Goal: Transaction & Acquisition: Purchase product/service

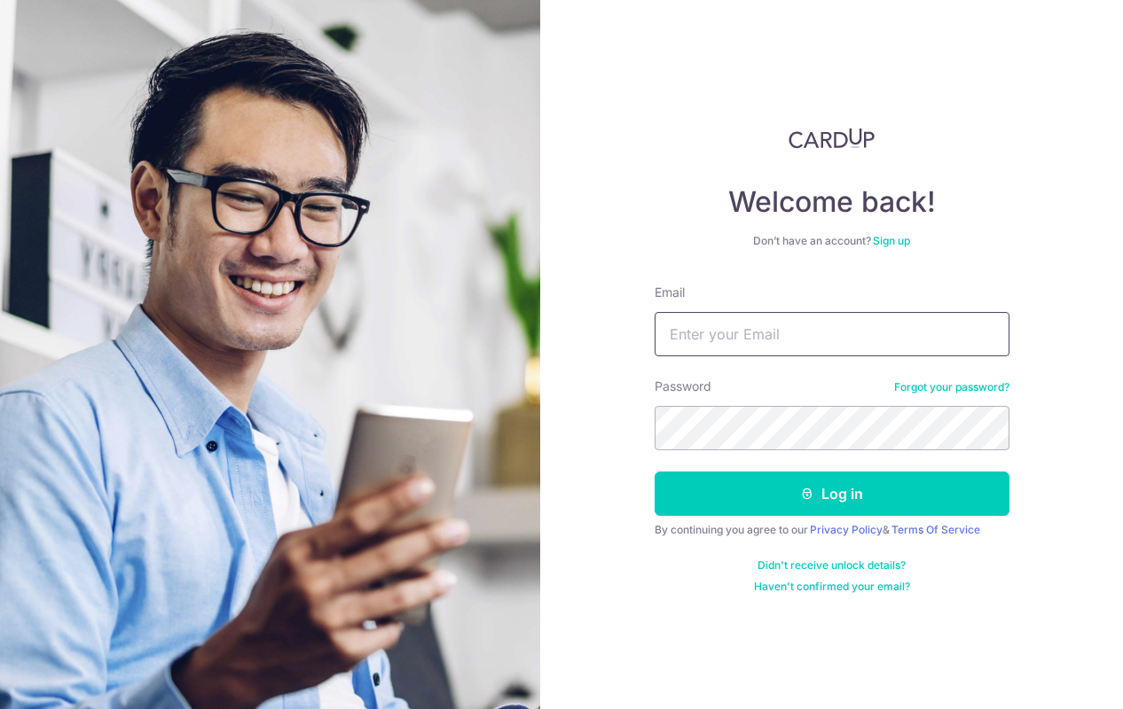
type input "sykong77@gmail.com"
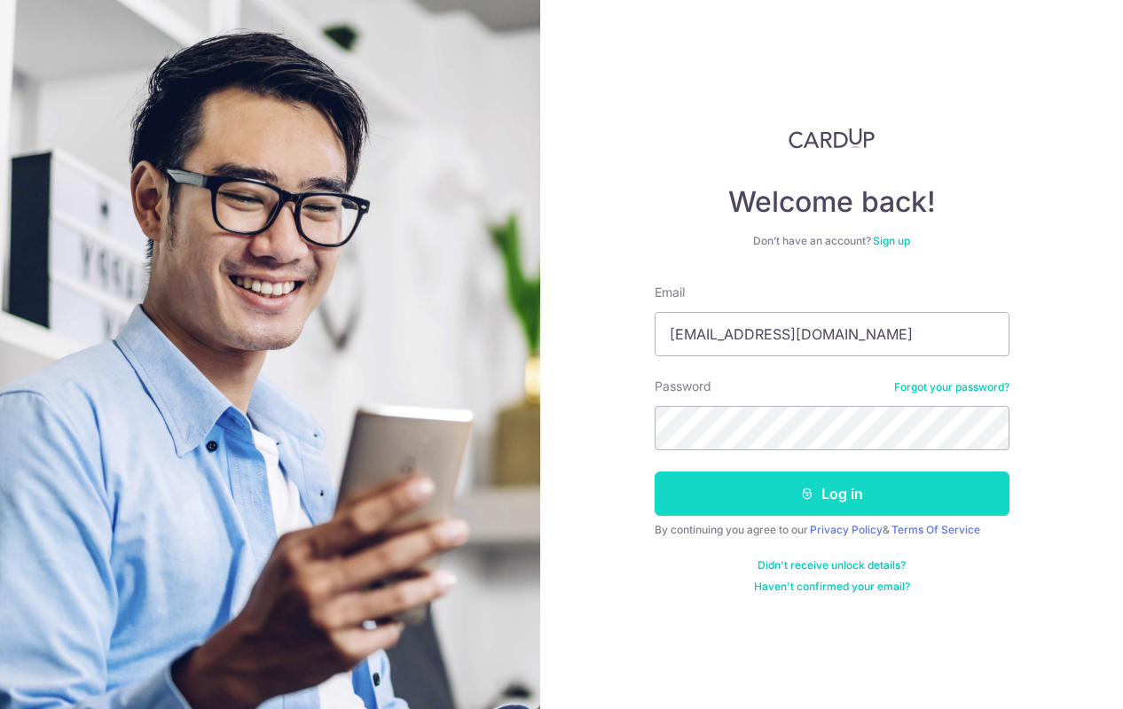
click at [777, 494] on button "Log in" at bounding box center [831, 494] width 355 height 44
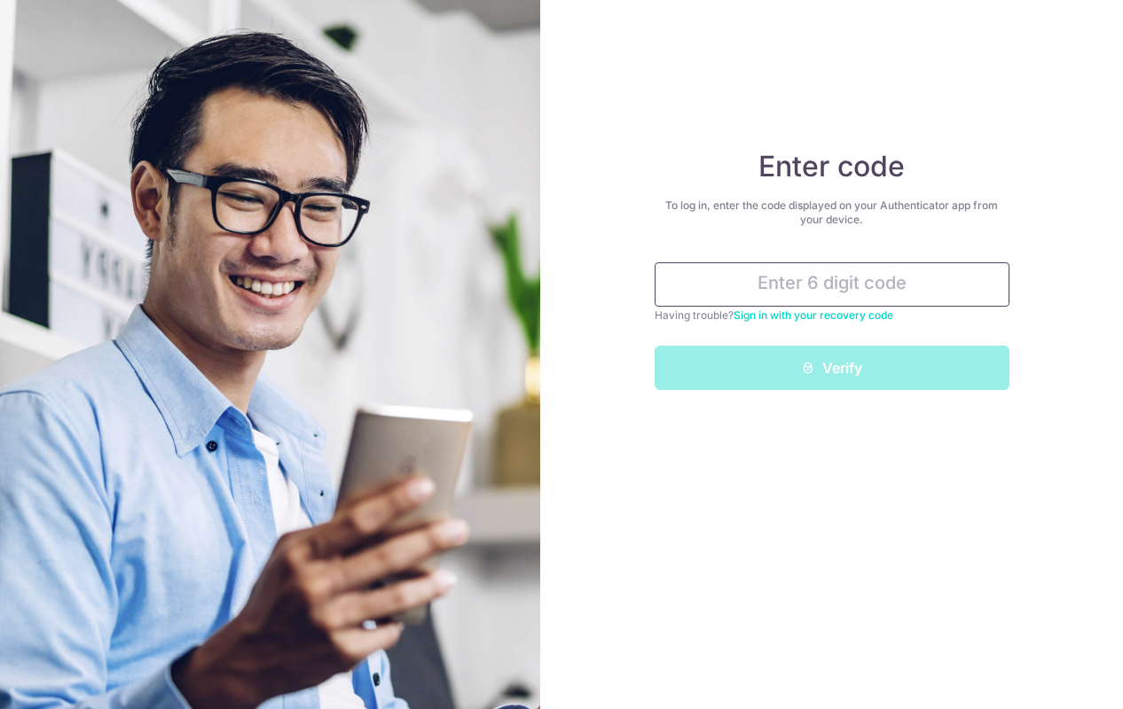
type input "148729"
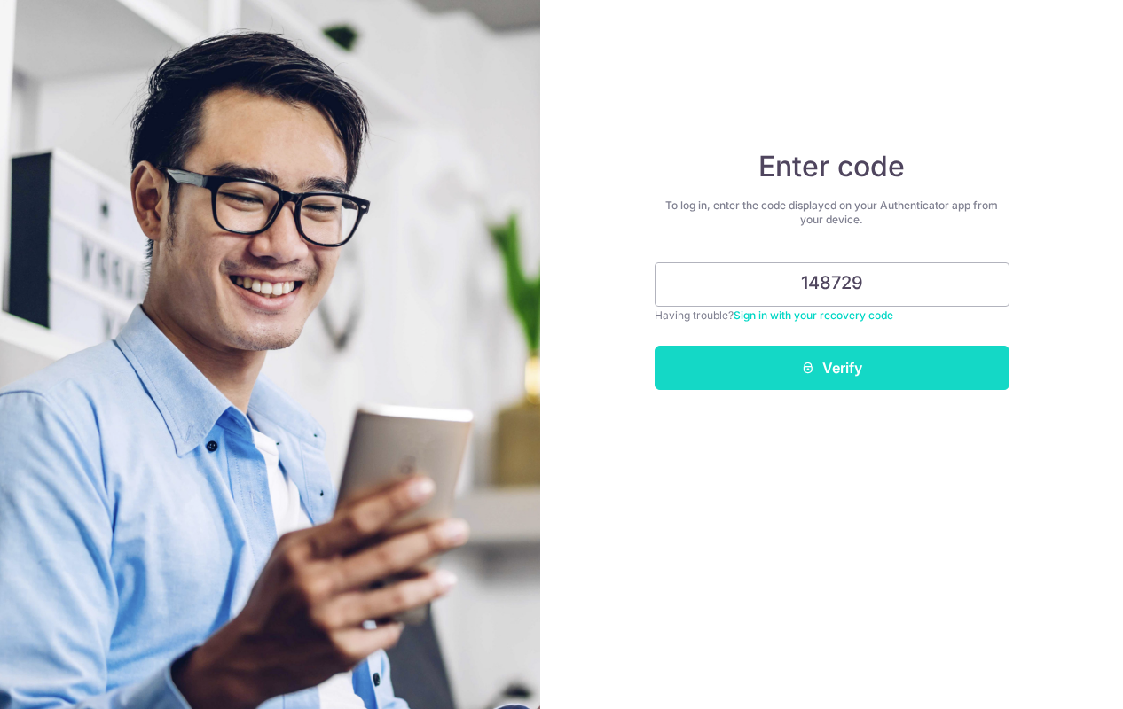
click at [768, 369] on button "Verify" at bounding box center [831, 368] width 355 height 44
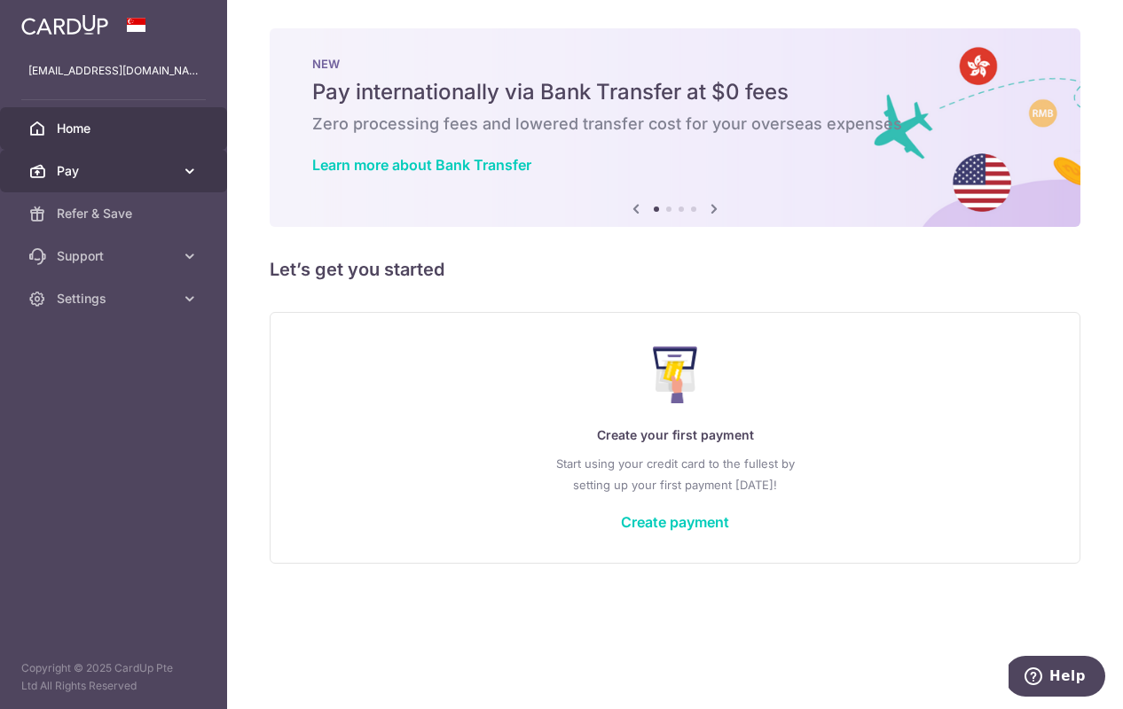
click at [190, 168] on icon at bounding box center [190, 171] width 18 height 18
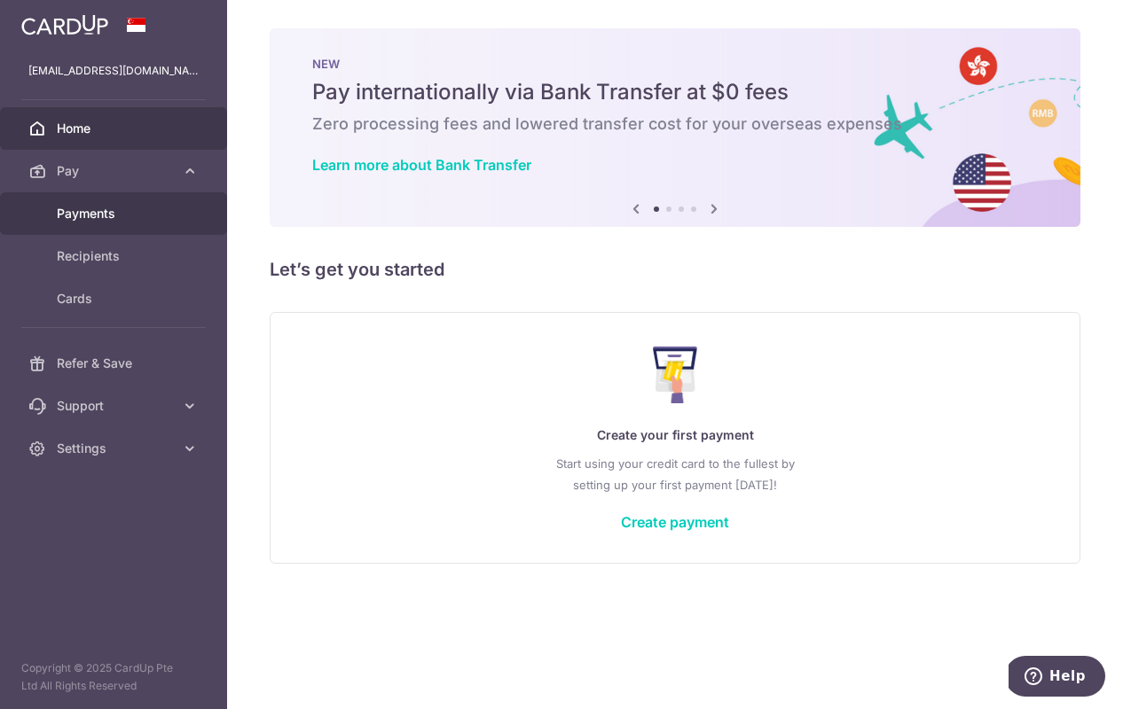
click at [110, 210] on span "Payments" at bounding box center [115, 214] width 117 height 18
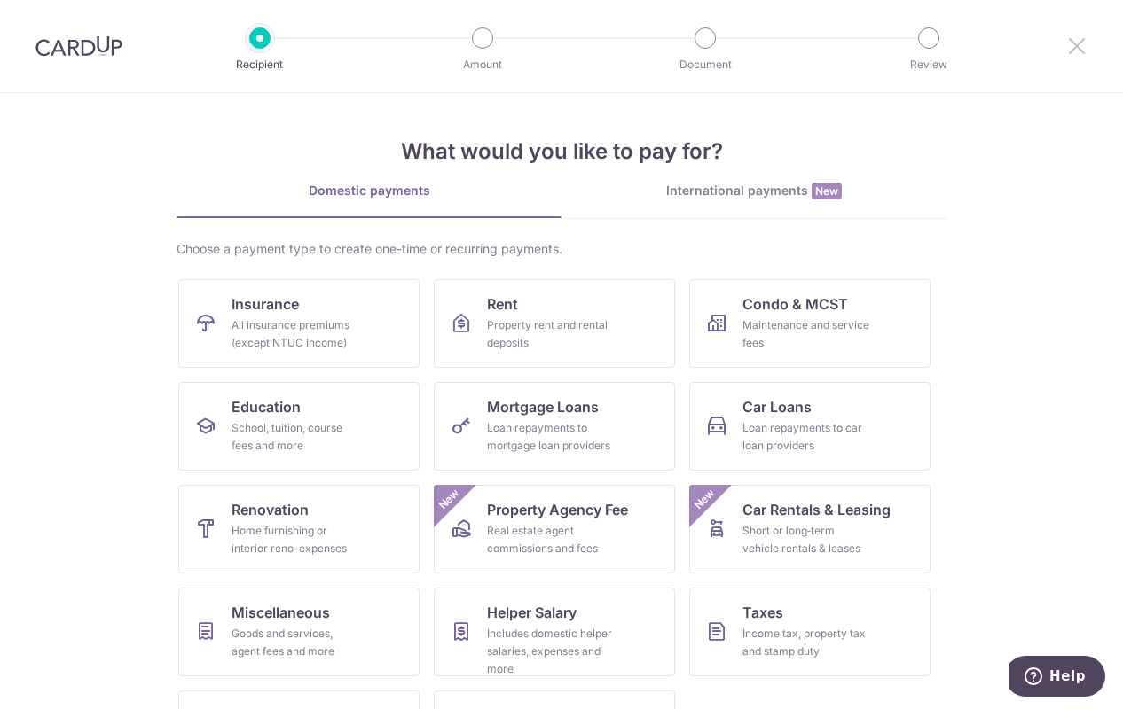
click at [1070, 45] on icon at bounding box center [1076, 46] width 21 height 22
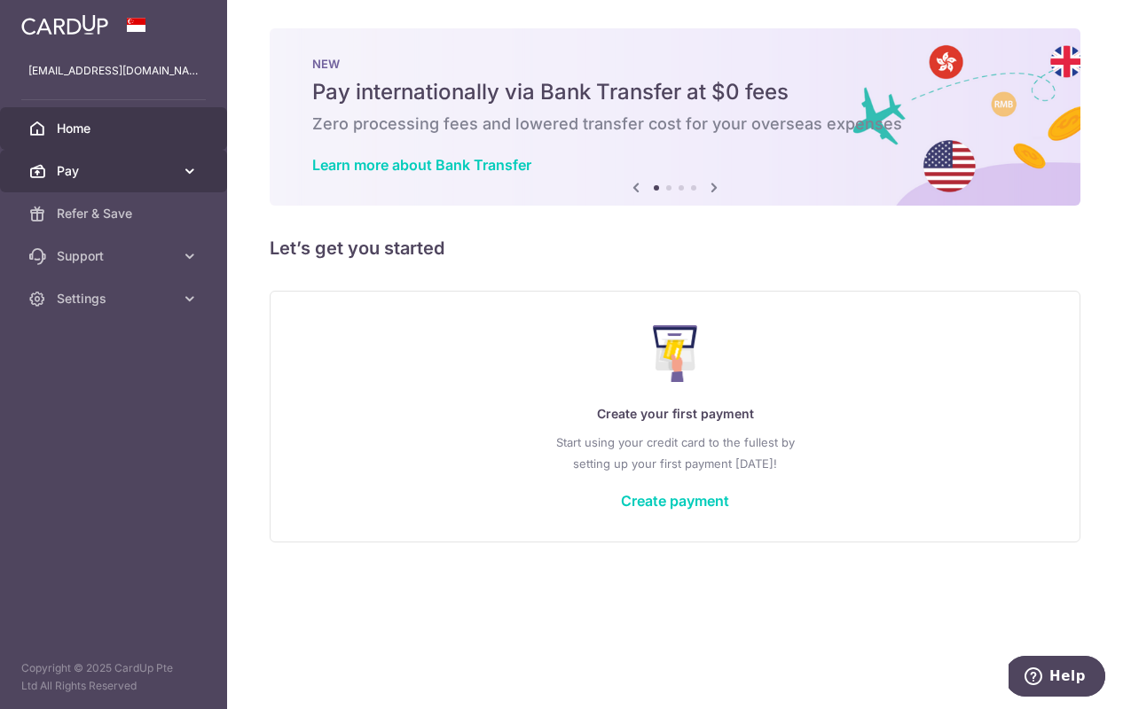
click at [193, 170] on icon at bounding box center [190, 171] width 18 height 18
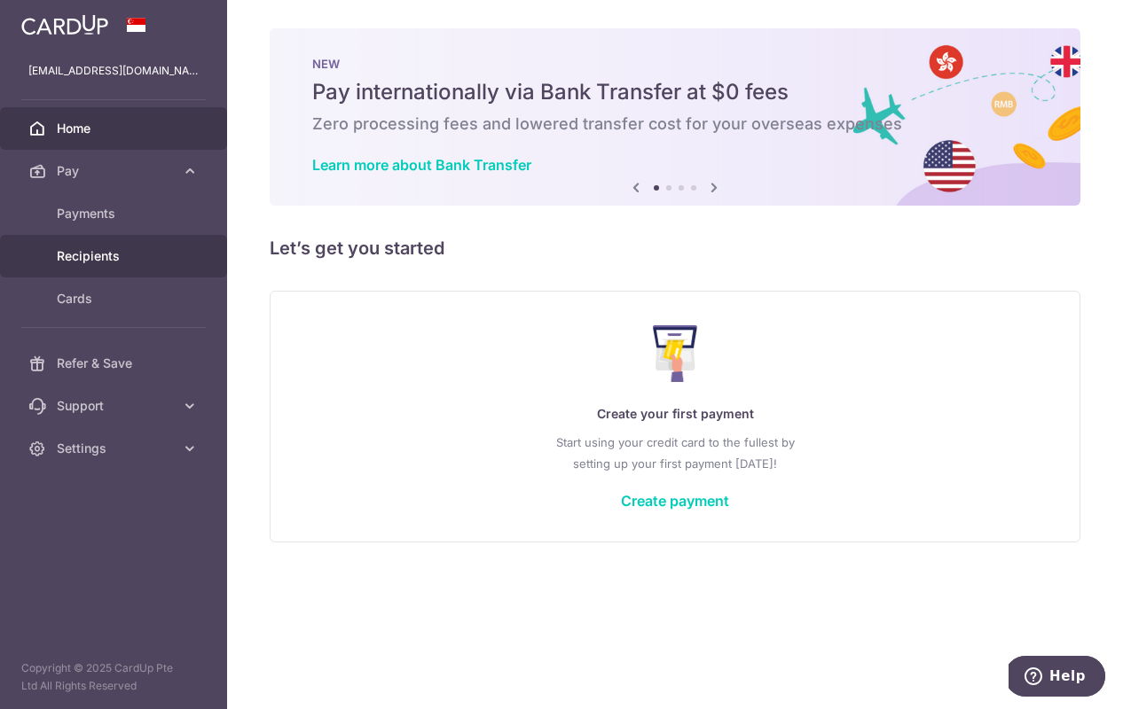
click at [117, 254] on span "Recipients" at bounding box center [115, 256] width 117 height 18
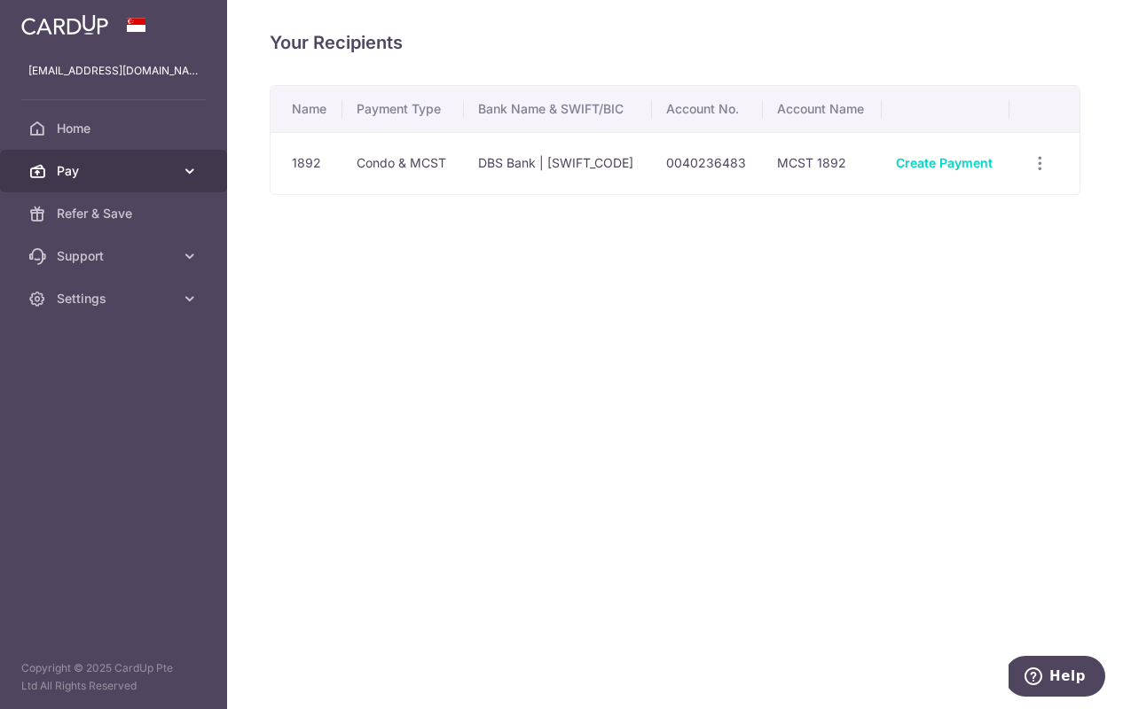
click at [189, 169] on icon at bounding box center [190, 171] width 18 height 18
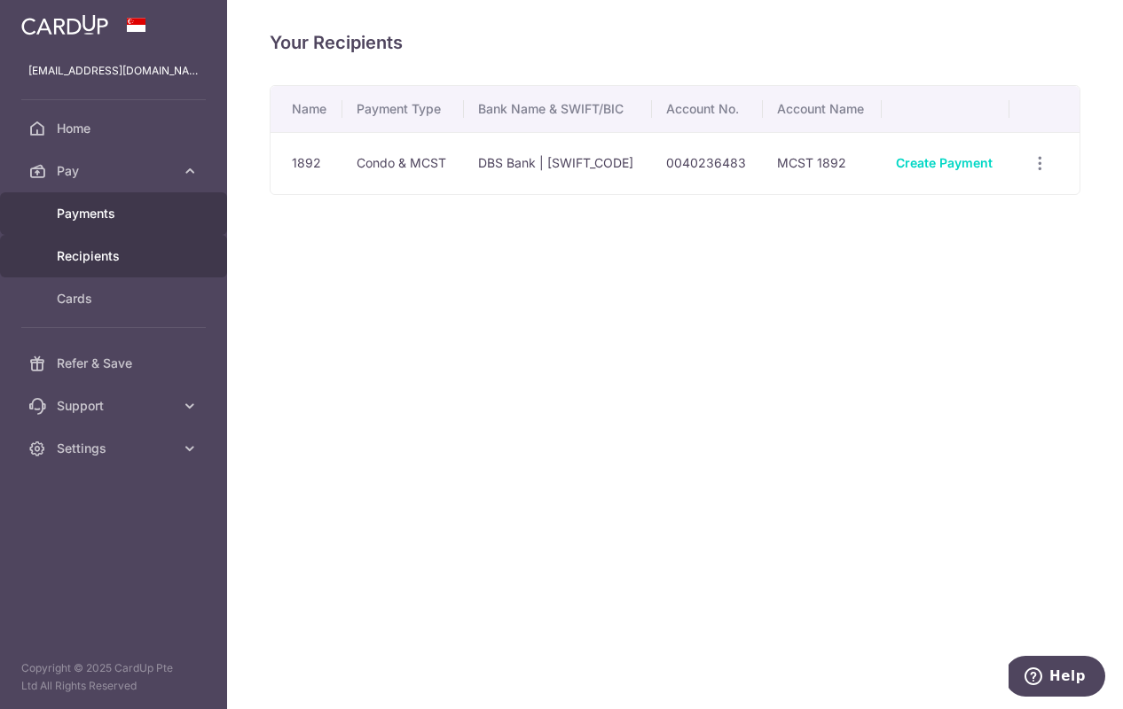
click at [115, 215] on span "Payments" at bounding box center [115, 214] width 117 height 18
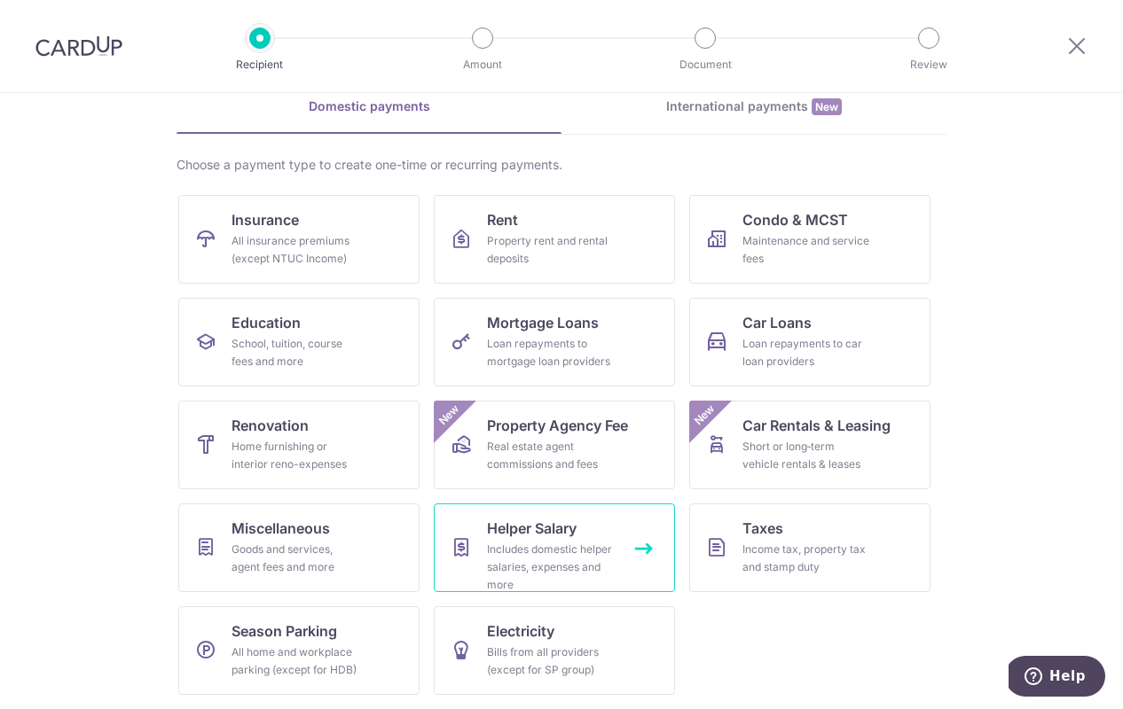
scroll to position [84, 0]
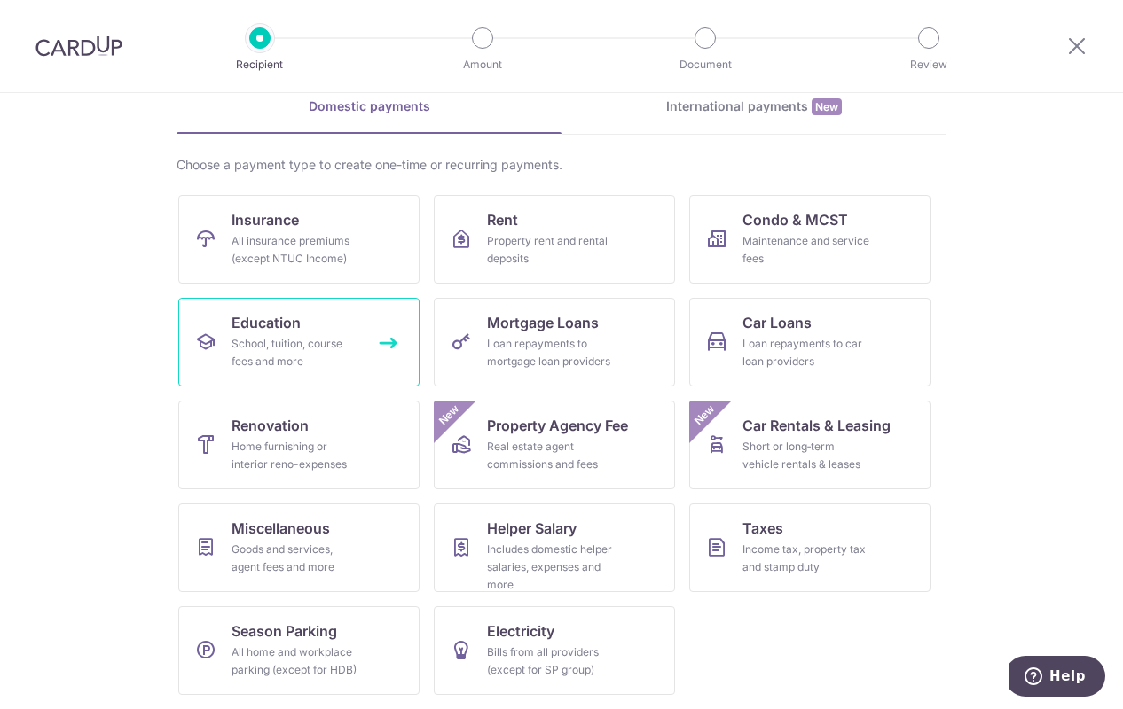
click at [308, 362] on div "School, tuition, course fees and more" at bounding box center [295, 352] width 128 height 35
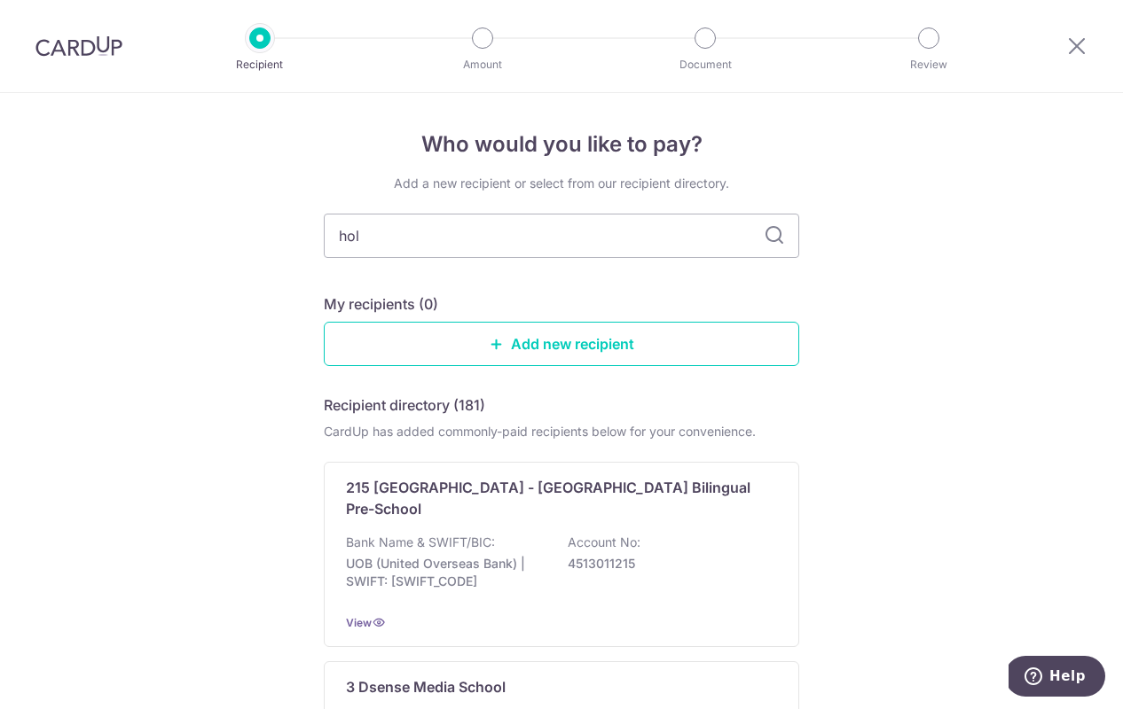
type input "holy"
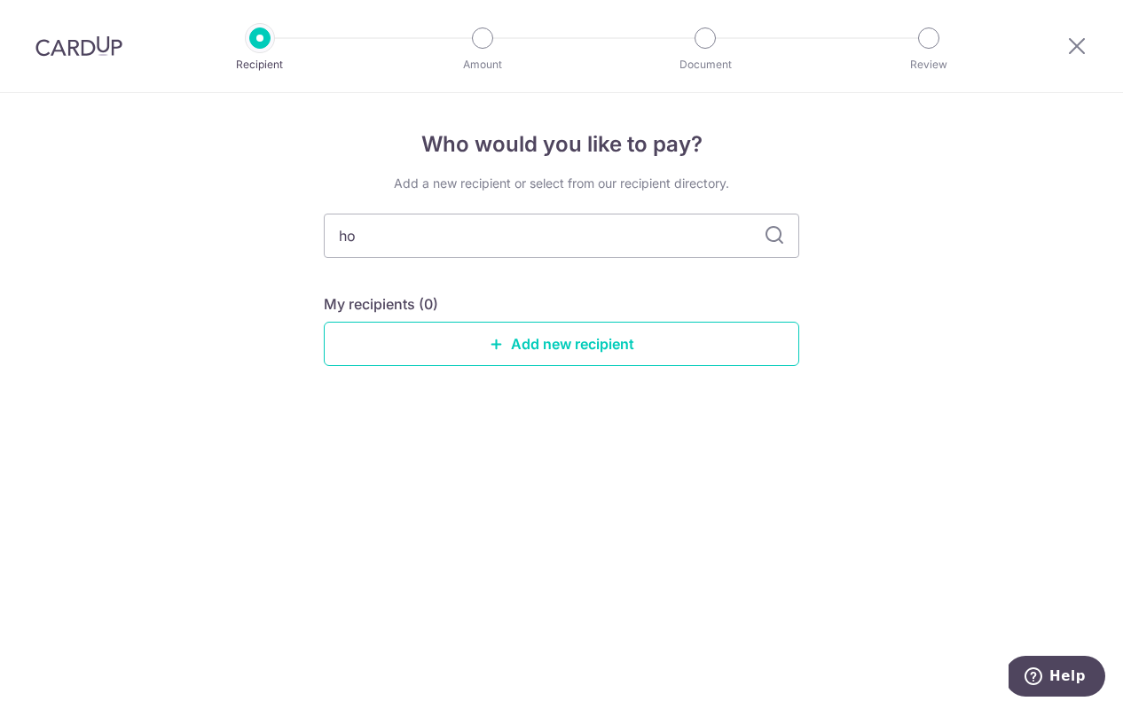
type input "h"
type input "churc"
type input "churh"
type input "chur"
type input "church"
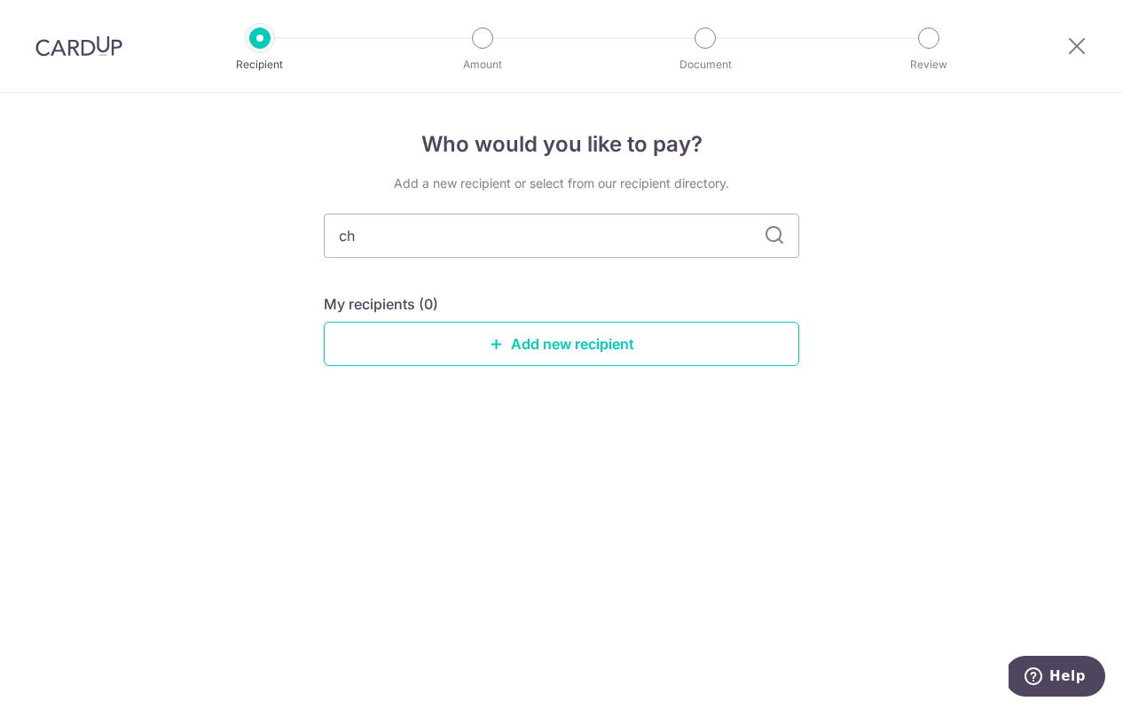
type input "c"
type input "ch"
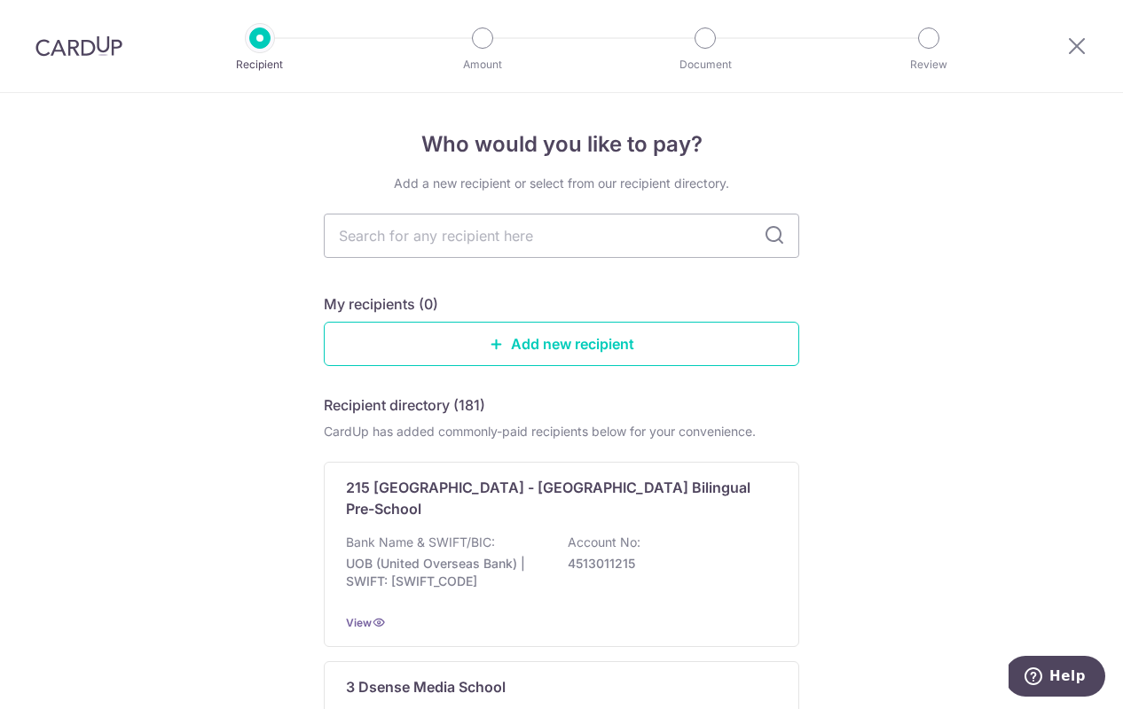
type input "l"
type input "Holy"
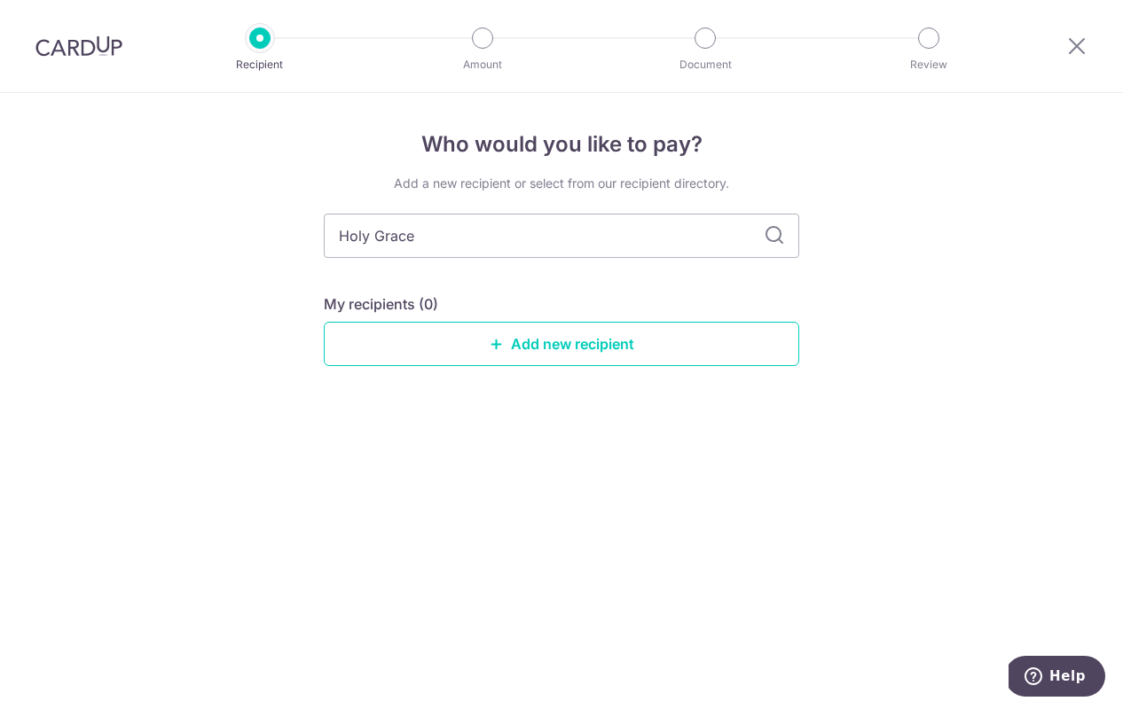
type input "Holy Grace"
type input "Holy Grace Kindercare"
click at [518, 341] on link "Add new recipient" at bounding box center [561, 344] width 475 height 44
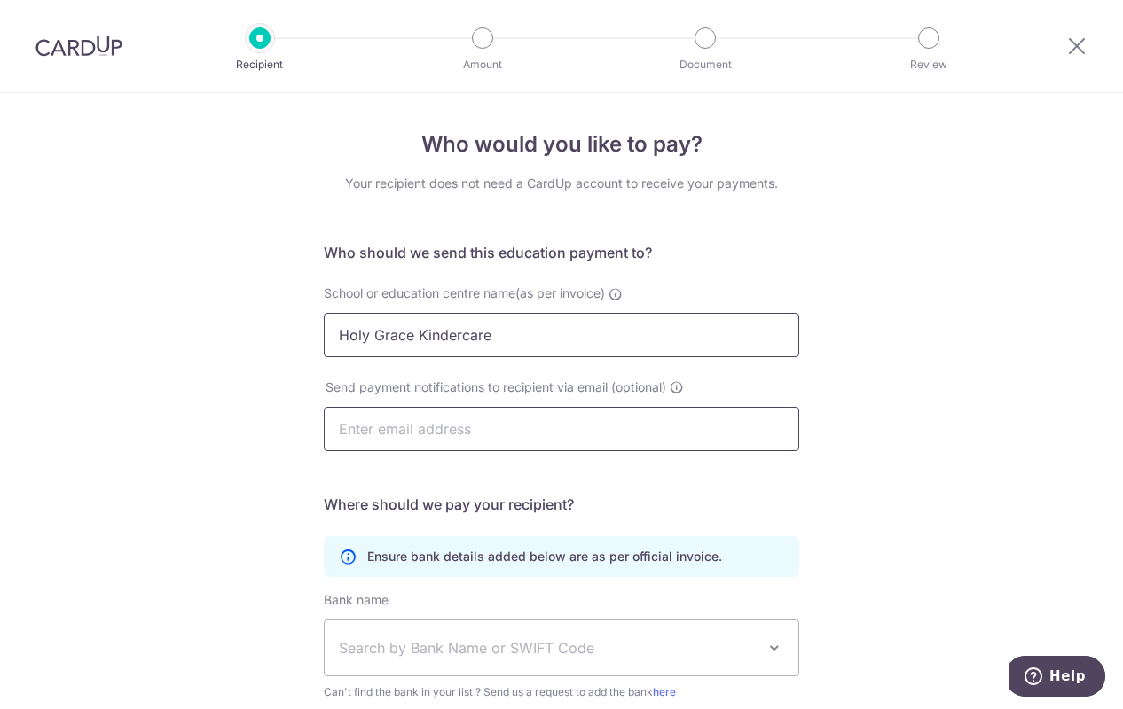
type input "Holy Grace Kindercare"
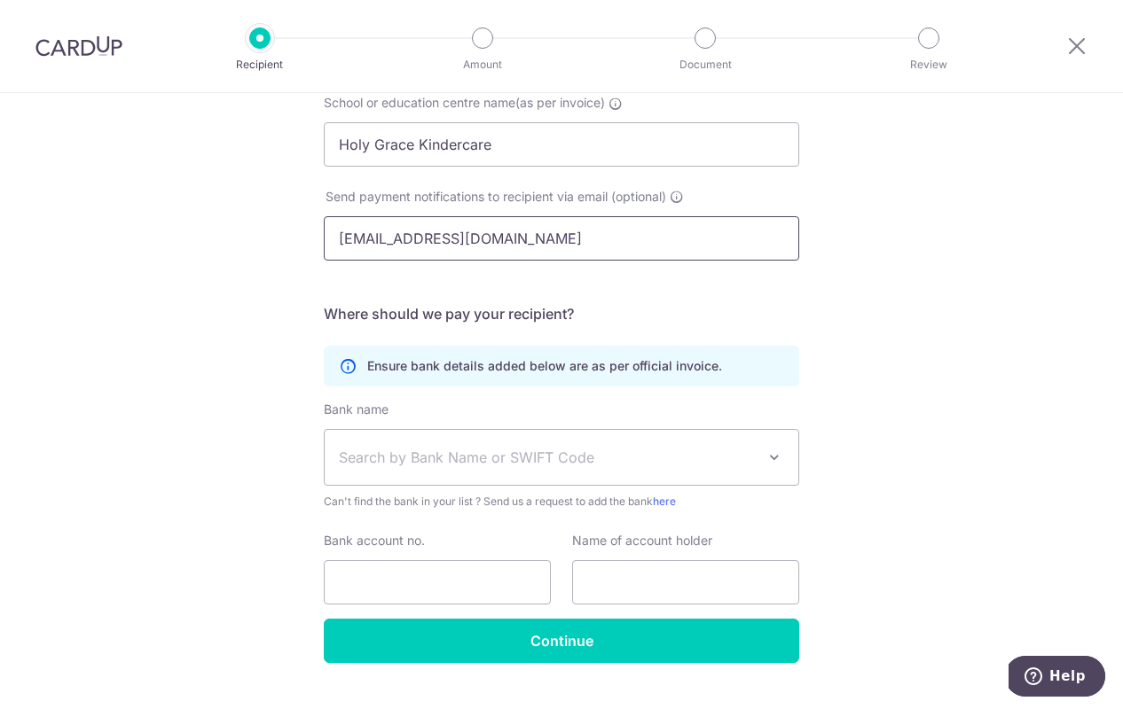
scroll to position [196, 0]
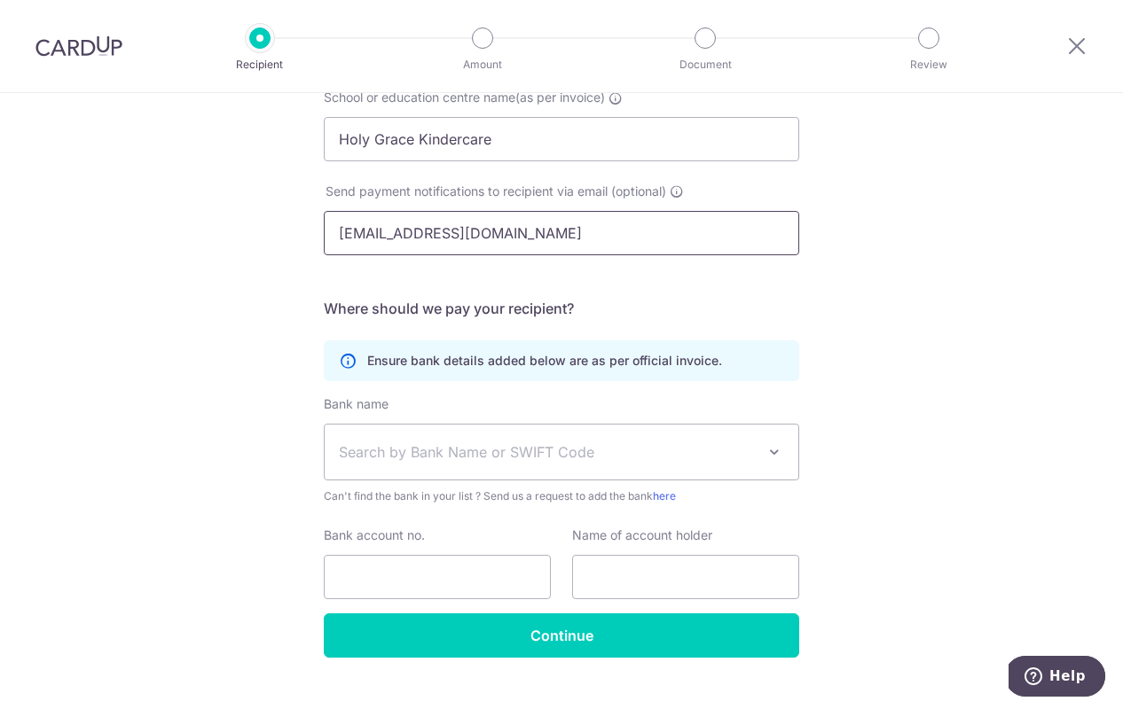
type input "[EMAIL_ADDRESS][DOMAIN_NAME]"
click at [464, 463] on span "Search by Bank Name or SWIFT Code" at bounding box center [561, 452] width 473 height 55
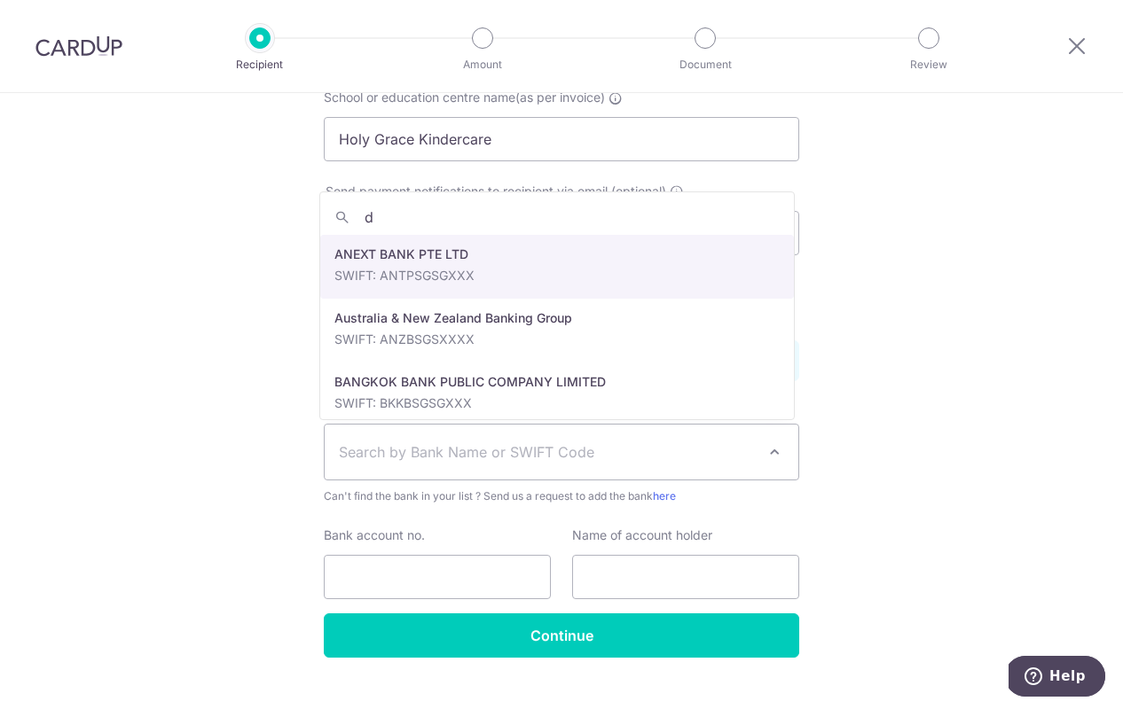
type input "db"
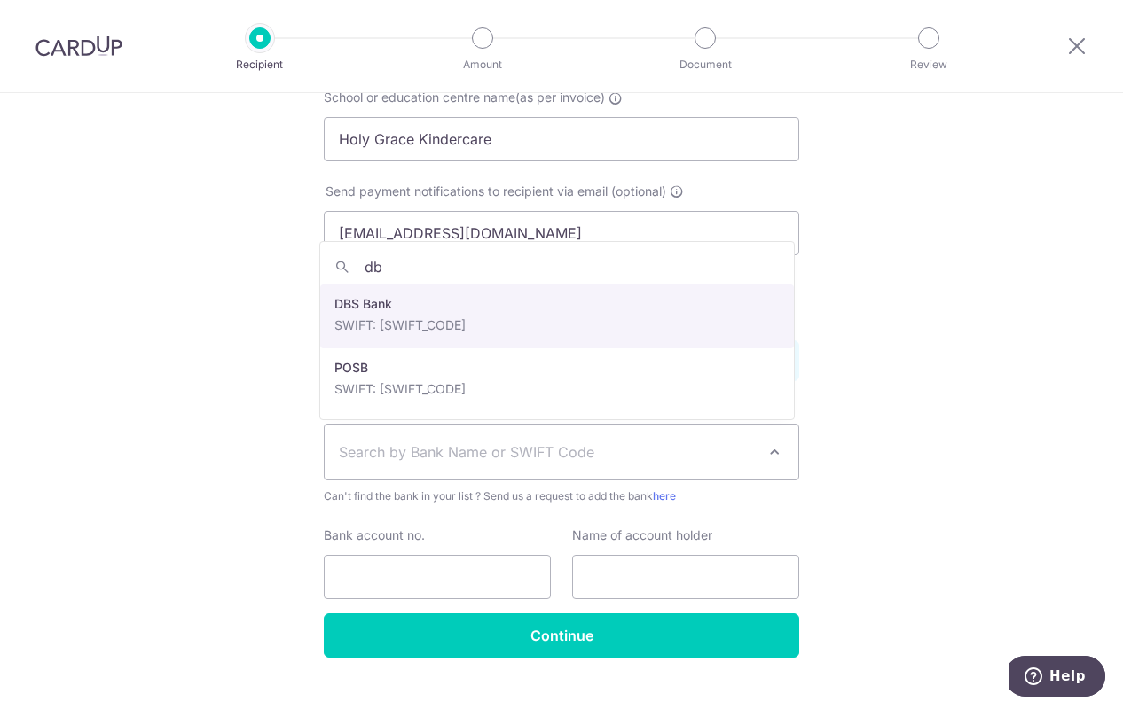
select select "6"
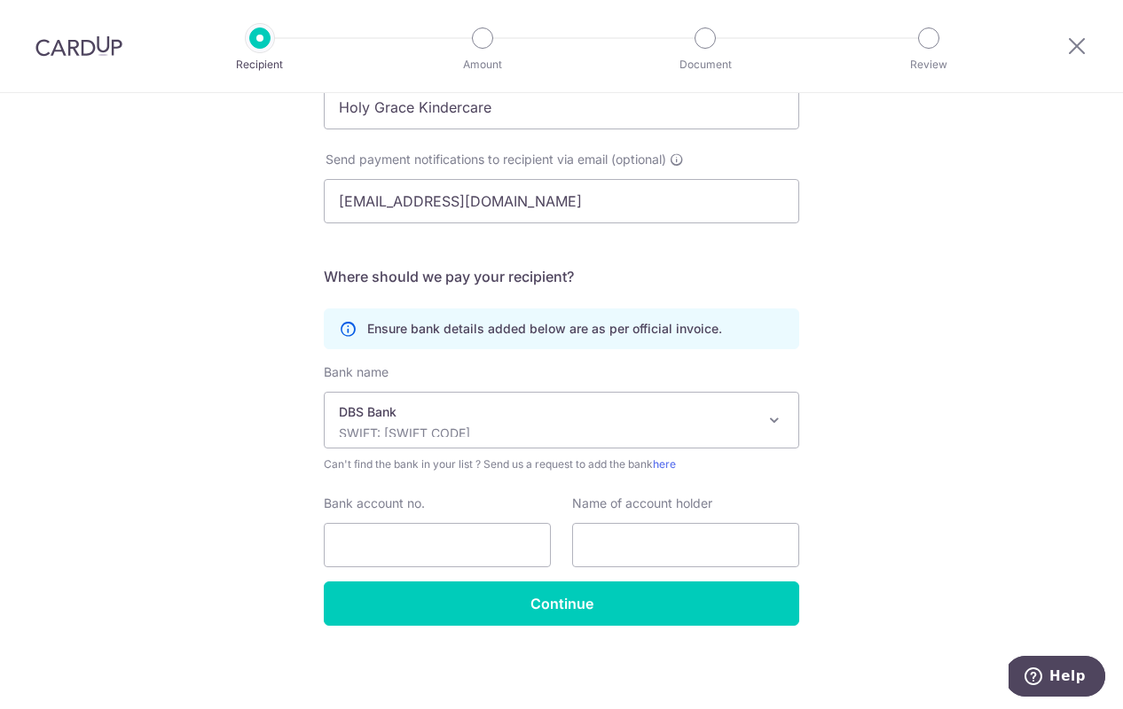
scroll to position [228, 0]
click at [426, 548] on input "Bank account no." at bounding box center [437, 545] width 227 height 44
type input "0279003707"
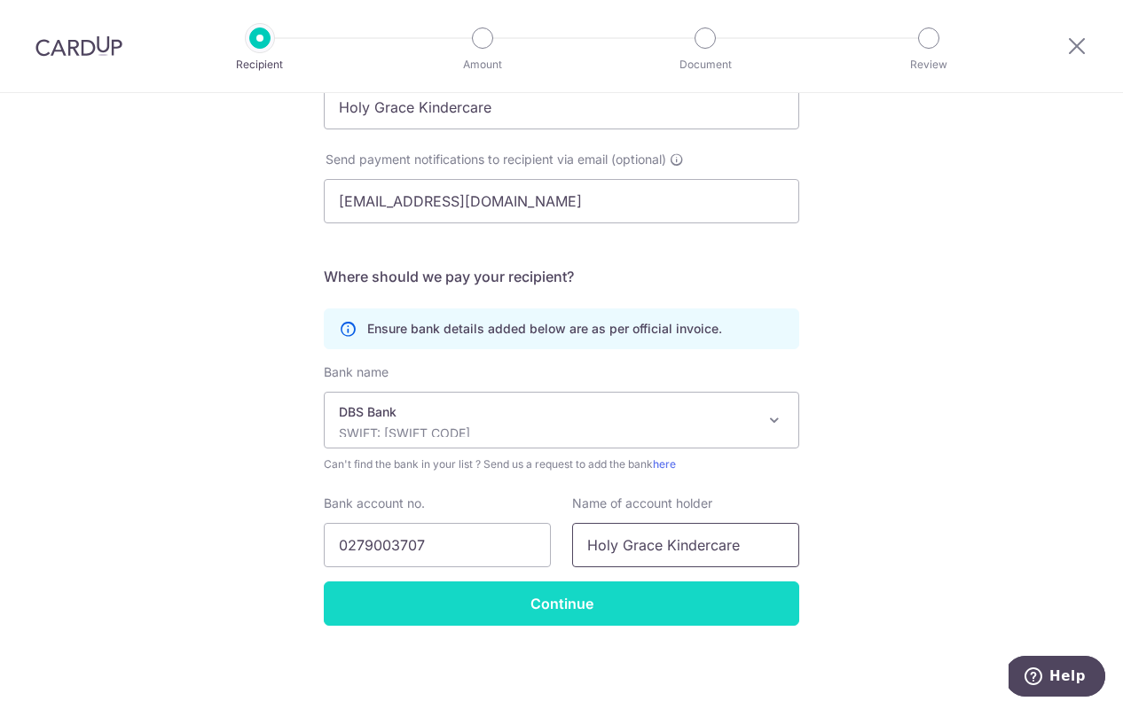
type input "Holy Grace Kindercare"
click at [574, 601] on input "Continue" at bounding box center [561, 604] width 475 height 44
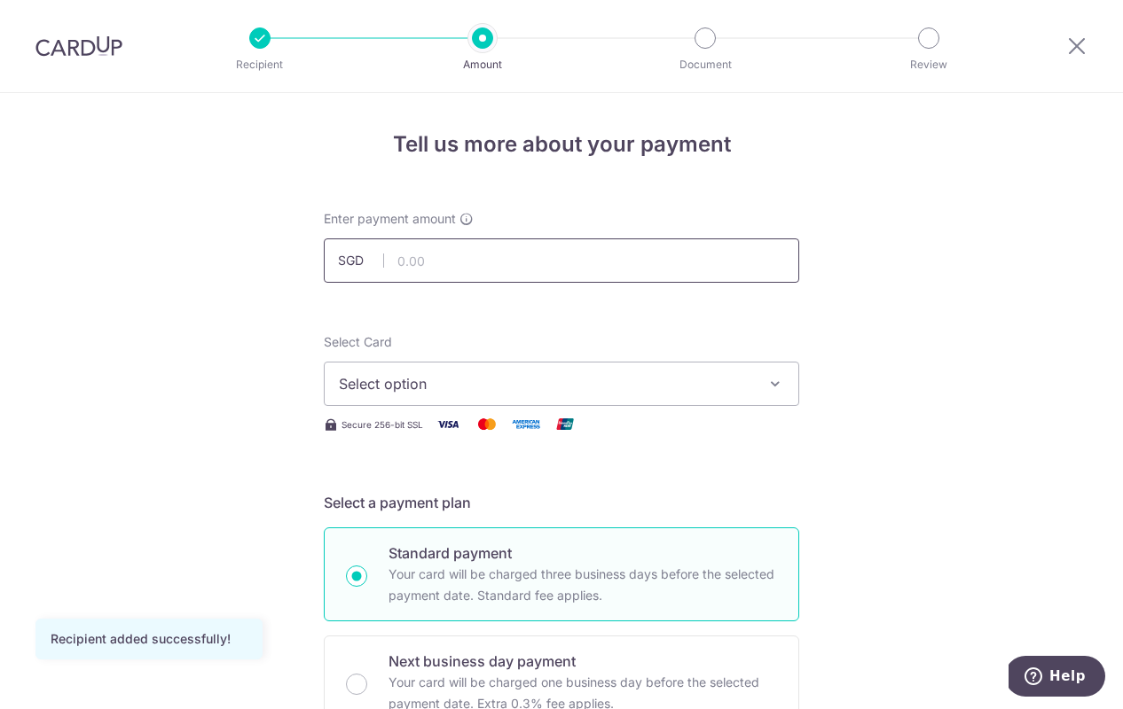
click at [408, 259] on input "text" at bounding box center [561, 261] width 475 height 44
type input "2,364.80"
click at [394, 384] on span "Select option" at bounding box center [545, 383] width 413 height 21
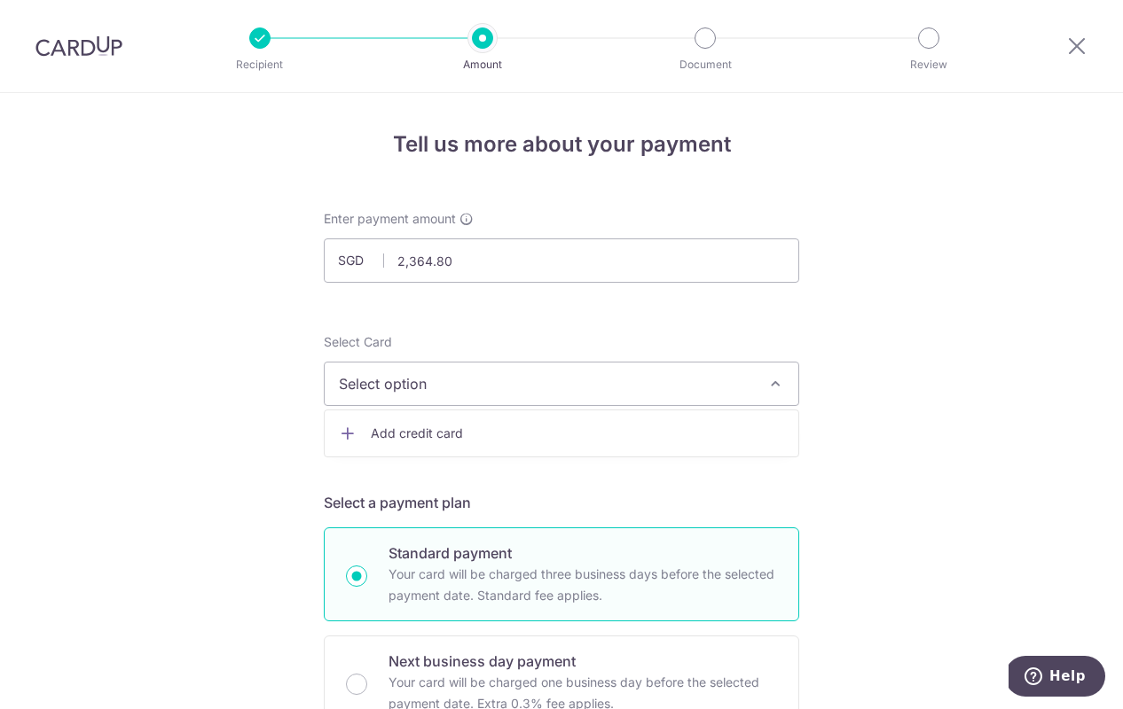
click at [389, 434] on span "Add credit card" at bounding box center [577, 434] width 413 height 18
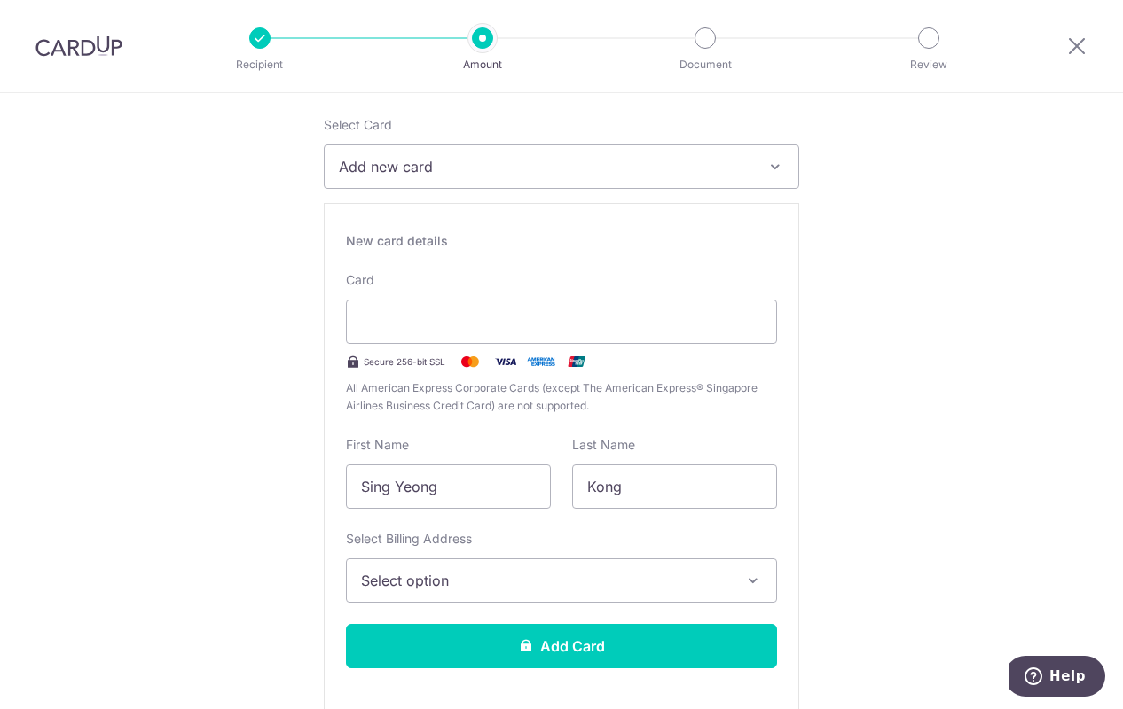
scroll to position [224, 0]
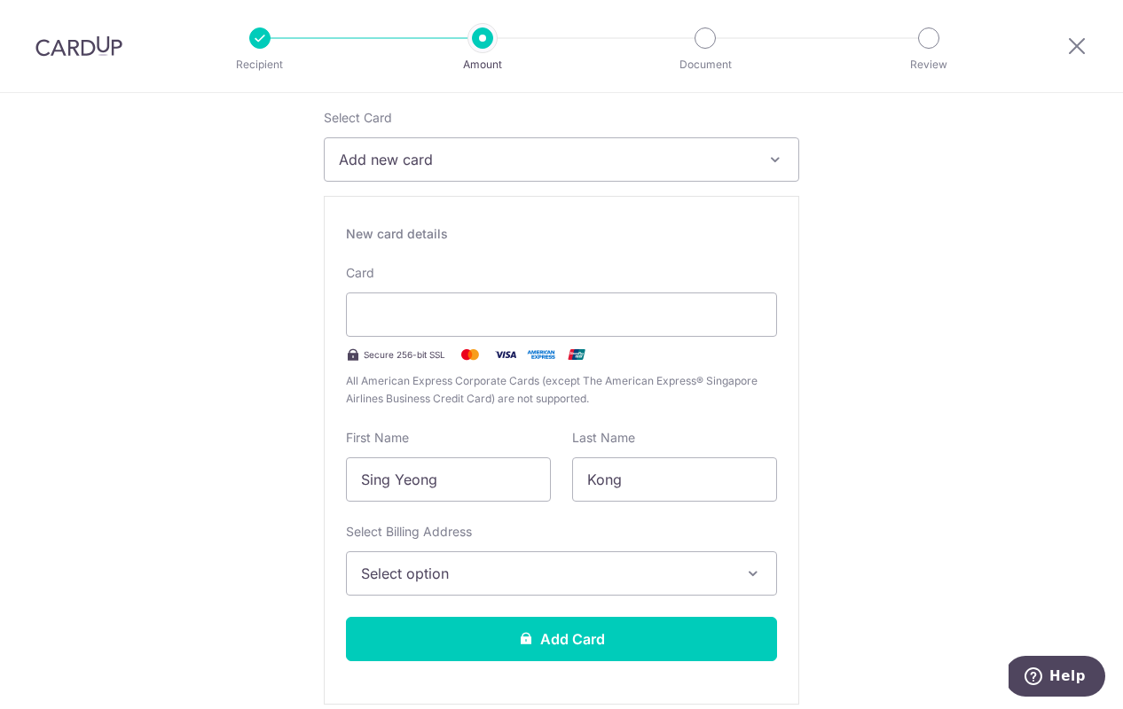
click at [489, 569] on span "Select option" at bounding box center [545, 573] width 369 height 21
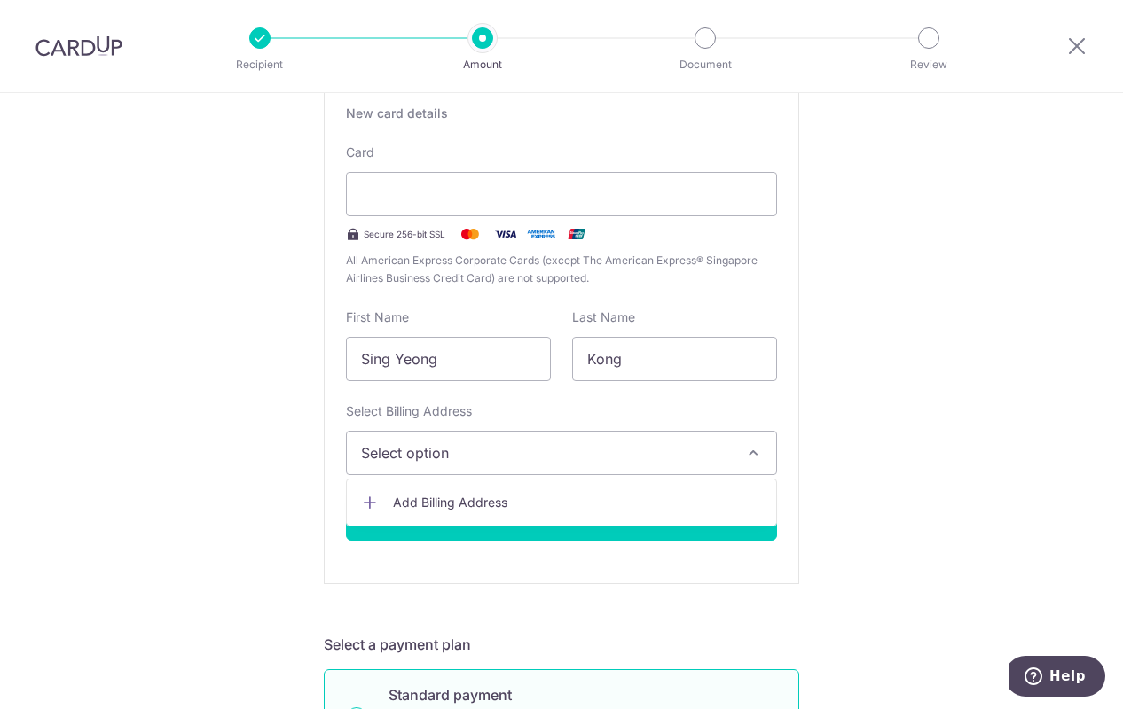
scroll to position [362, 0]
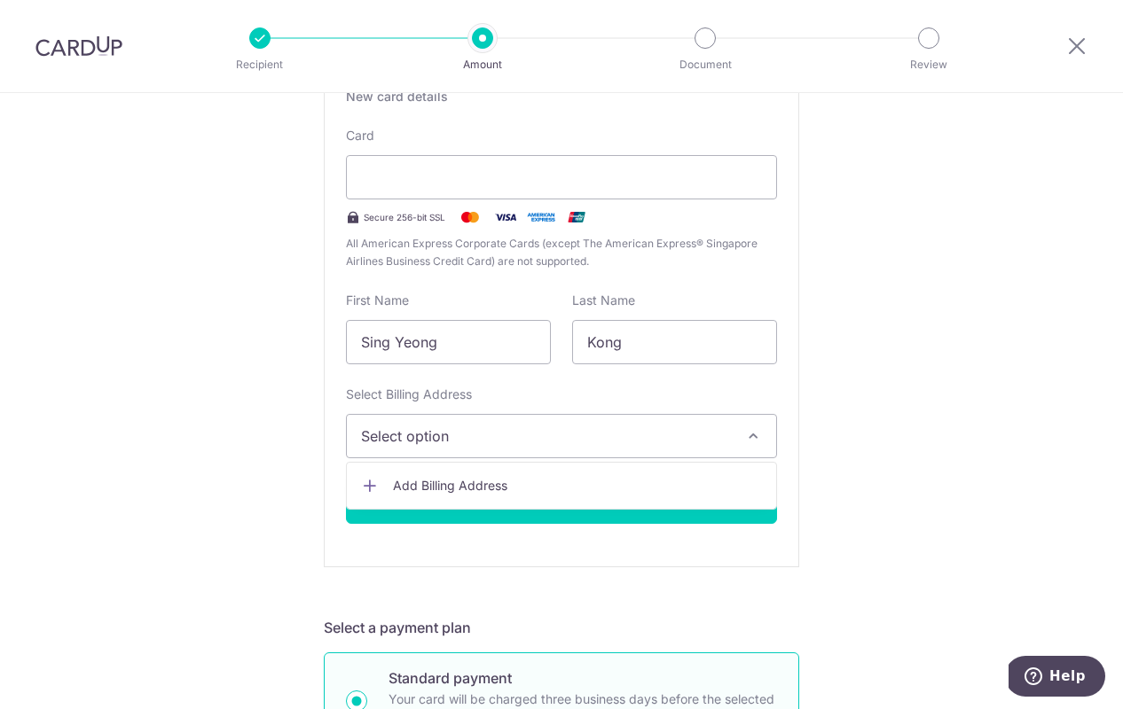
click at [442, 483] on span "Add Billing Address" at bounding box center [577, 486] width 369 height 18
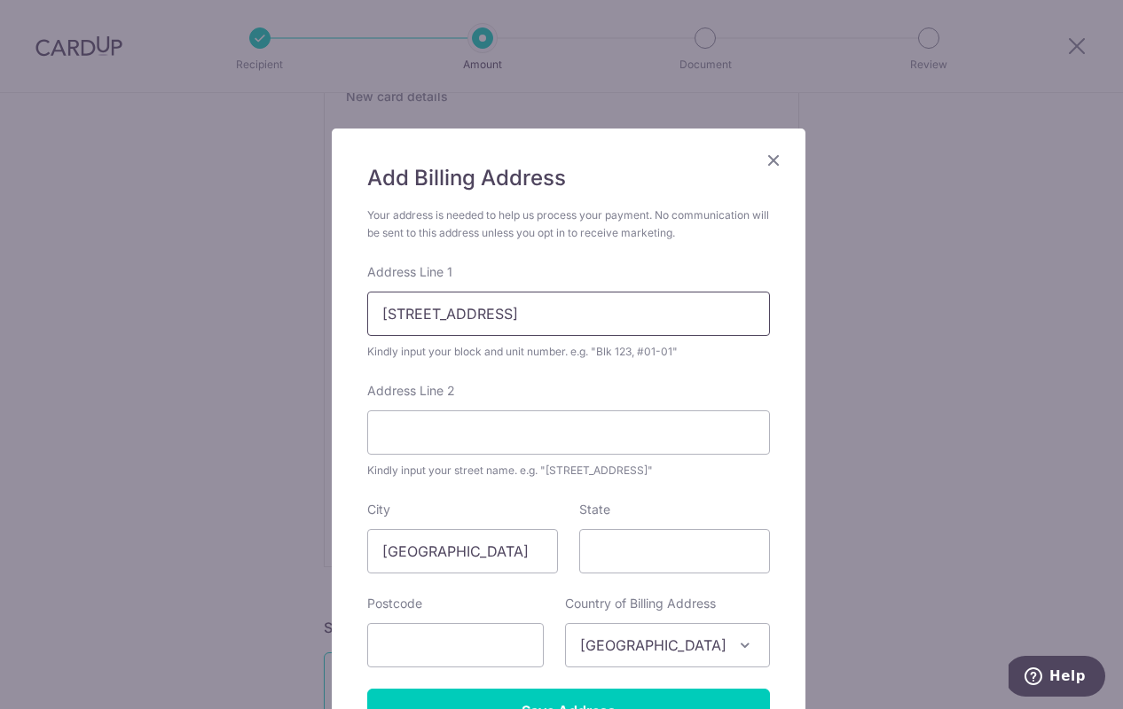
type input "366 Upper East Coast Road"
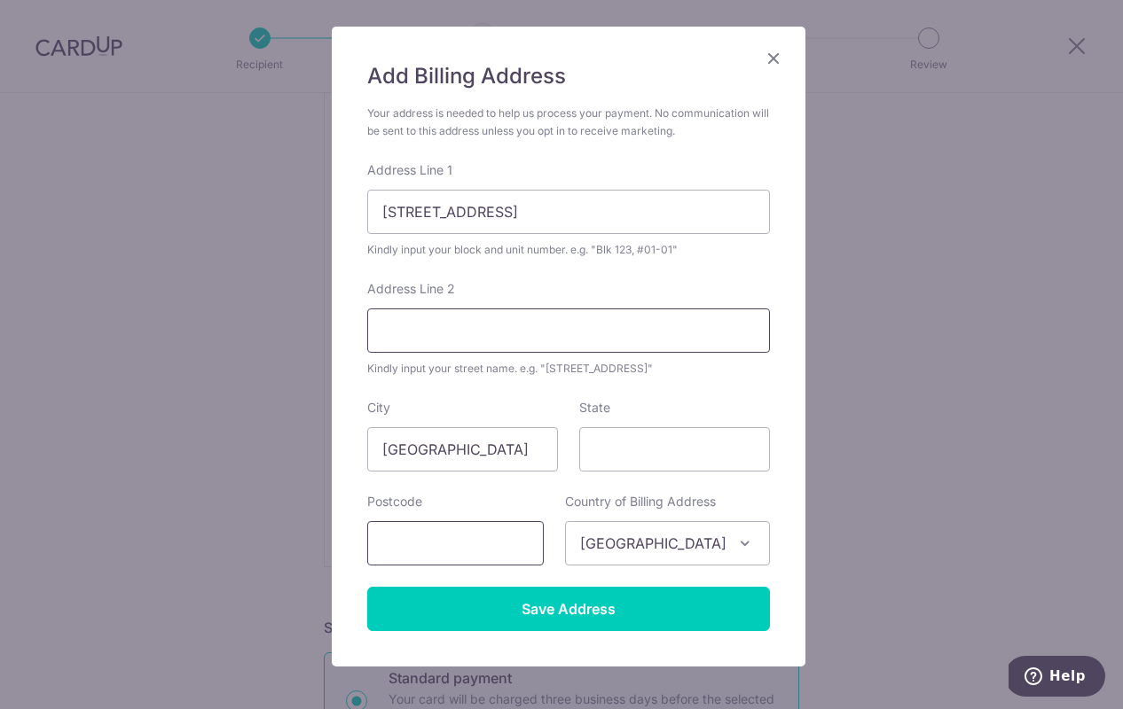
scroll to position [122, 0]
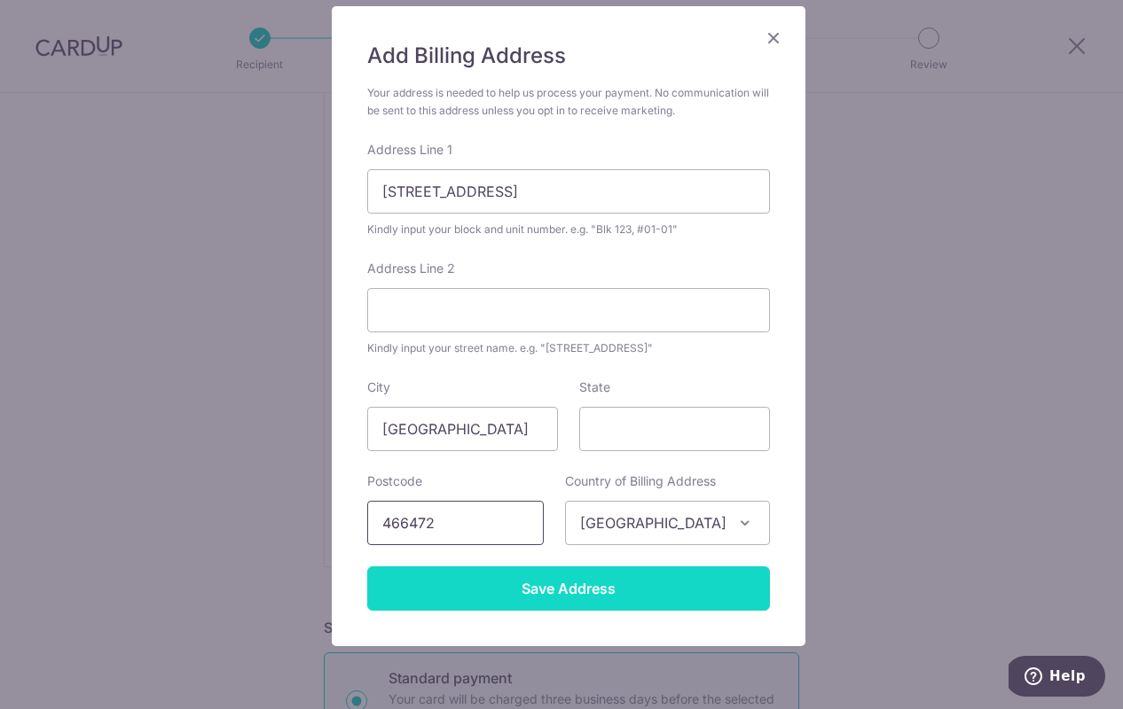
type input "466472"
click at [527, 582] on input "Save Address" at bounding box center [568, 589] width 403 height 44
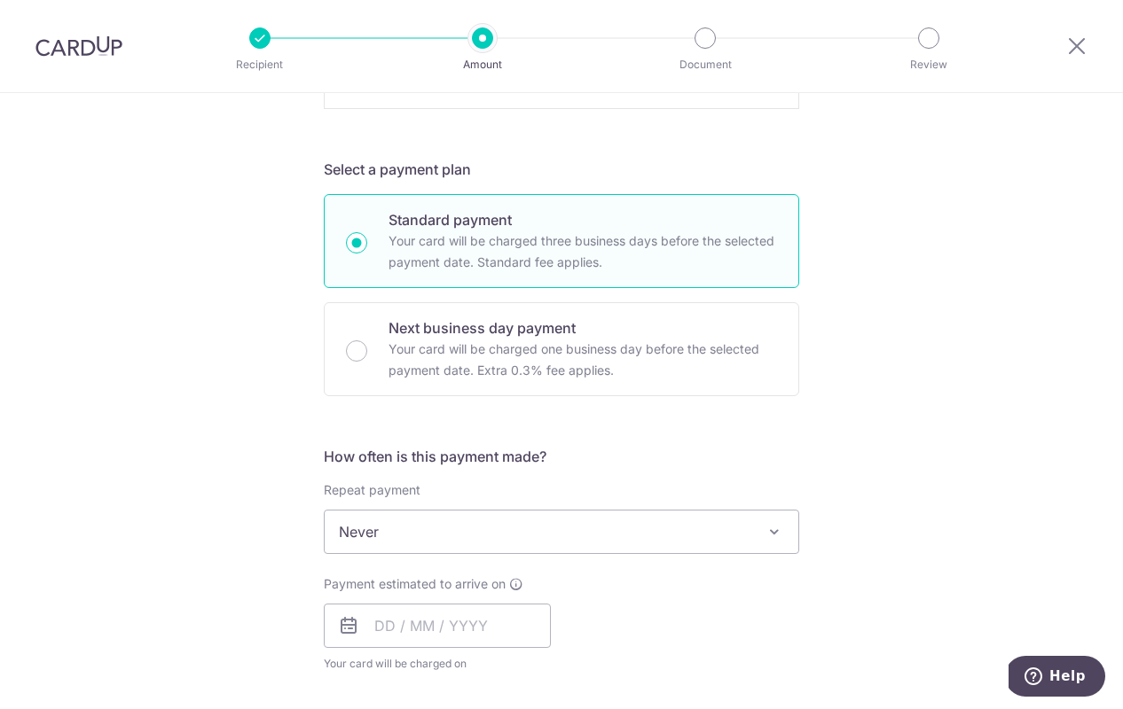
scroll to position [824, 0]
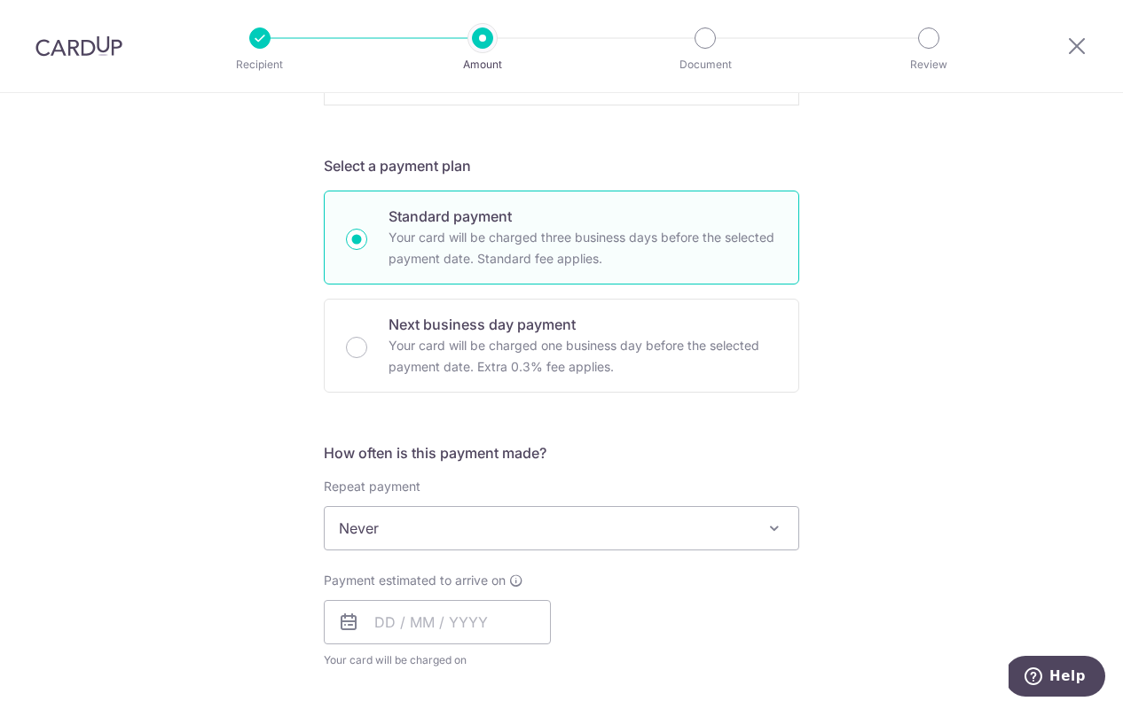
click at [654, 541] on span "Never" at bounding box center [561, 528] width 473 height 43
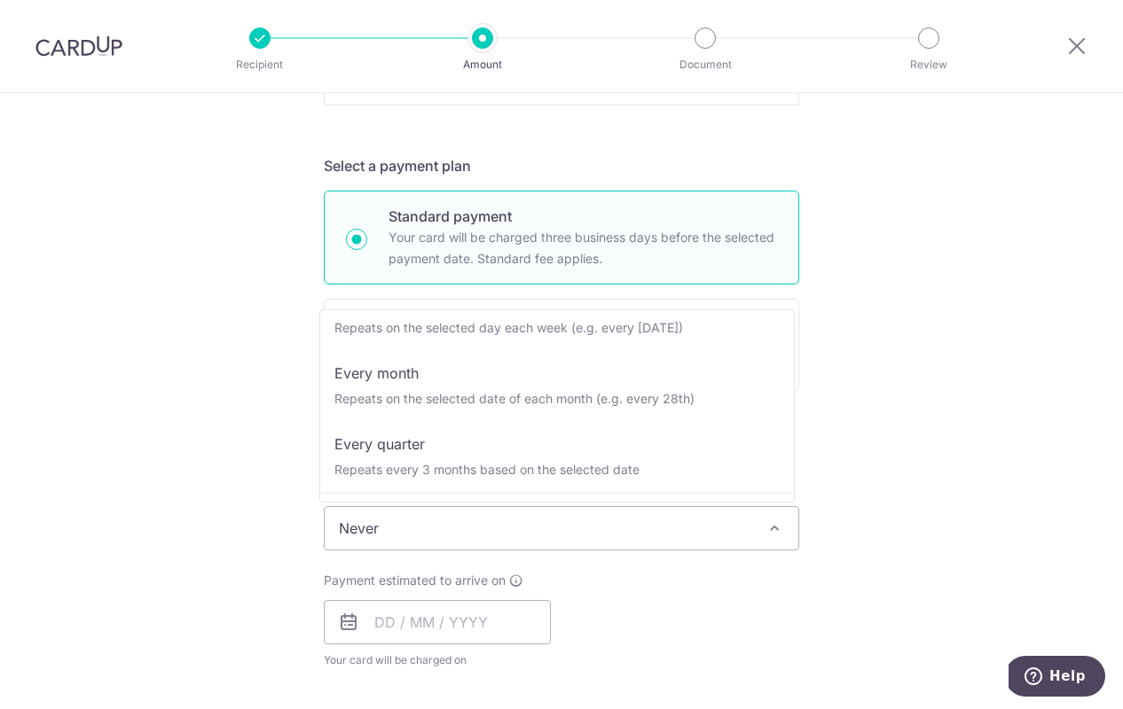
scroll to position [107, 0]
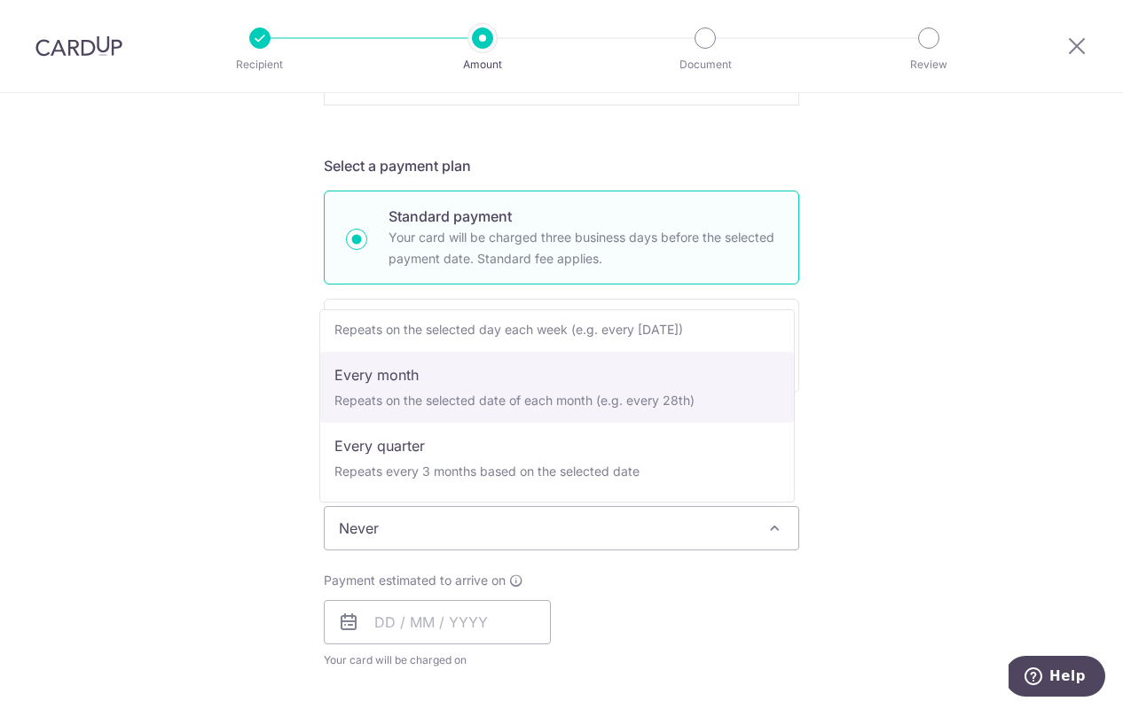
select select "3"
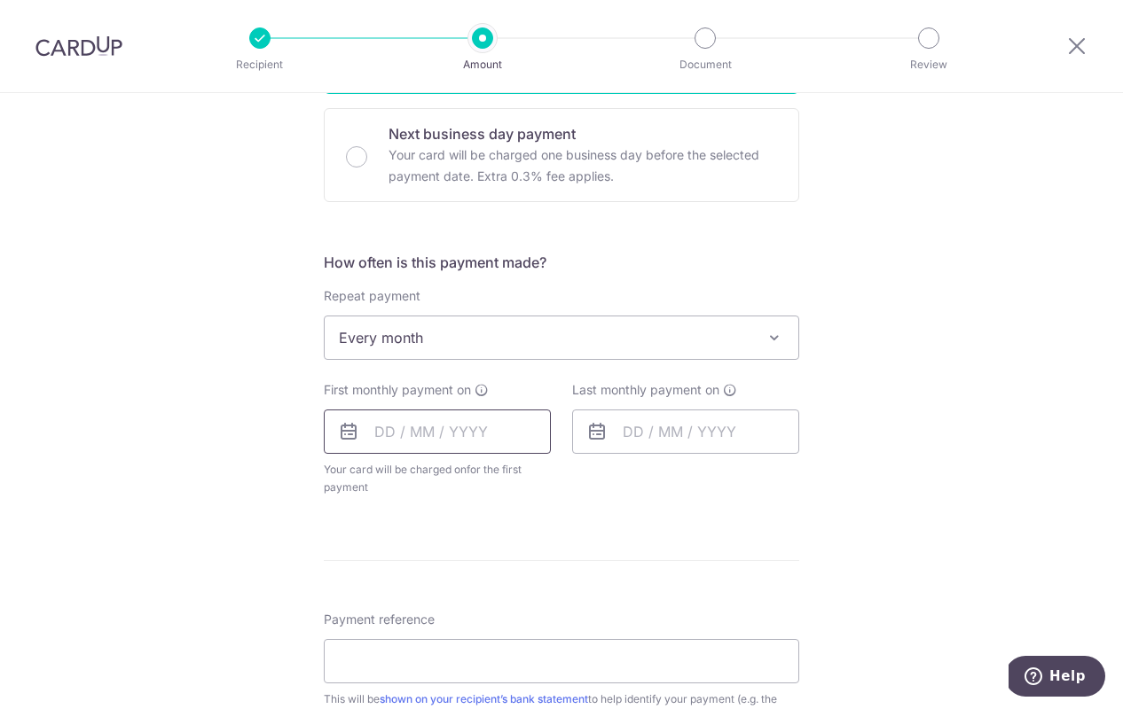
scroll to position [1026, 0]
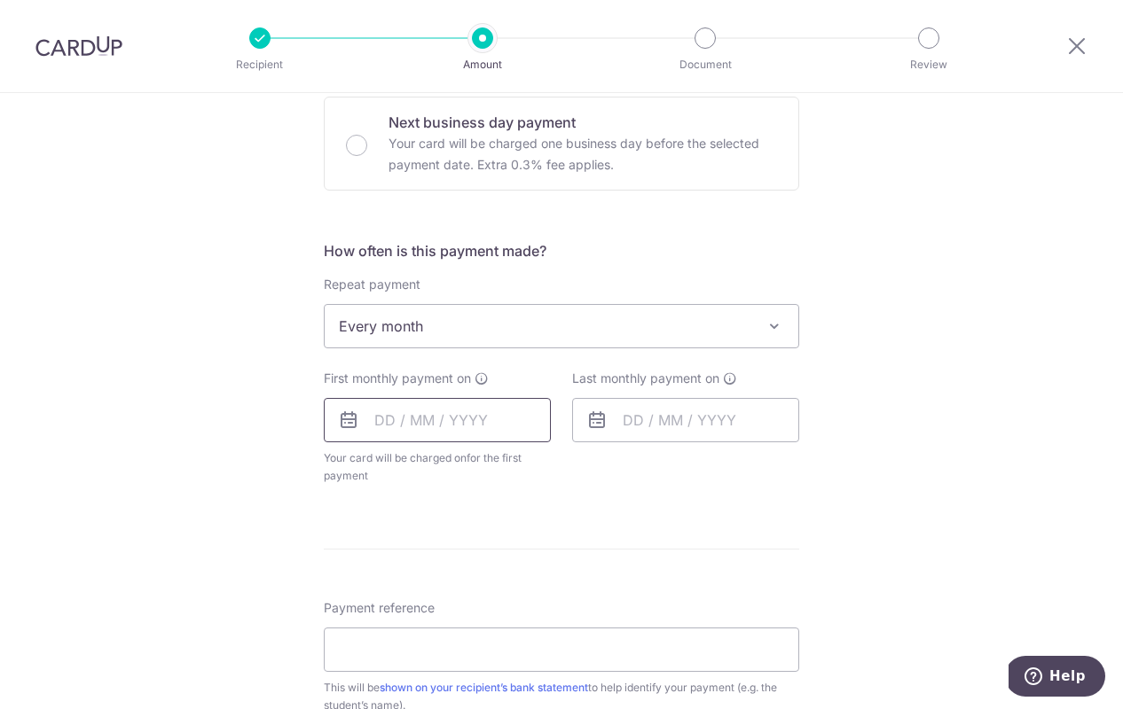
click at [380, 420] on input "text" at bounding box center [437, 420] width 227 height 44
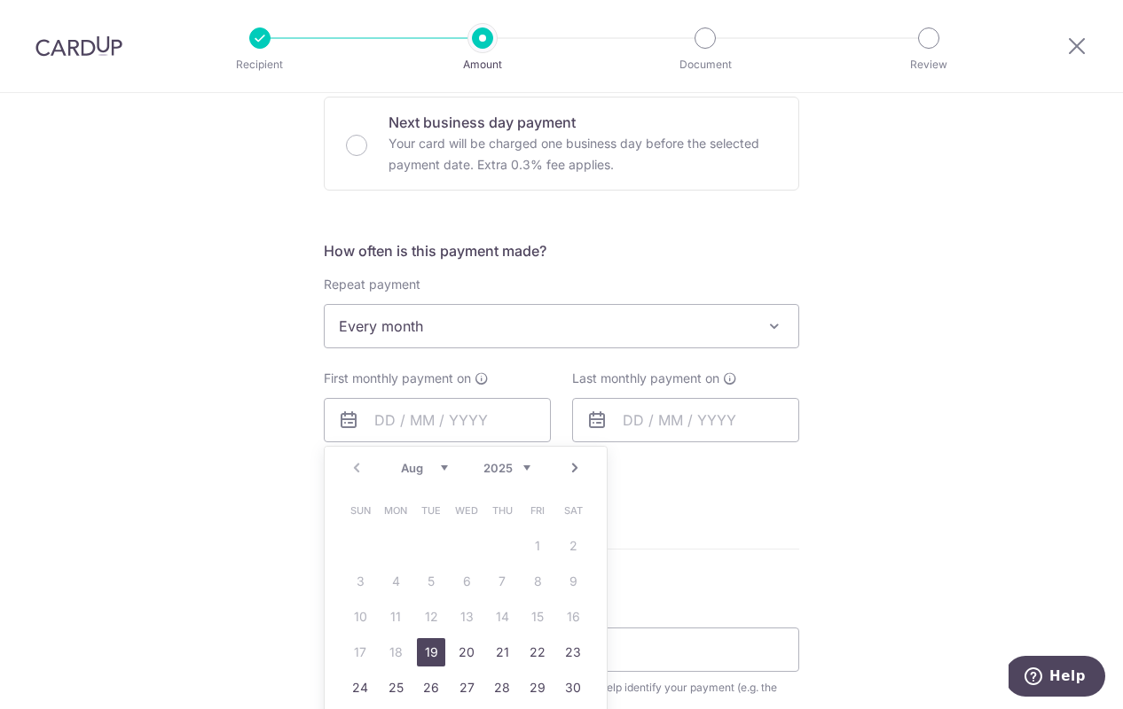
click at [566, 472] on link "Next" at bounding box center [574, 468] width 21 height 21
click at [528, 538] on link "5" at bounding box center [537, 546] width 28 height 28
type input "[DATE]"
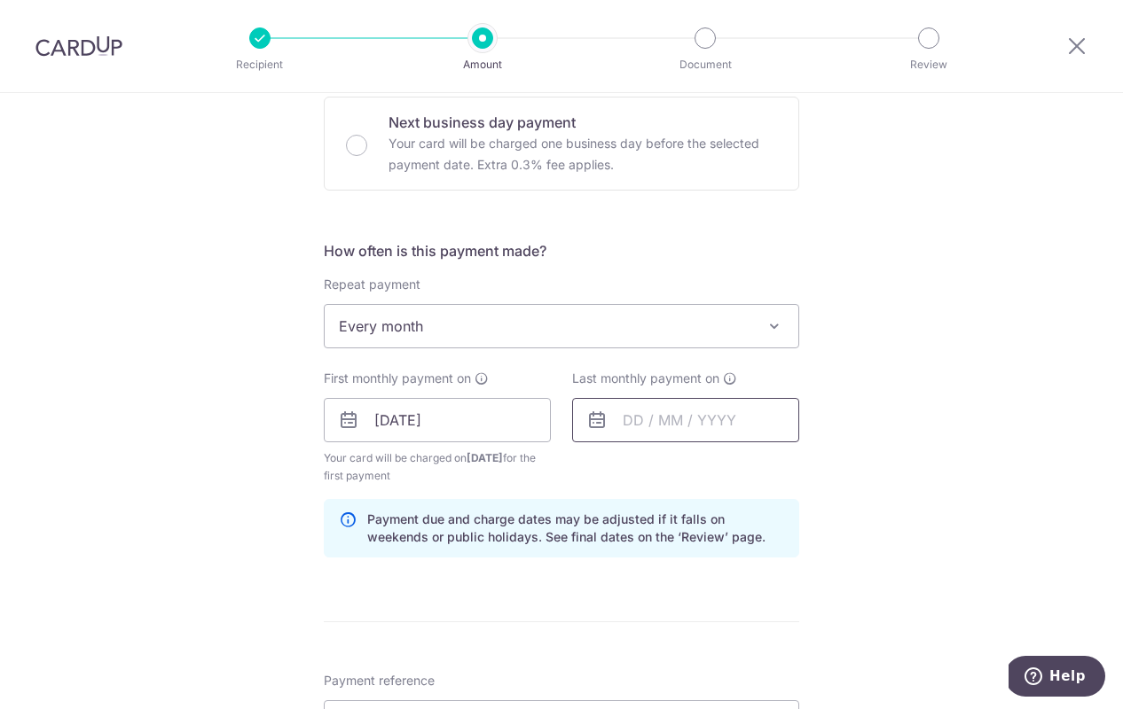
click at [616, 425] on input "text" at bounding box center [685, 420] width 227 height 44
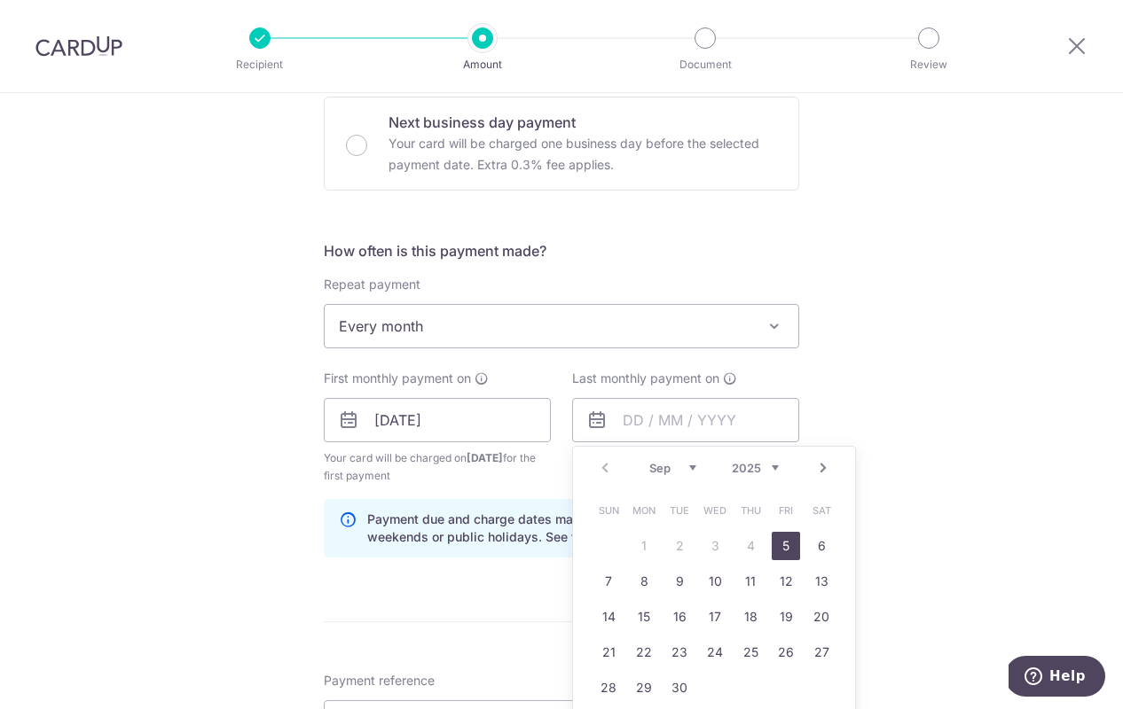
click at [915, 447] on div "Tell us more about your payment Enter payment amount SGD 2,364.80 2364.80 Recip…" at bounding box center [561, 157] width 1123 height 2181
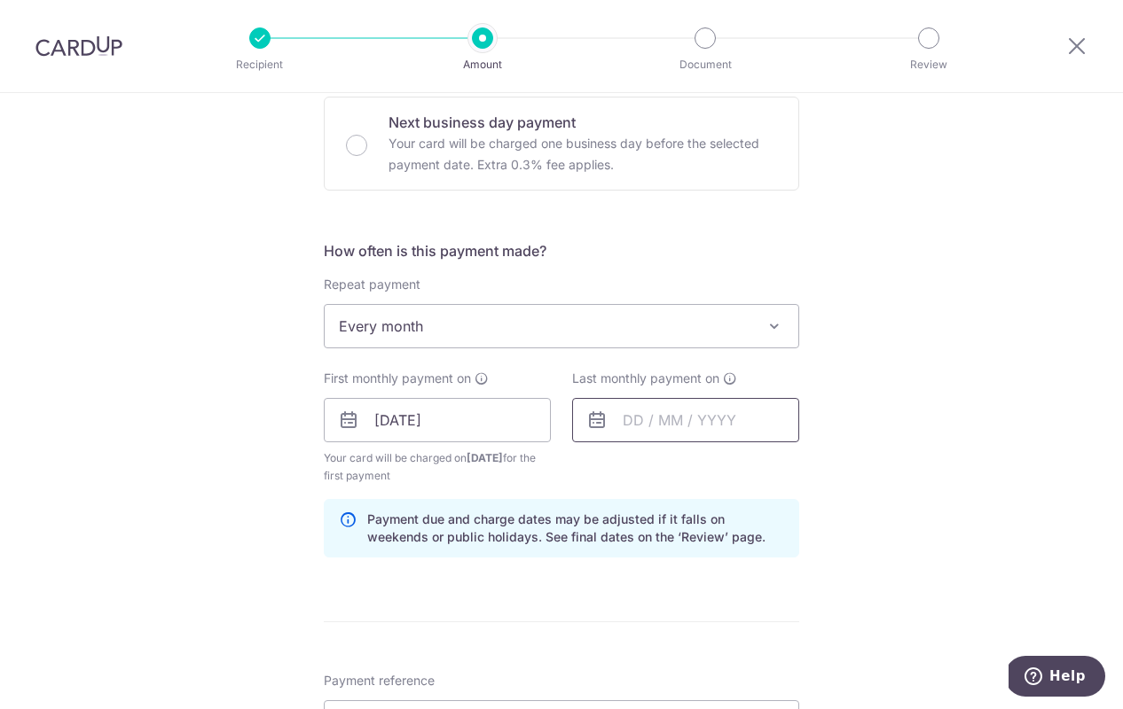
click at [628, 421] on input "text" at bounding box center [685, 420] width 227 height 44
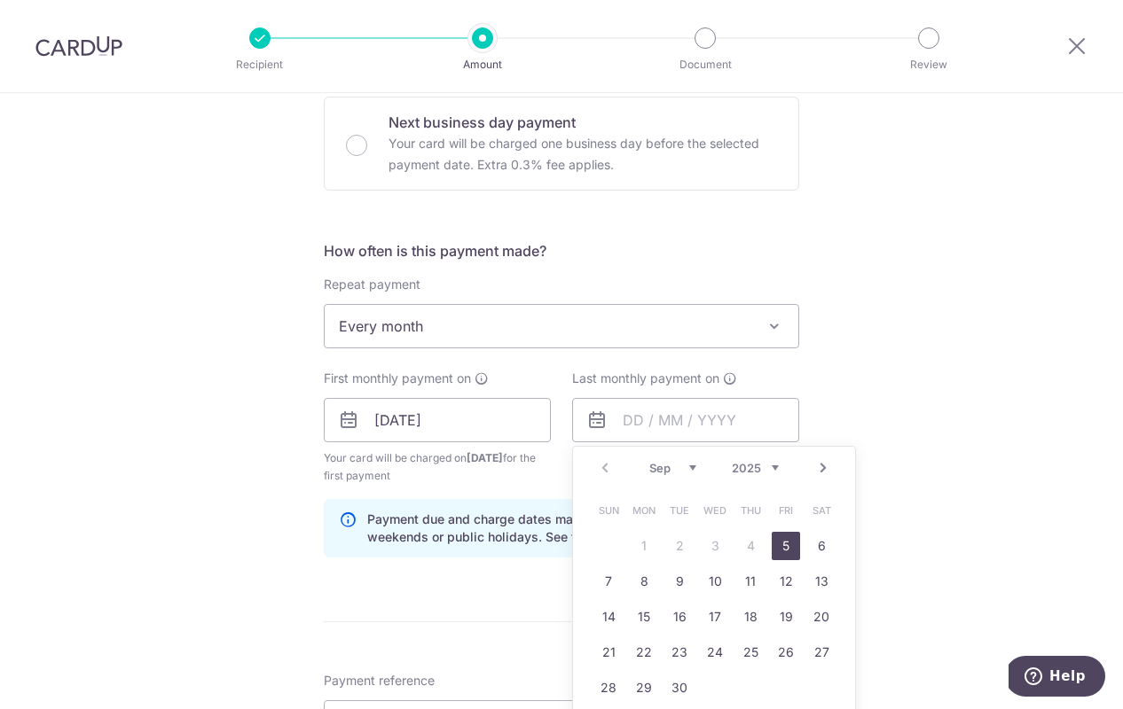
click at [815, 467] on link "Next" at bounding box center [822, 468] width 21 height 21
click at [782, 540] on link "5" at bounding box center [785, 546] width 28 height 28
type input "05/12/2025"
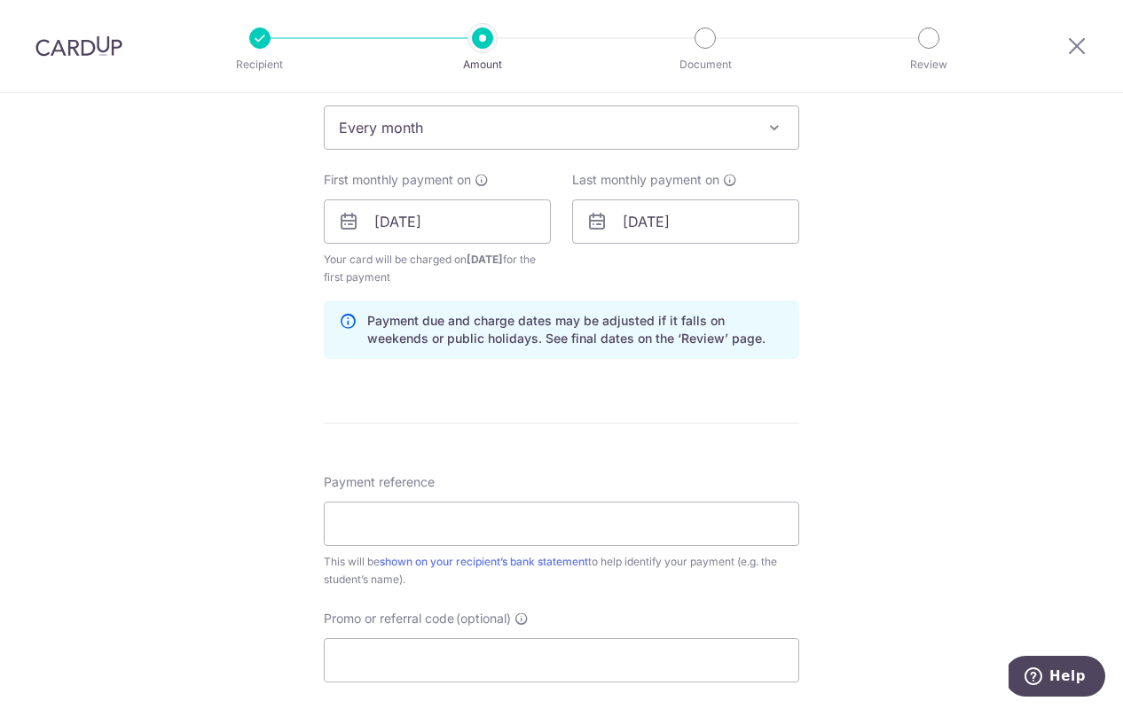
scroll to position [1233, 0]
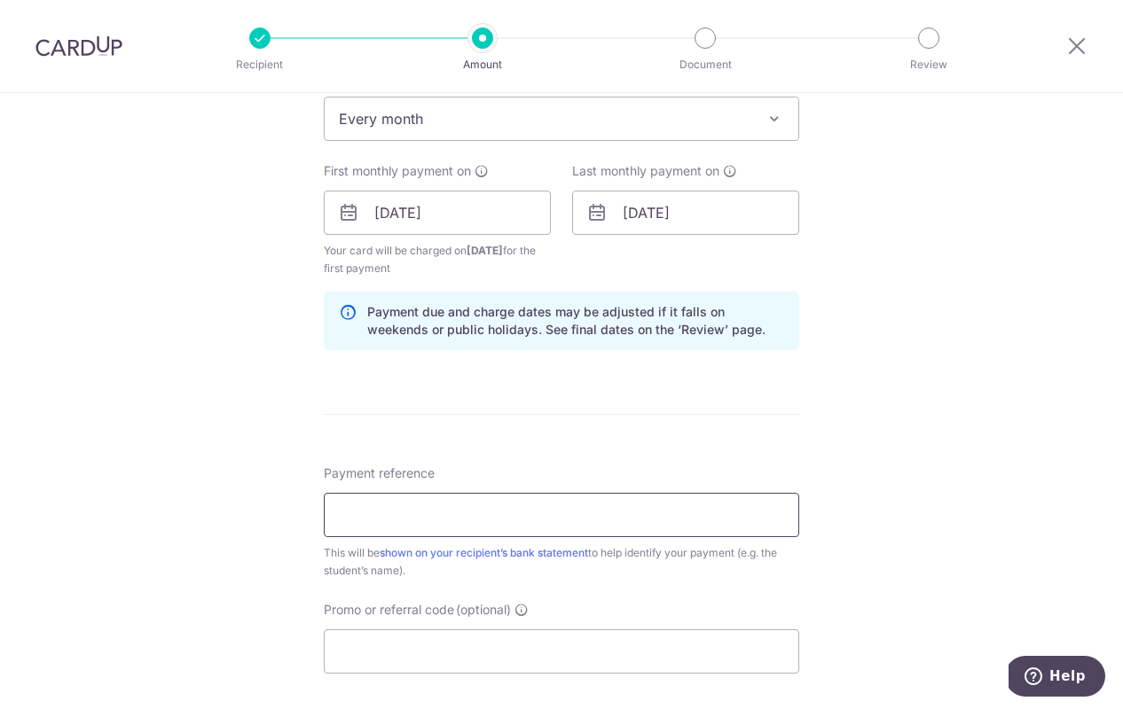
click at [613, 514] on input "Payment reference" at bounding box center [561, 515] width 475 height 44
type input "Jadon and Jared"
click at [645, 215] on input "05/12/2025" at bounding box center [685, 213] width 227 height 44
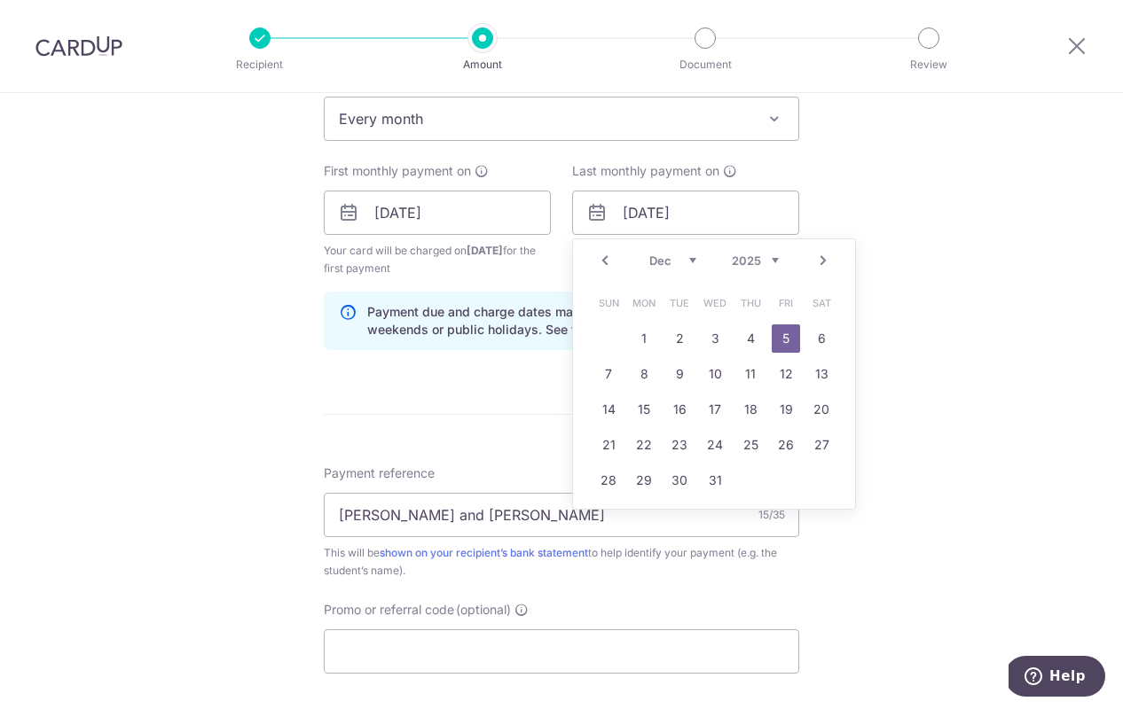
click at [533, 265] on span "Your card will be charged on 02/09/2025 for the first payment" at bounding box center [437, 259] width 227 height 35
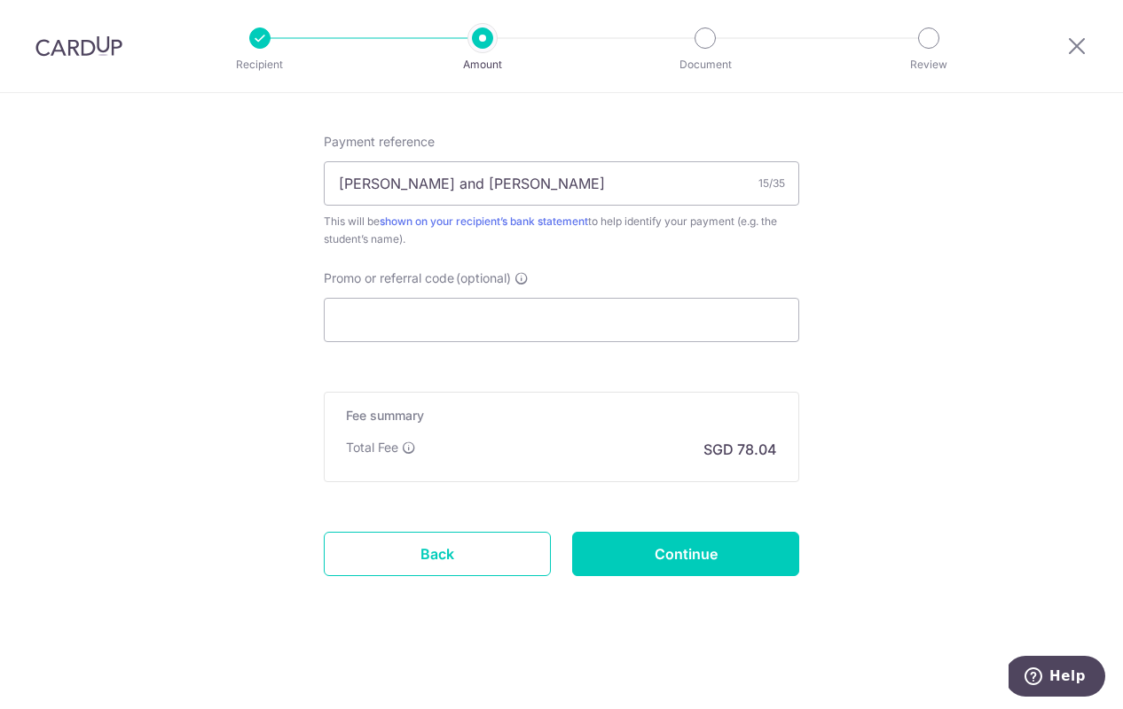
scroll to position [1565, 0]
click at [408, 312] on input "Promo or referral code (optional)" at bounding box center [561, 320] width 475 height 44
paste input "3HOME25R"
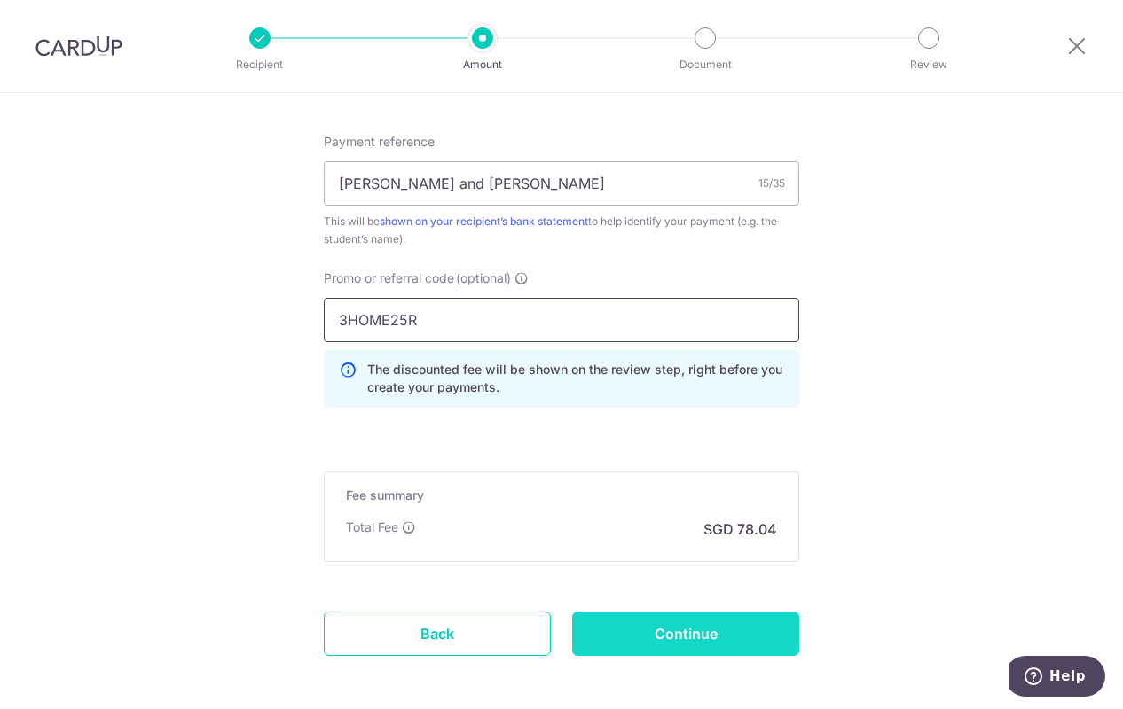
type input "3HOME25R"
click at [630, 627] on input "Continue" at bounding box center [685, 634] width 227 height 44
type input "Create Schedule"
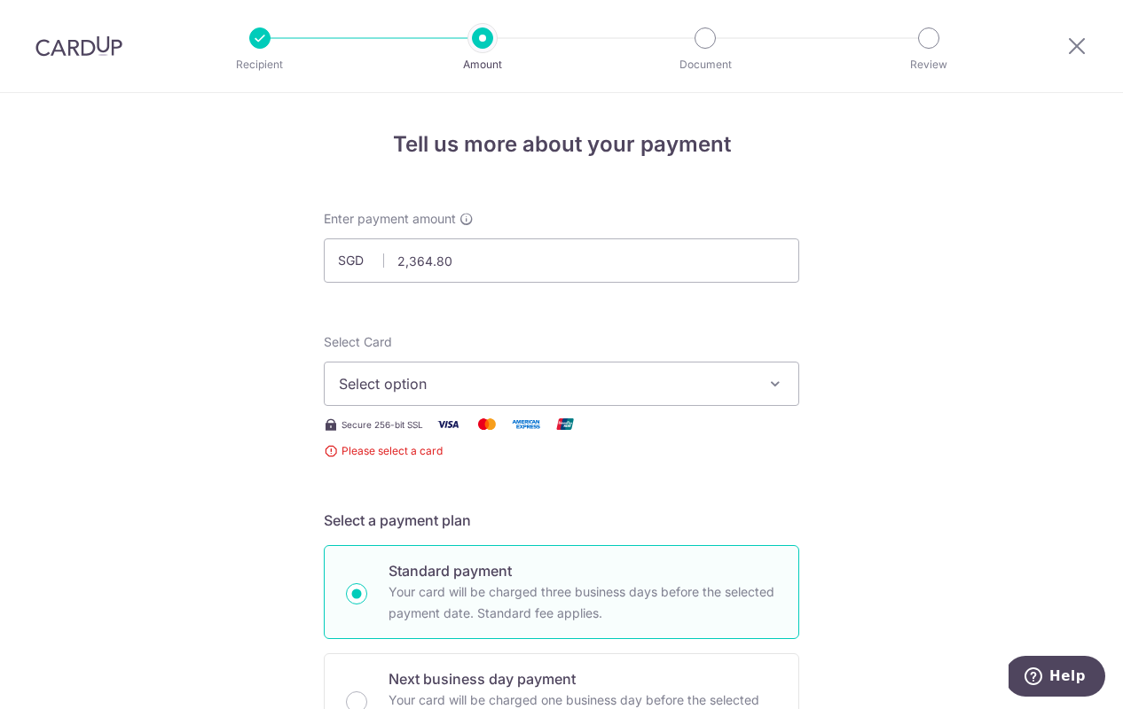
click at [722, 392] on span "Select option" at bounding box center [545, 383] width 413 height 21
click at [661, 419] on link "Add credit card" at bounding box center [561, 434] width 473 height 32
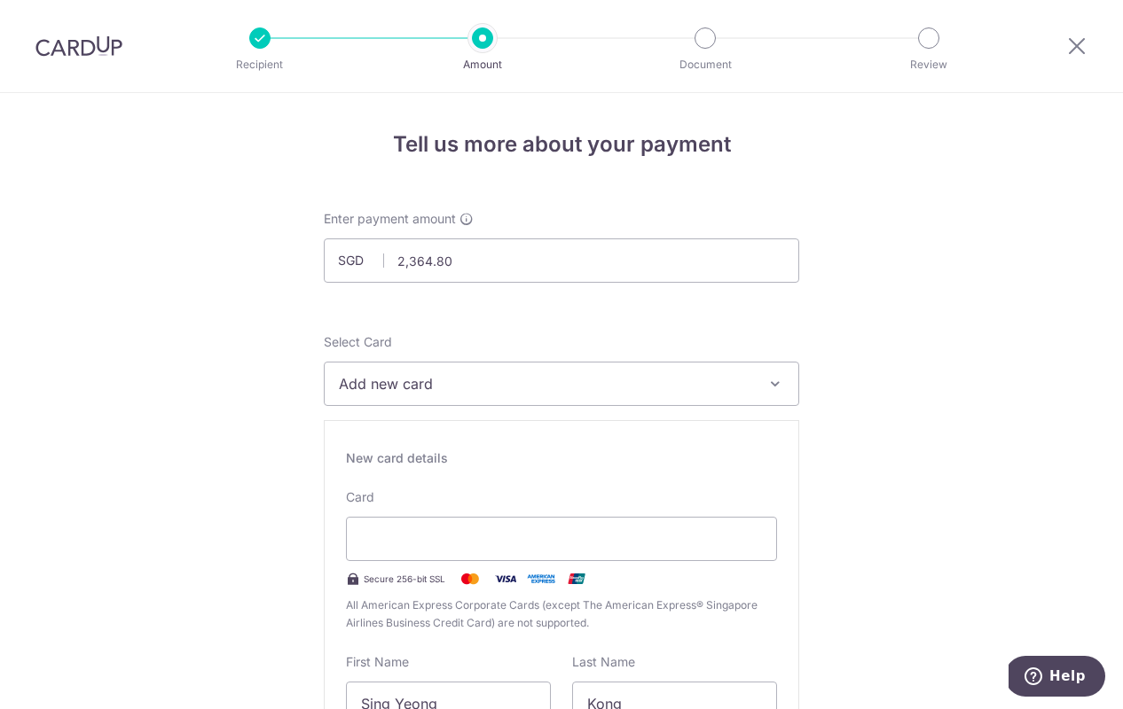
type input "08/30"
click at [607, 486] on div "New card details Card Secure 256-bit SSL All American Express Corporate Cards (…" at bounding box center [561, 674] width 475 height 509
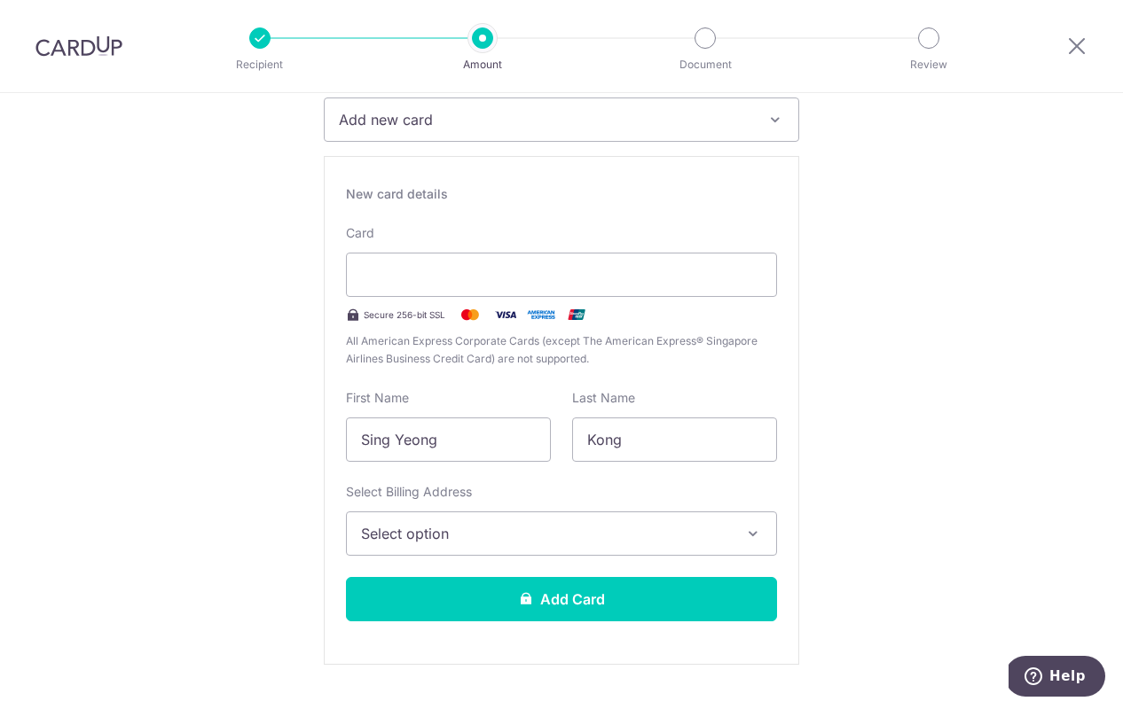
scroll to position [266, 0]
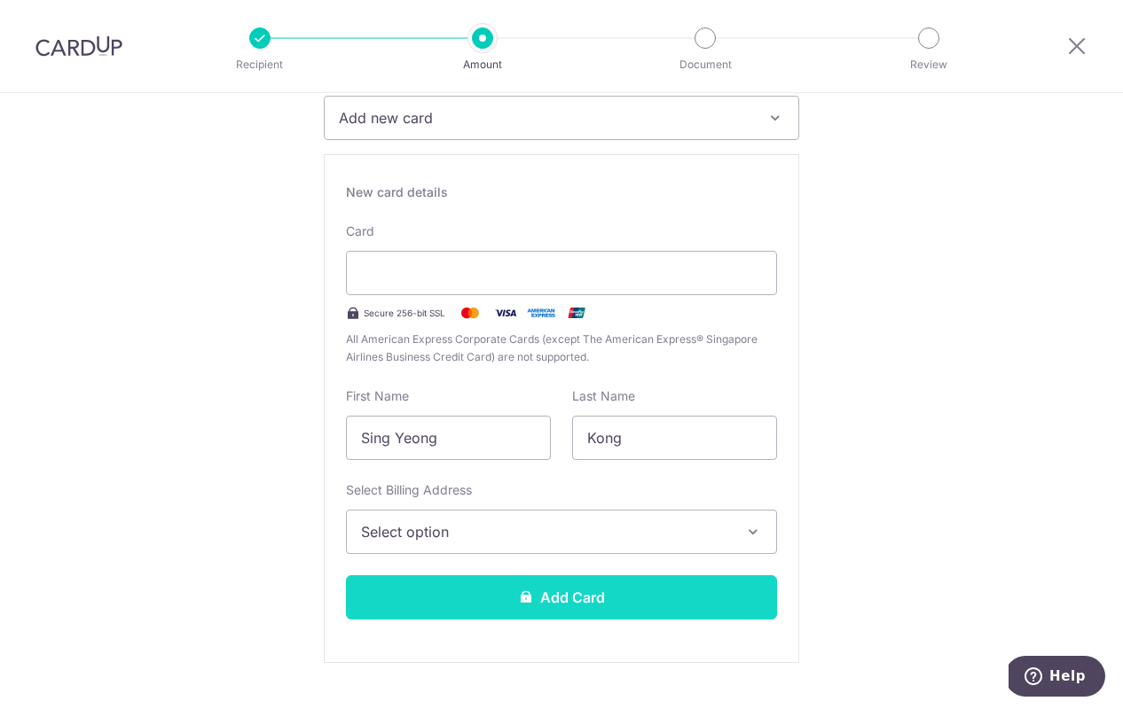
click at [536, 599] on button "Add Card" at bounding box center [561, 597] width 431 height 44
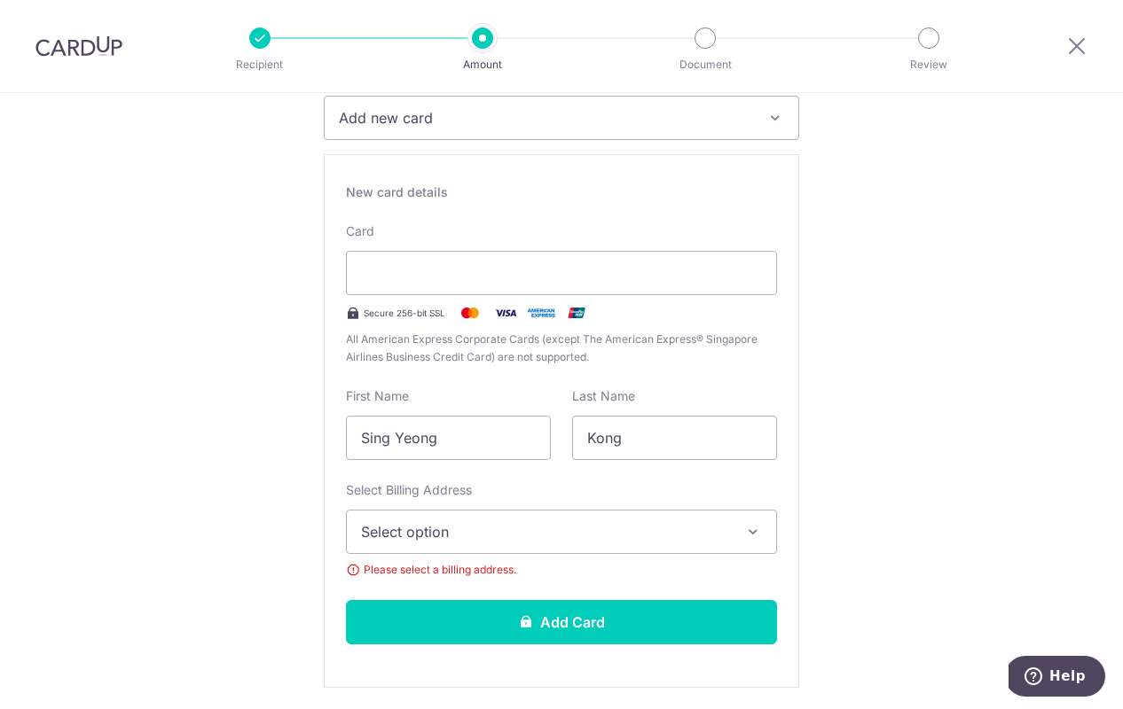
click at [503, 536] on span "Select option" at bounding box center [545, 531] width 369 height 21
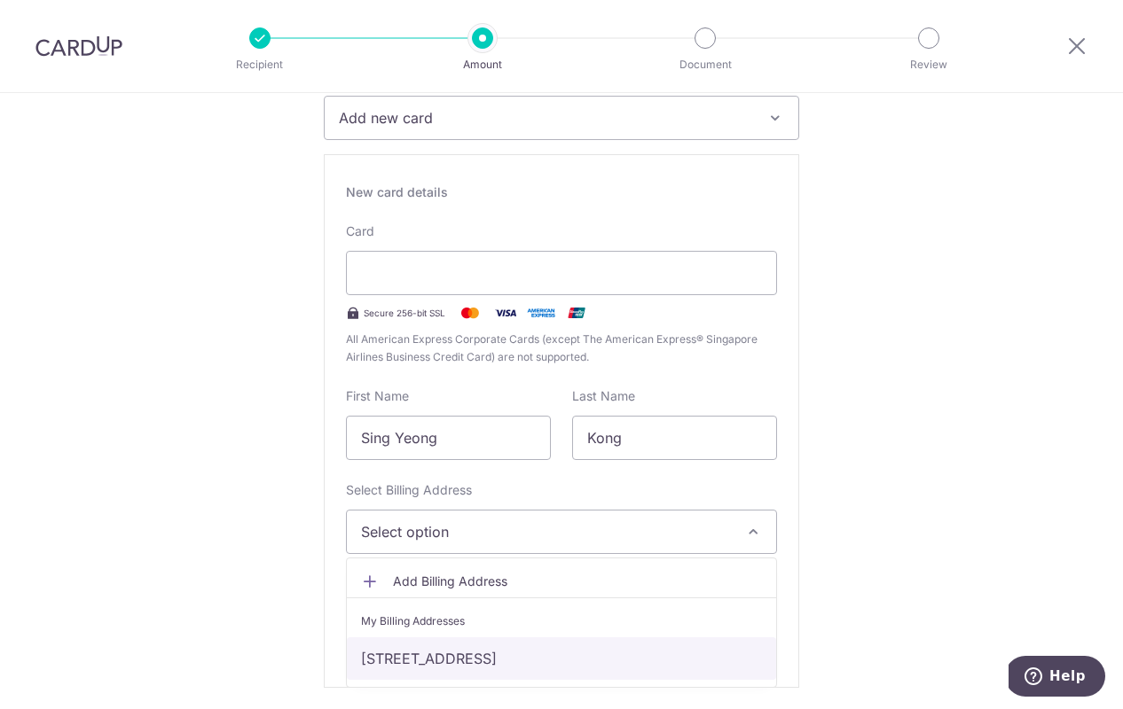
click at [478, 653] on link "[STREET_ADDRESS]" at bounding box center [561, 659] width 429 height 43
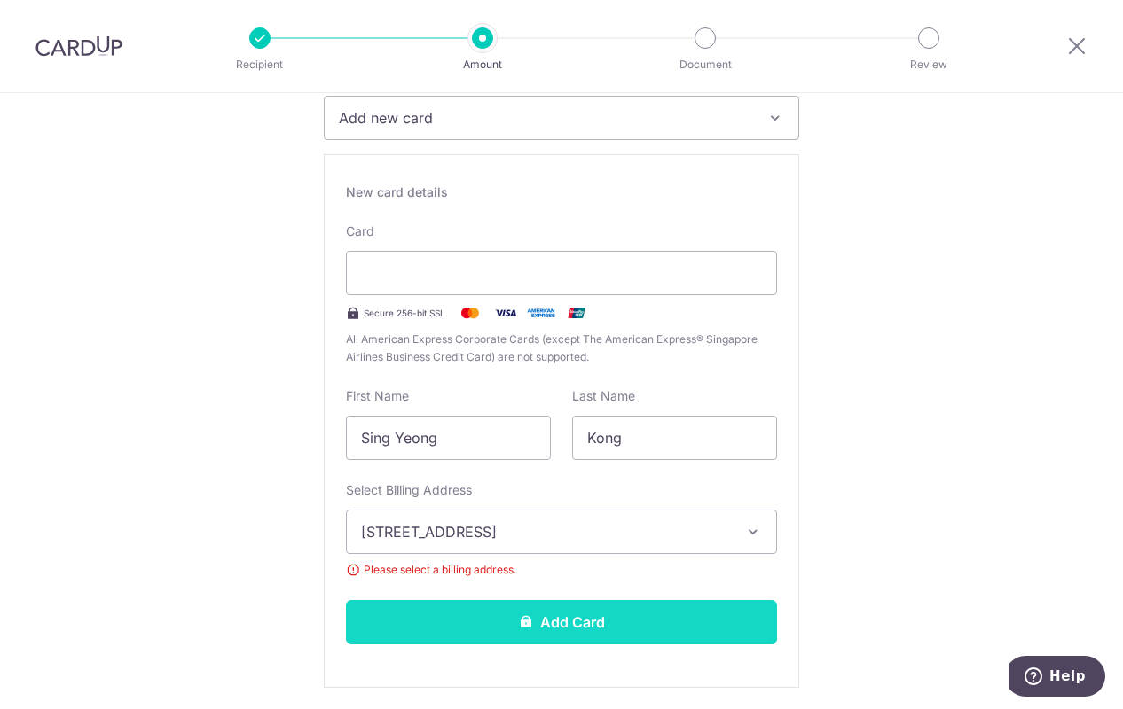
click at [530, 625] on button "Add Card" at bounding box center [561, 622] width 431 height 44
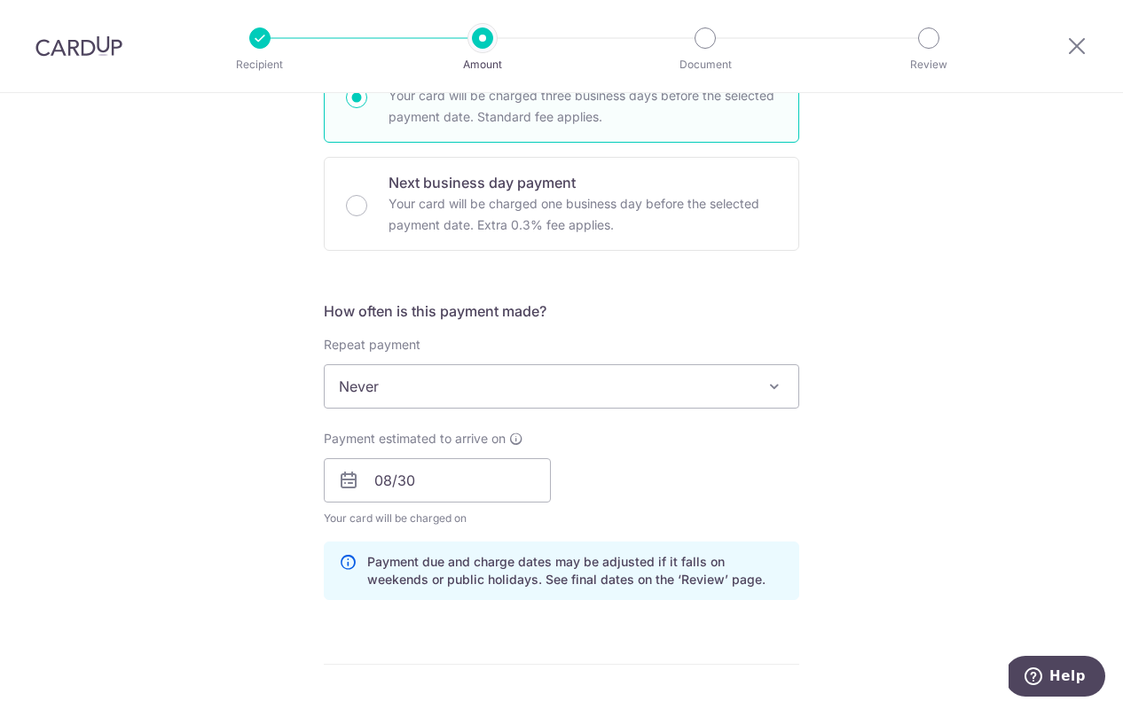
scroll to position [502, 0]
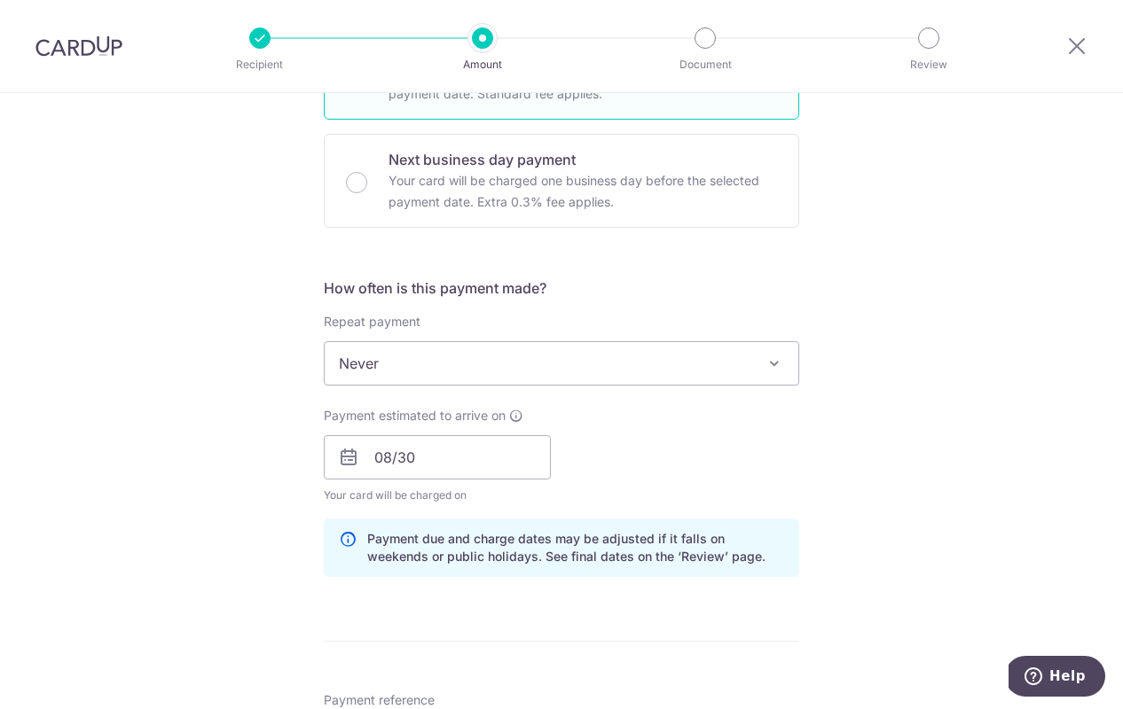
click at [757, 361] on span "Never" at bounding box center [561, 363] width 473 height 43
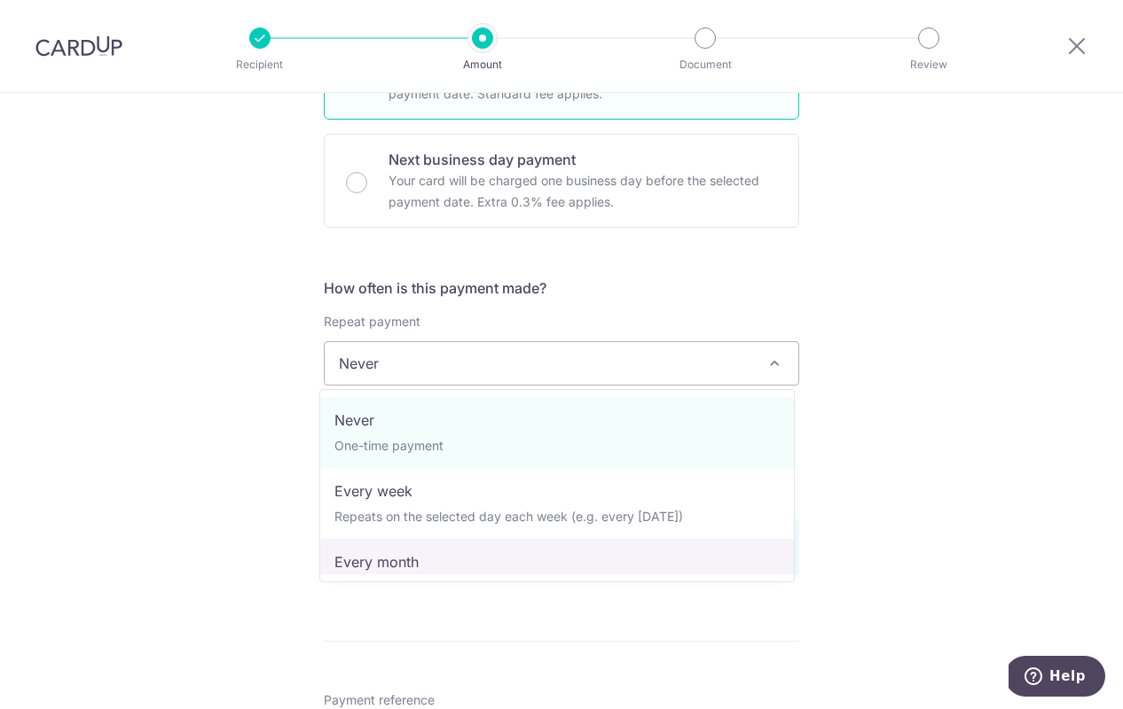
select select "3"
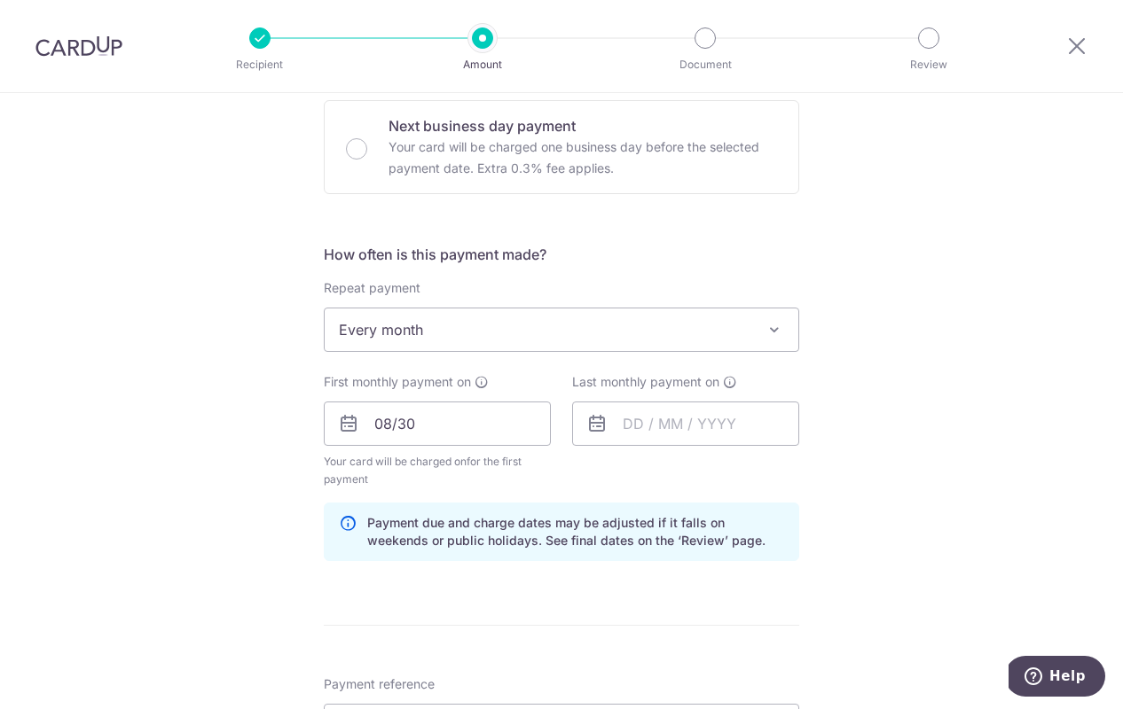
scroll to position [544, 0]
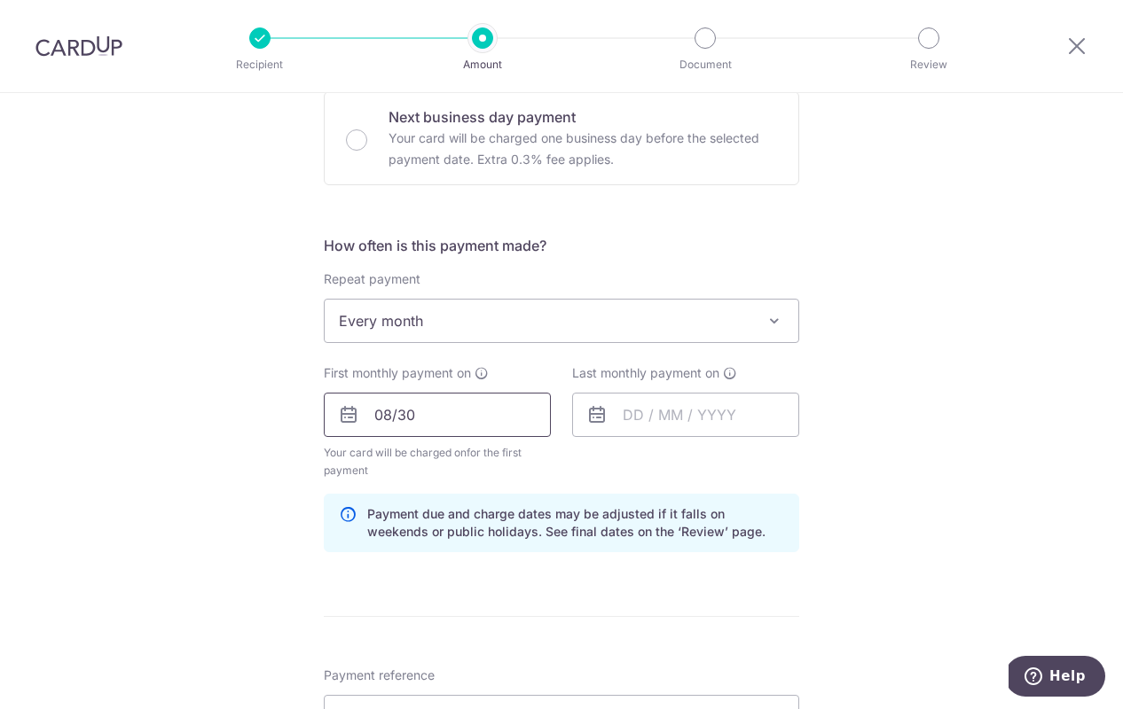
click at [391, 418] on input "08/30" at bounding box center [437, 415] width 227 height 44
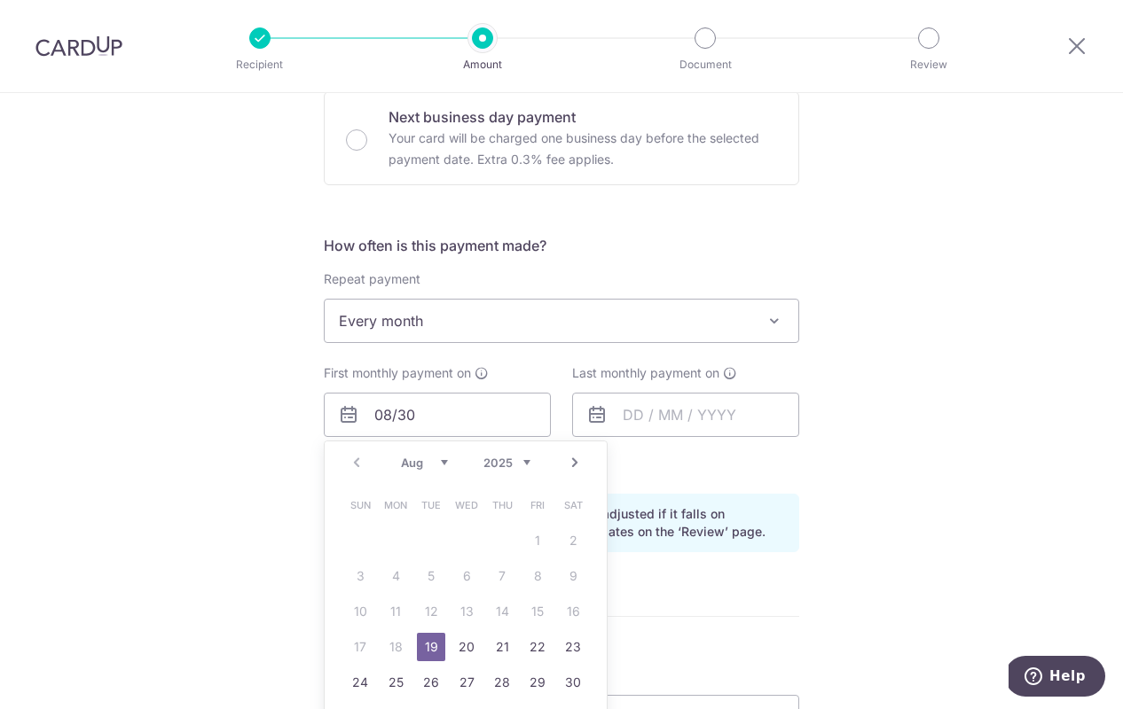
click at [567, 466] on link "Next" at bounding box center [574, 462] width 21 height 21
click at [533, 536] on link "5" at bounding box center [537, 541] width 28 height 28
type input "05/09/2025"
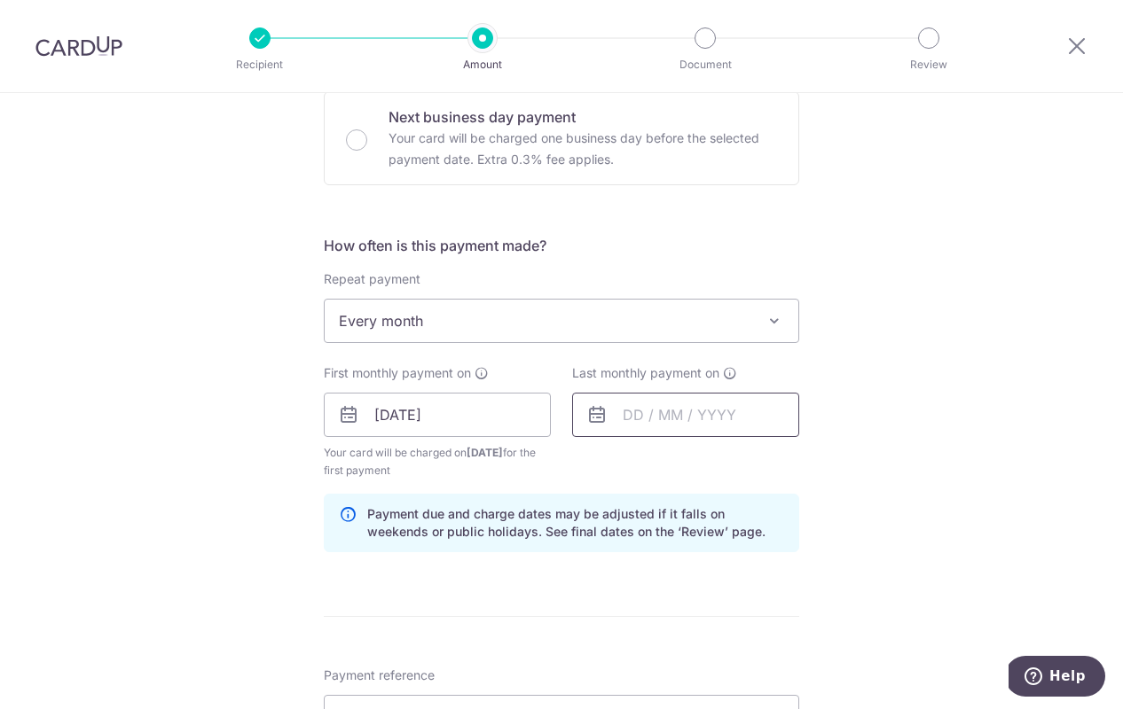
click at [622, 413] on input "text" at bounding box center [685, 415] width 227 height 44
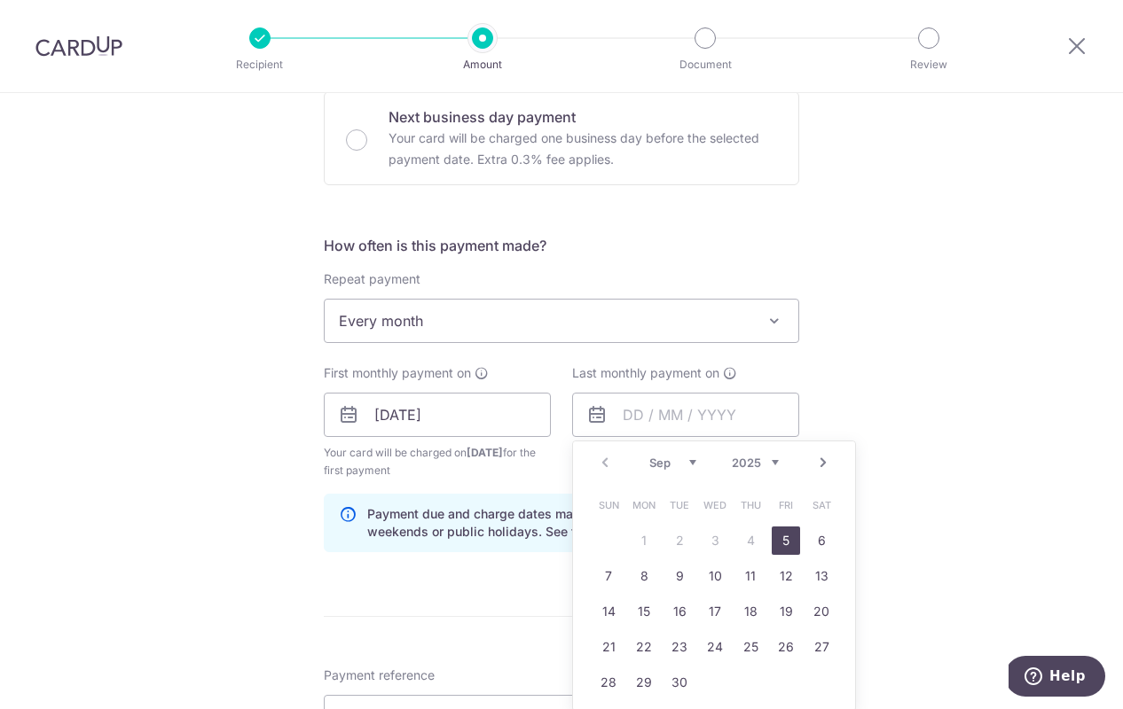
click at [812, 458] on link "Next" at bounding box center [822, 462] width 21 height 21
click at [772, 539] on link "5" at bounding box center [785, 541] width 28 height 28
type input "05/12/2025"
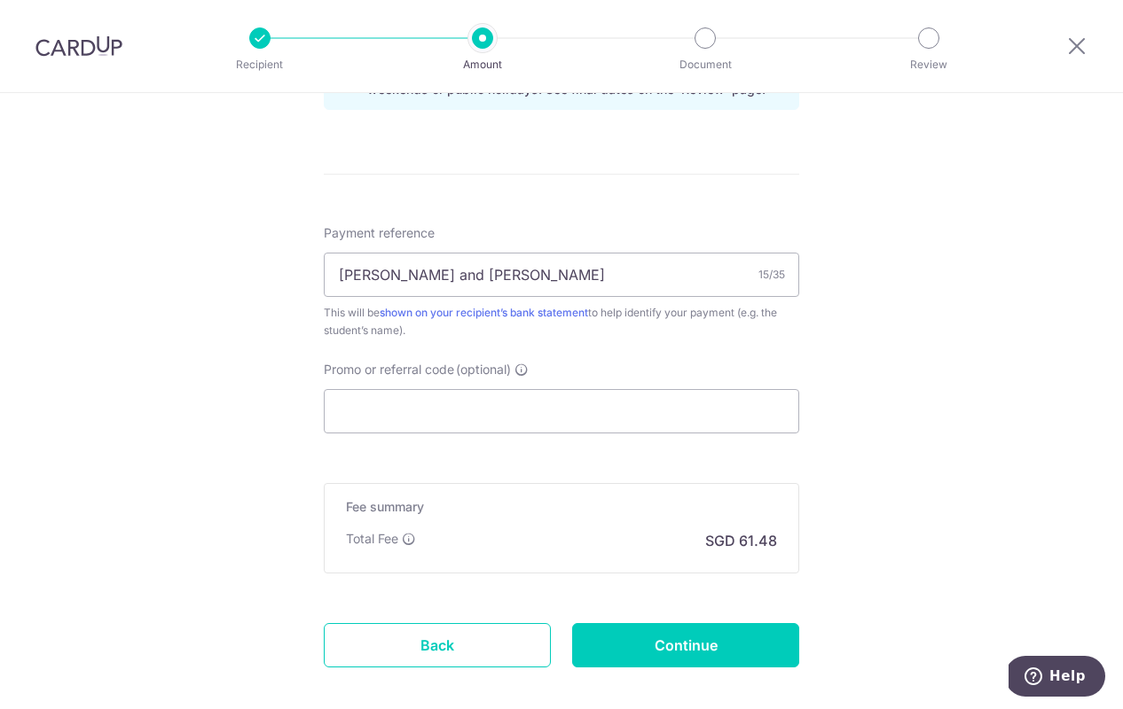
scroll to position [992, 0]
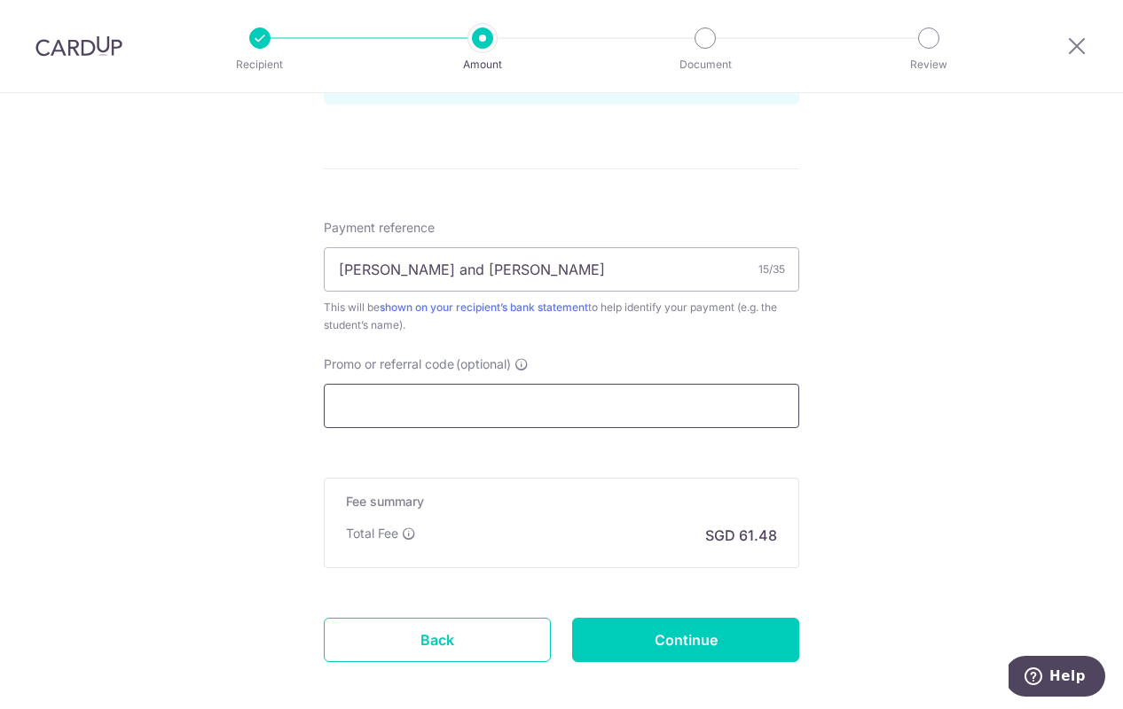
click at [408, 407] on input "Promo or referral code (optional)" at bounding box center [561, 406] width 475 height 44
paste input "3HOME25R"
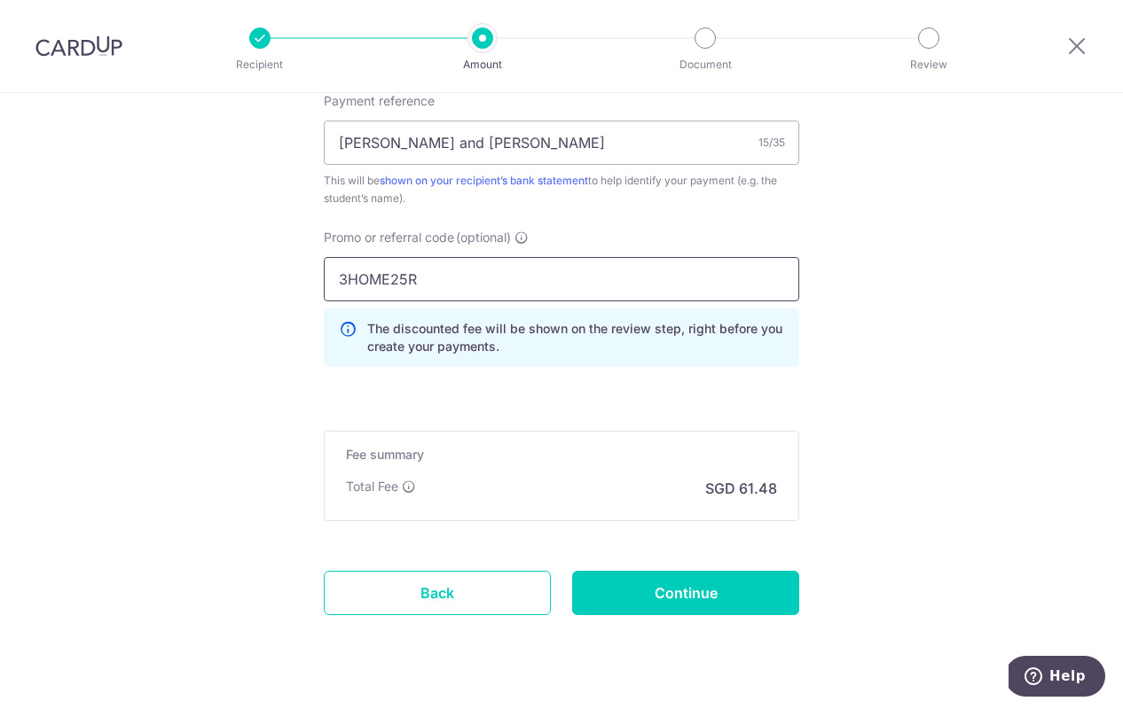
scroll to position [1123, 0]
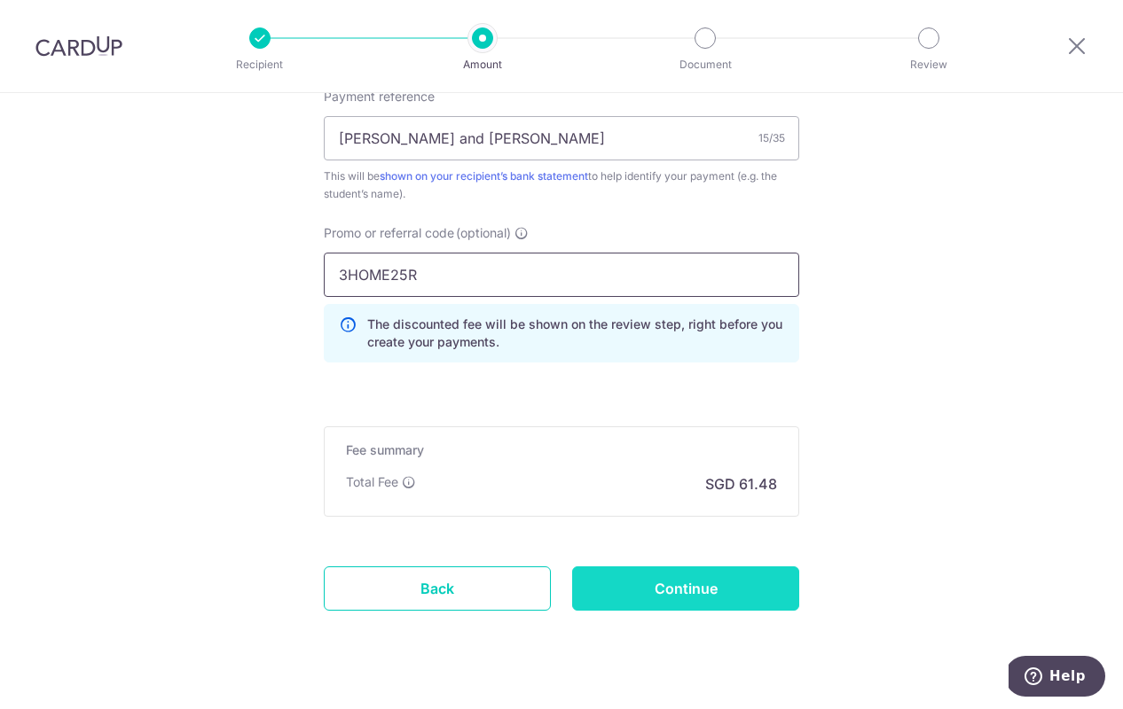
type input "3HOME25R"
click at [655, 583] on input "Continue" at bounding box center [685, 589] width 227 height 44
type input "Create Schedule"
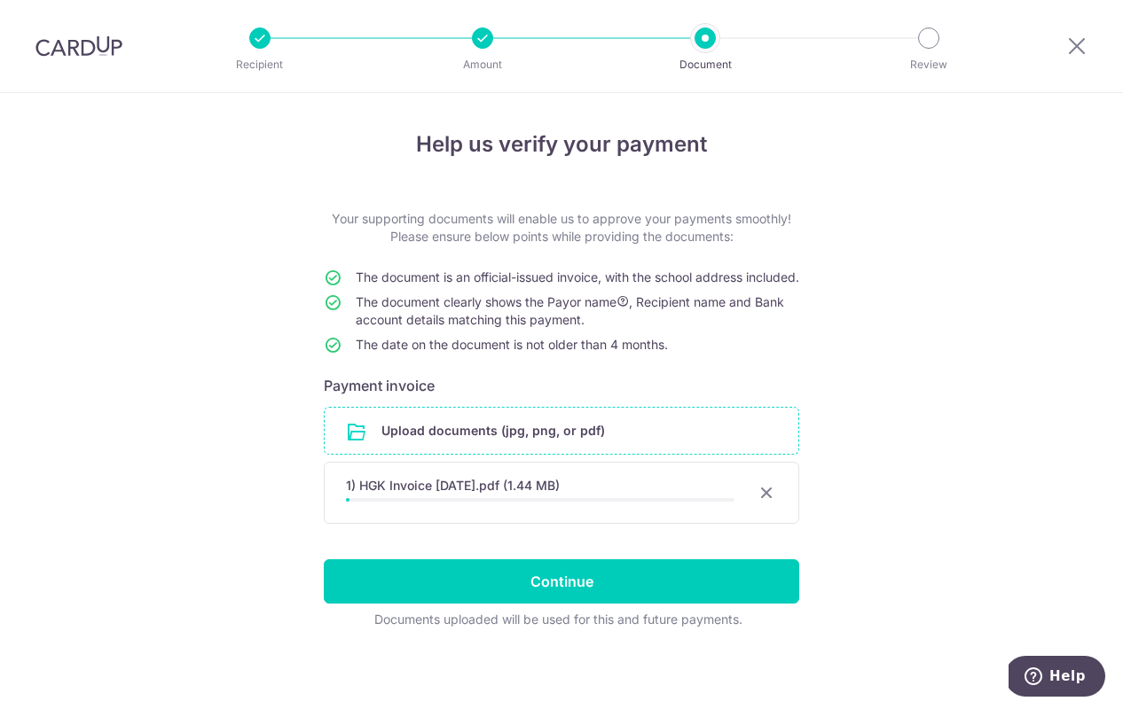
click at [370, 452] on input "file" at bounding box center [561, 431] width 473 height 46
click at [358, 450] on input "file" at bounding box center [561, 431] width 473 height 46
click at [428, 451] on input "file" at bounding box center [561, 431] width 473 height 46
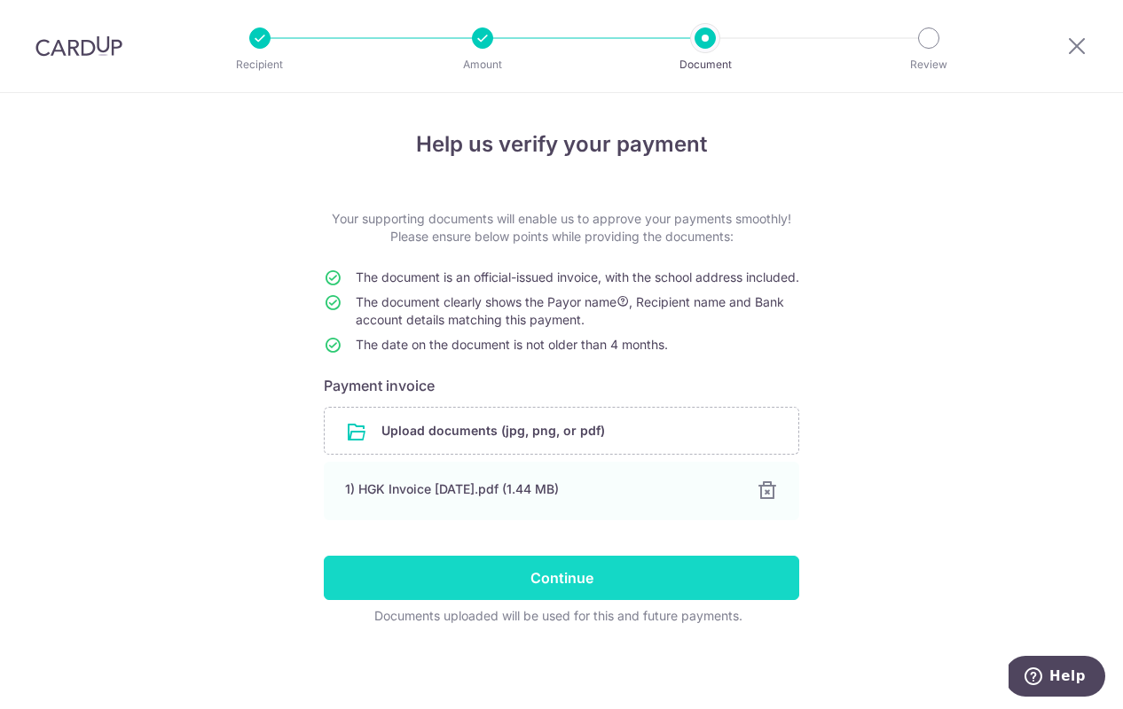
click at [526, 595] on input "Continue" at bounding box center [561, 578] width 475 height 44
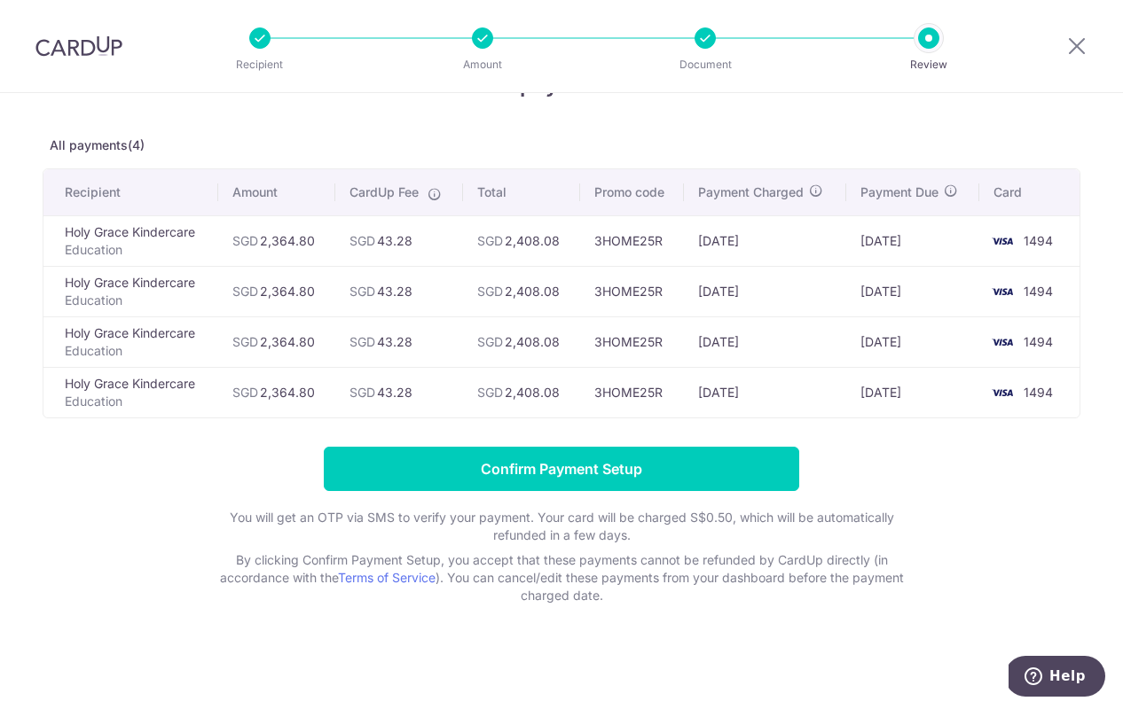
scroll to position [59, 0]
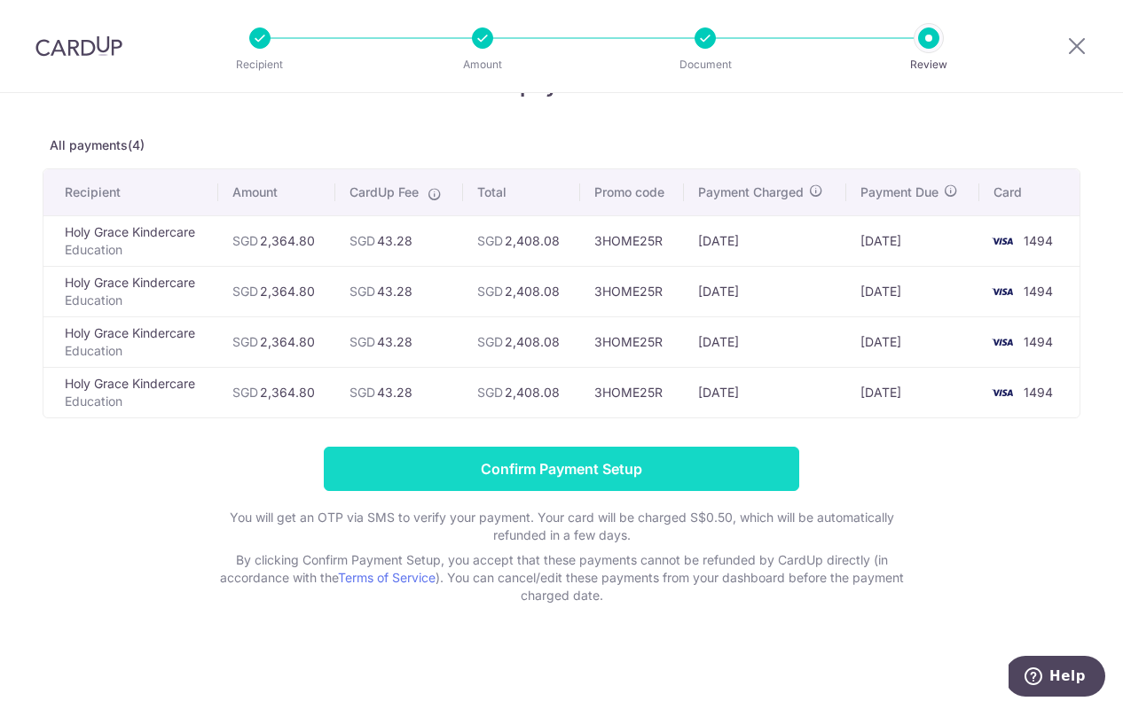
click at [467, 463] on input "Confirm Payment Setup" at bounding box center [561, 469] width 475 height 44
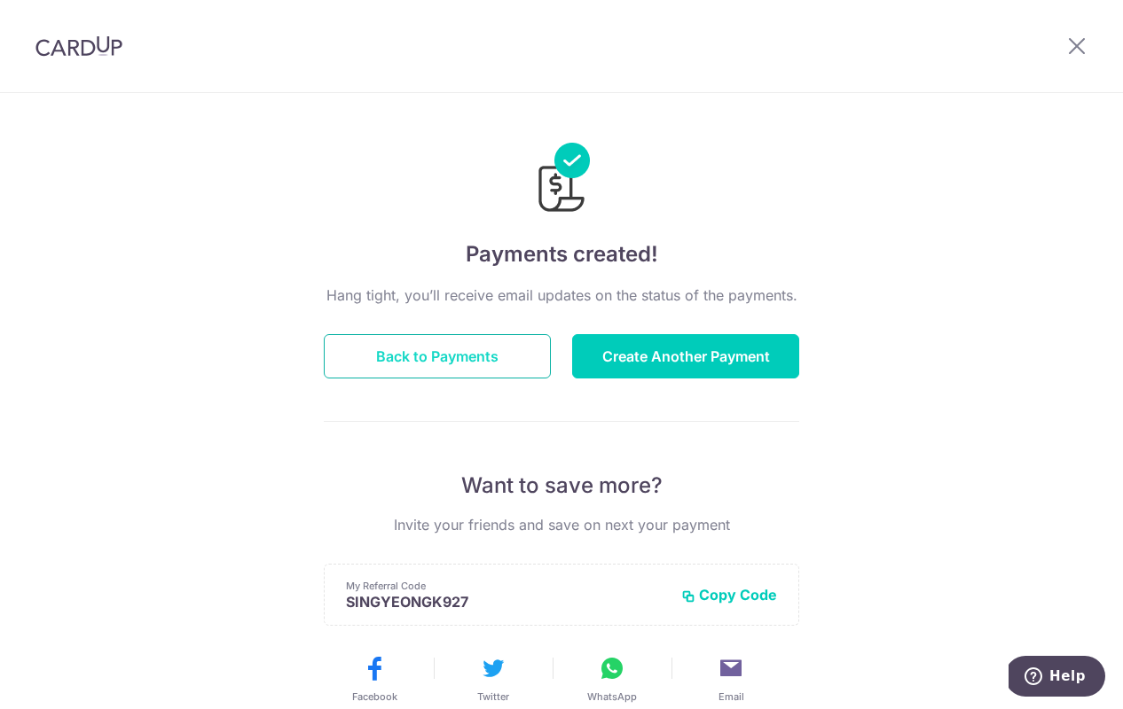
click at [482, 355] on button "Back to Payments" at bounding box center [437, 356] width 227 height 44
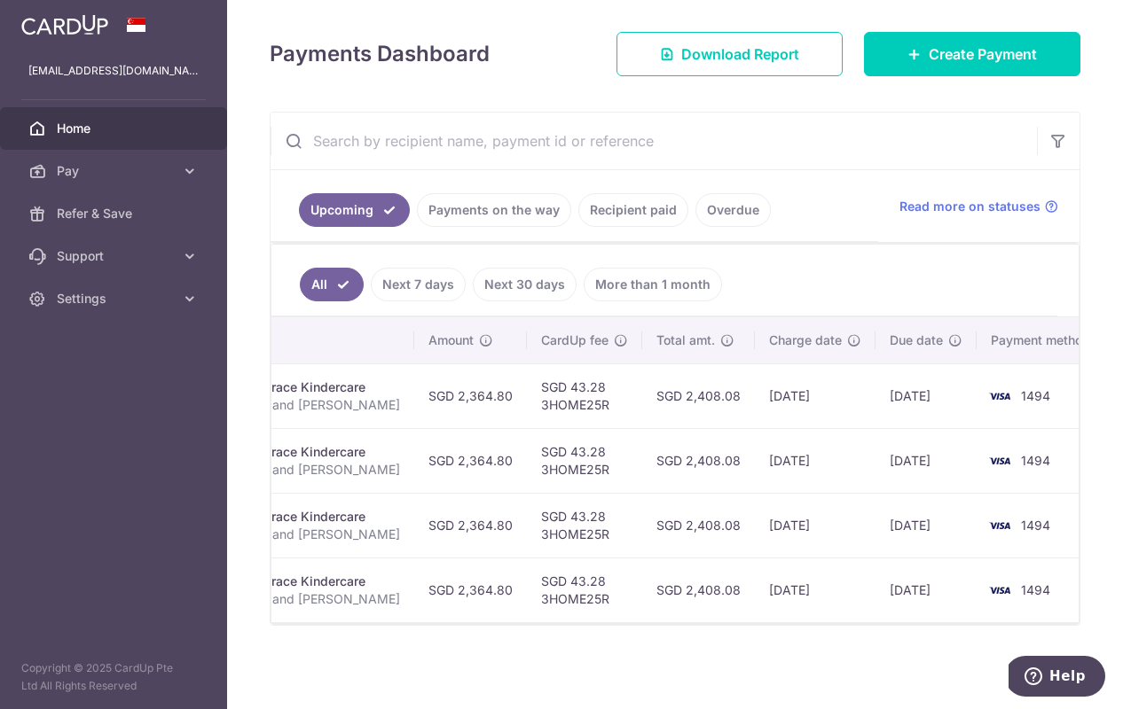
scroll to position [0, 400]
drag, startPoint x: 477, startPoint y: 389, endPoint x: 425, endPoint y: 390, distance: 52.3
click at [425, 390] on td "SGD 2,364.80" at bounding box center [471, 396] width 113 height 65
copy td "2,364.80"
drag, startPoint x: 569, startPoint y: 377, endPoint x: 537, endPoint y: 378, distance: 31.9
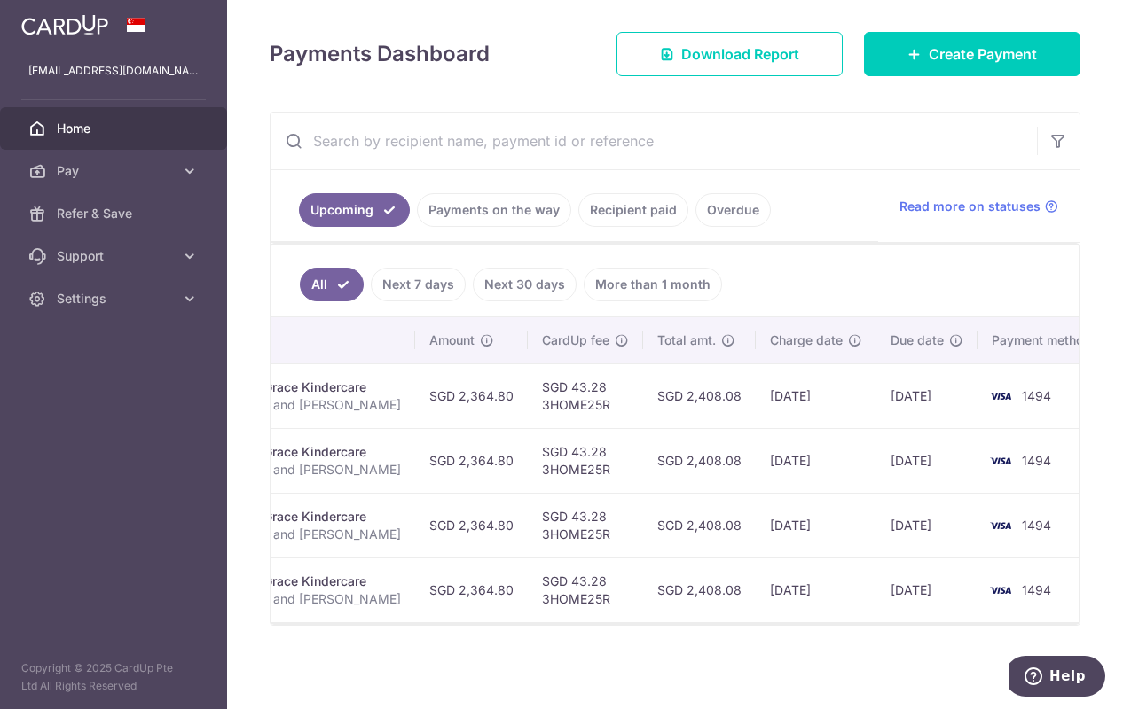
click at [537, 378] on td "SGD 43.28 3HOME25R" at bounding box center [585, 396] width 115 height 65
copy td "43.28"
click at [145, 177] on span "Pay" at bounding box center [115, 171] width 117 height 18
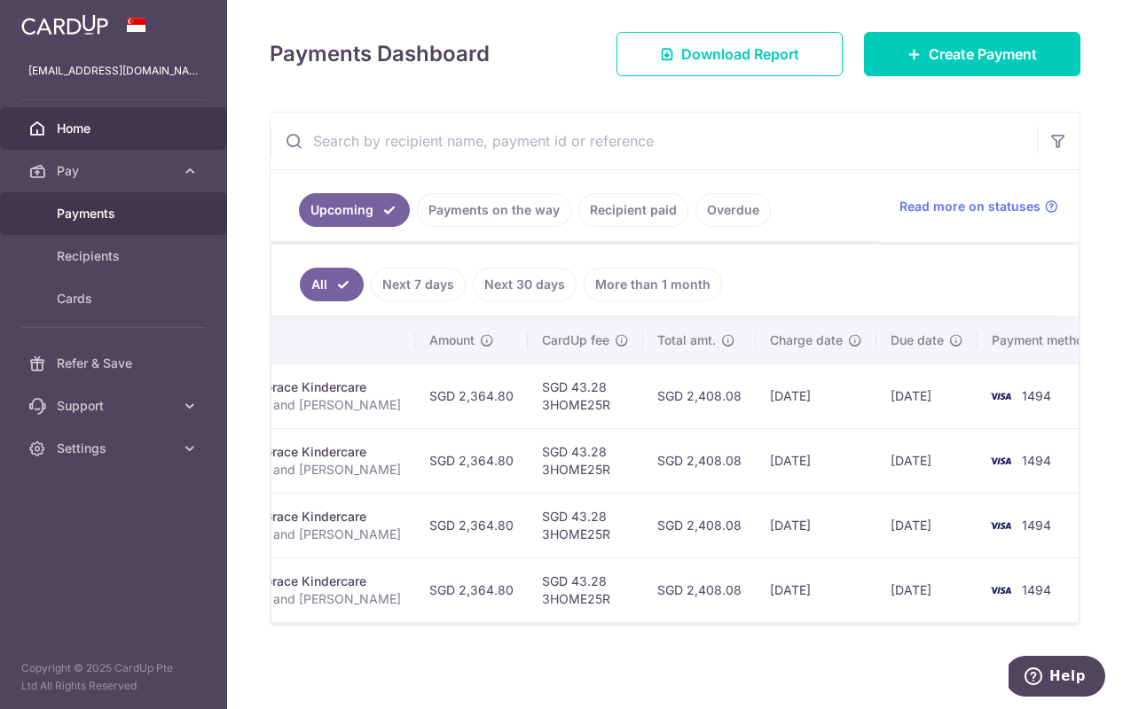
click at [111, 223] on link "Payments" at bounding box center [113, 213] width 227 height 43
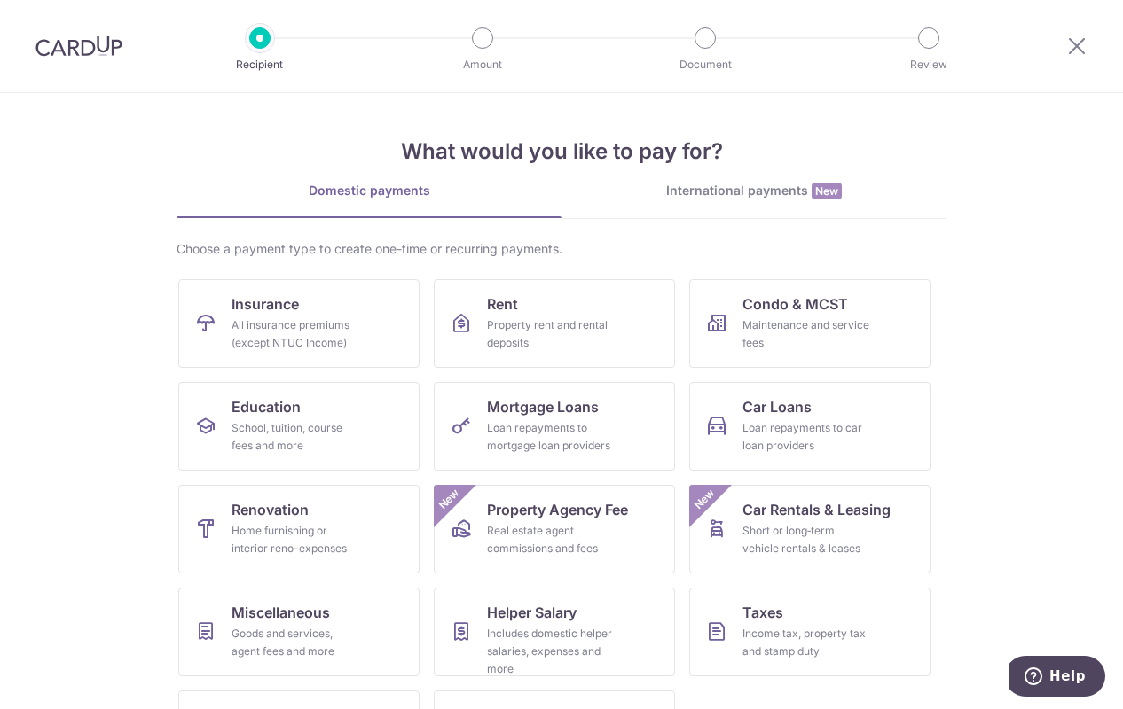
click at [85, 42] on img at bounding box center [78, 45] width 87 height 21
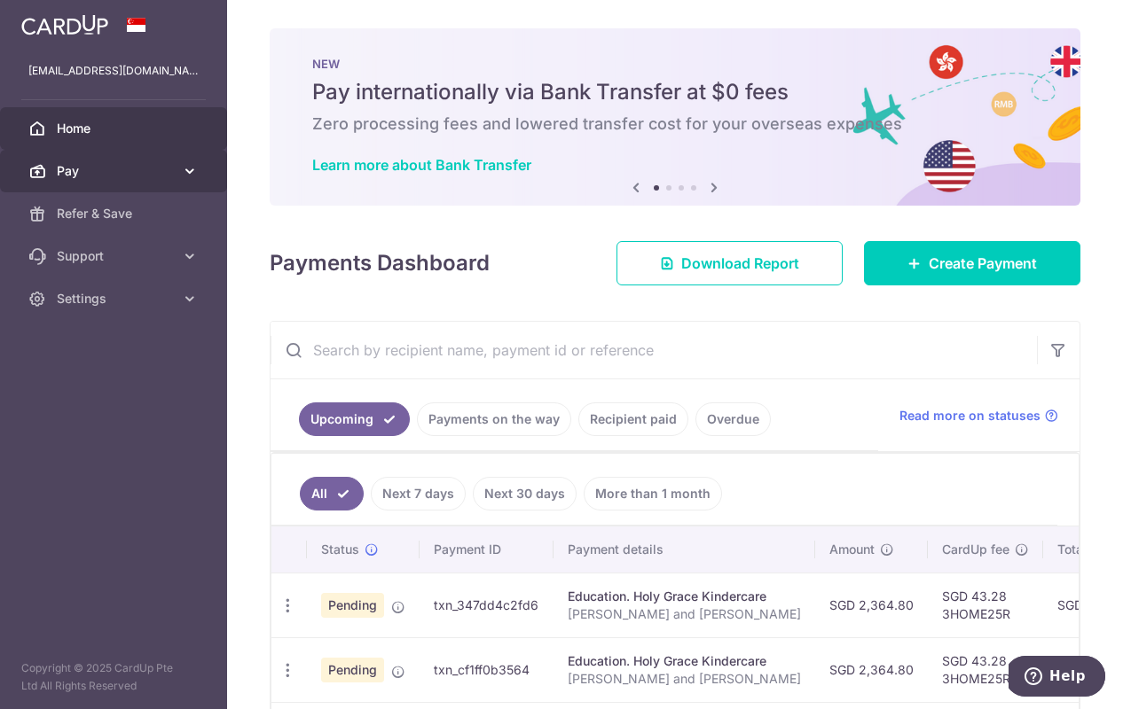
click at [184, 168] on icon at bounding box center [190, 171] width 18 height 18
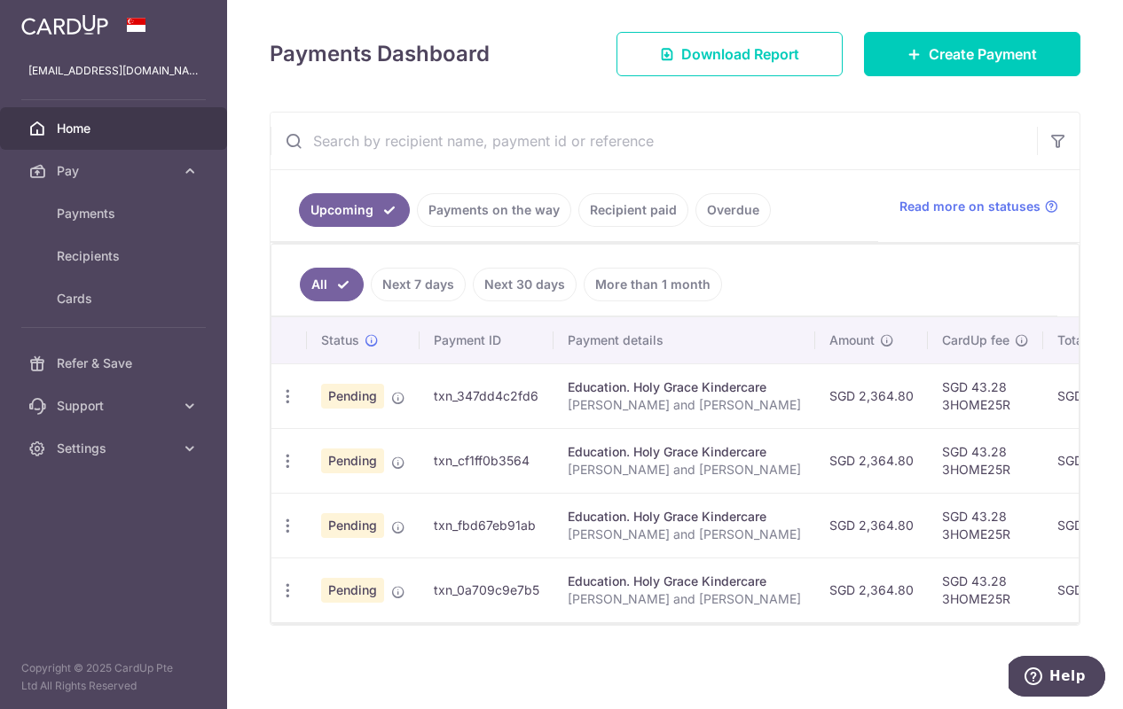
click at [461, 396] on td "txn_347dd4c2fd6" at bounding box center [486, 396] width 134 height 65
click at [287, 397] on icon "button" at bounding box center [287, 396] width 19 height 19
click at [488, 510] on td "txn_fbd67eb91ab" at bounding box center [486, 525] width 134 height 65
click at [291, 406] on icon "button" at bounding box center [287, 396] width 19 height 19
click at [338, 631] on span "Update payment" at bounding box center [382, 639] width 121 height 21
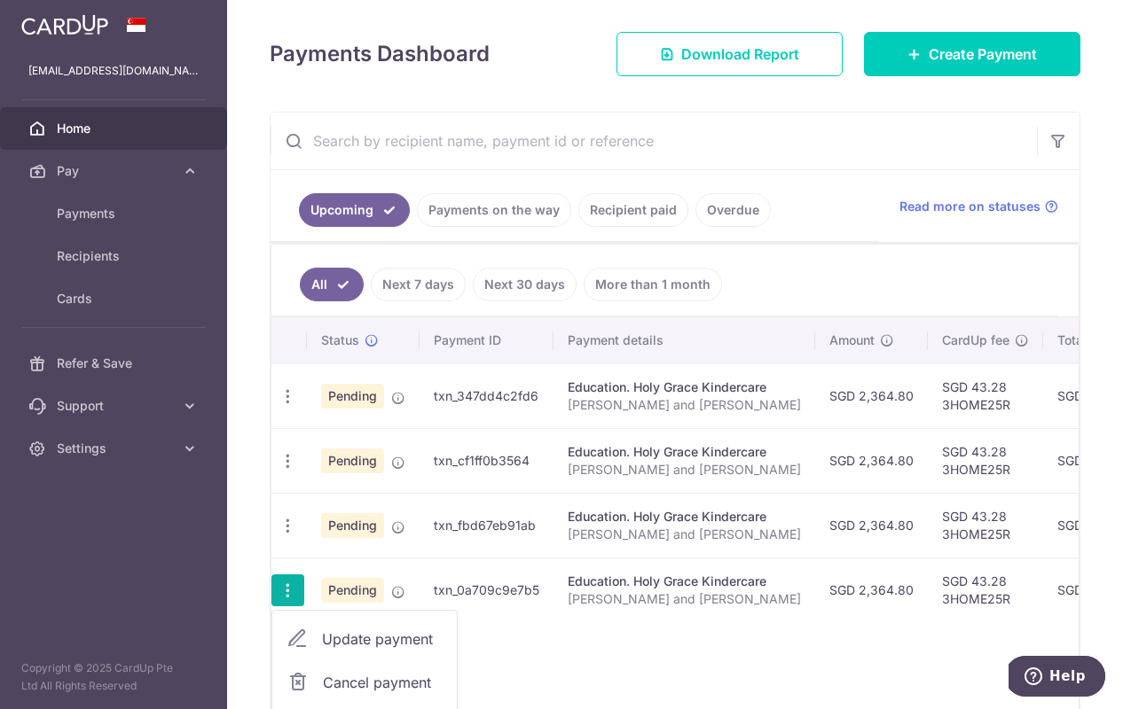
radio input "true"
type input "2,364.80"
type input "[DATE]"
type input "[PERSON_NAME] and [PERSON_NAME]"
type input "3HOME25R"
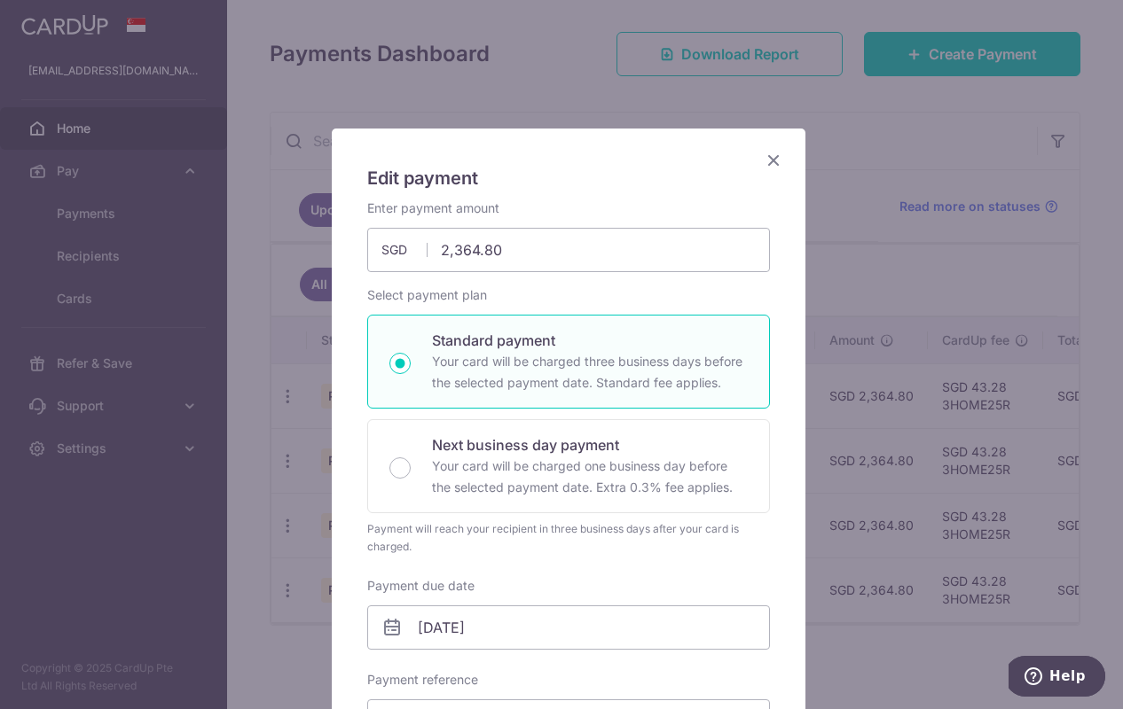
click at [766, 152] on icon "Close" at bounding box center [773, 160] width 21 height 22
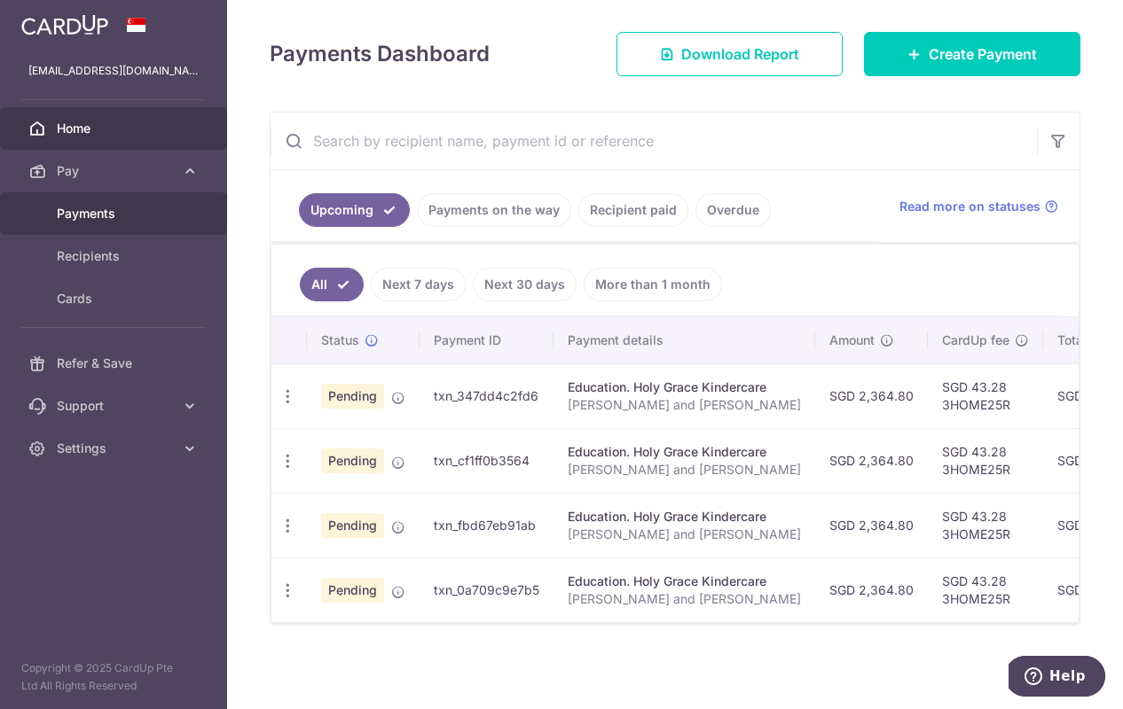
click at [114, 215] on span "Payments" at bounding box center [115, 214] width 117 height 18
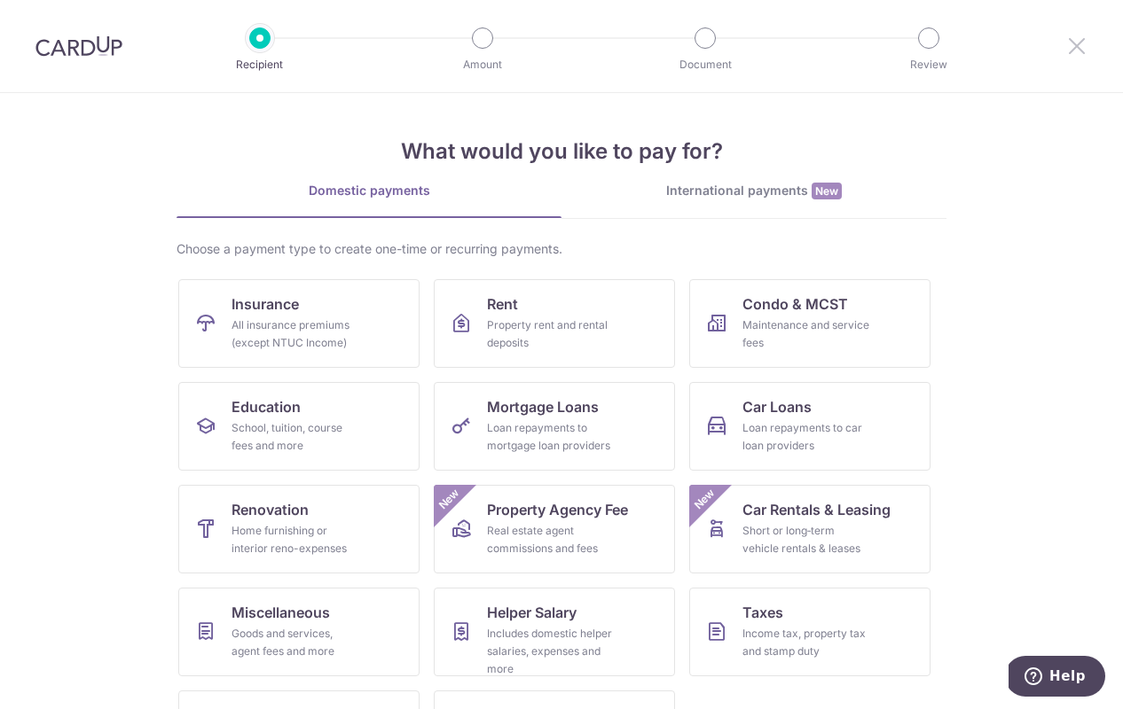
click at [1076, 44] on icon at bounding box center [1076, 46] width 21 height 22
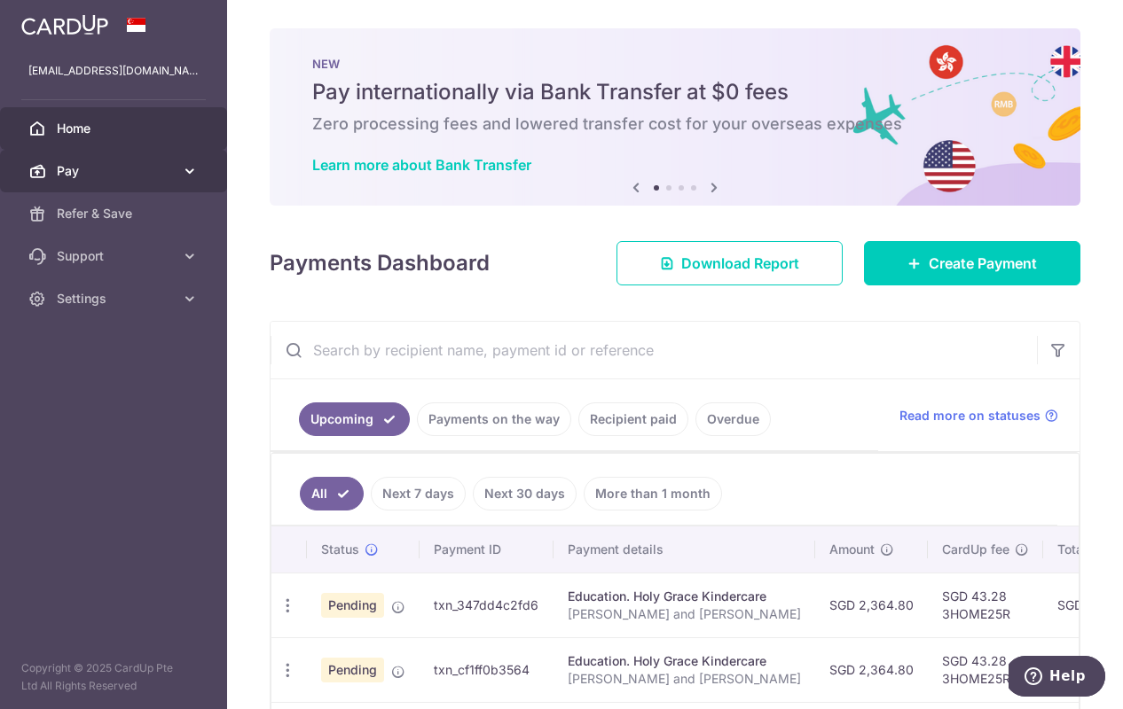
click at [186, 171] on icon at bounding box center [190, 171] width 18 height 18
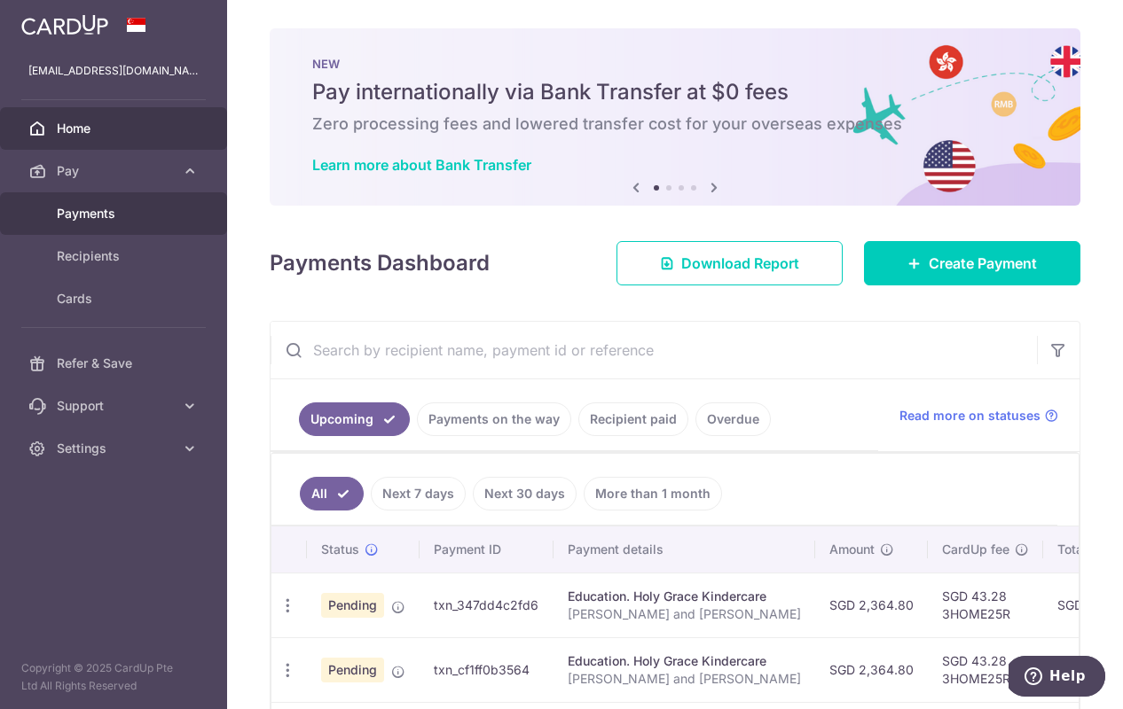
click at [127, 221] on span "Payments" at bounding box center [115, 214] width 117 height 18
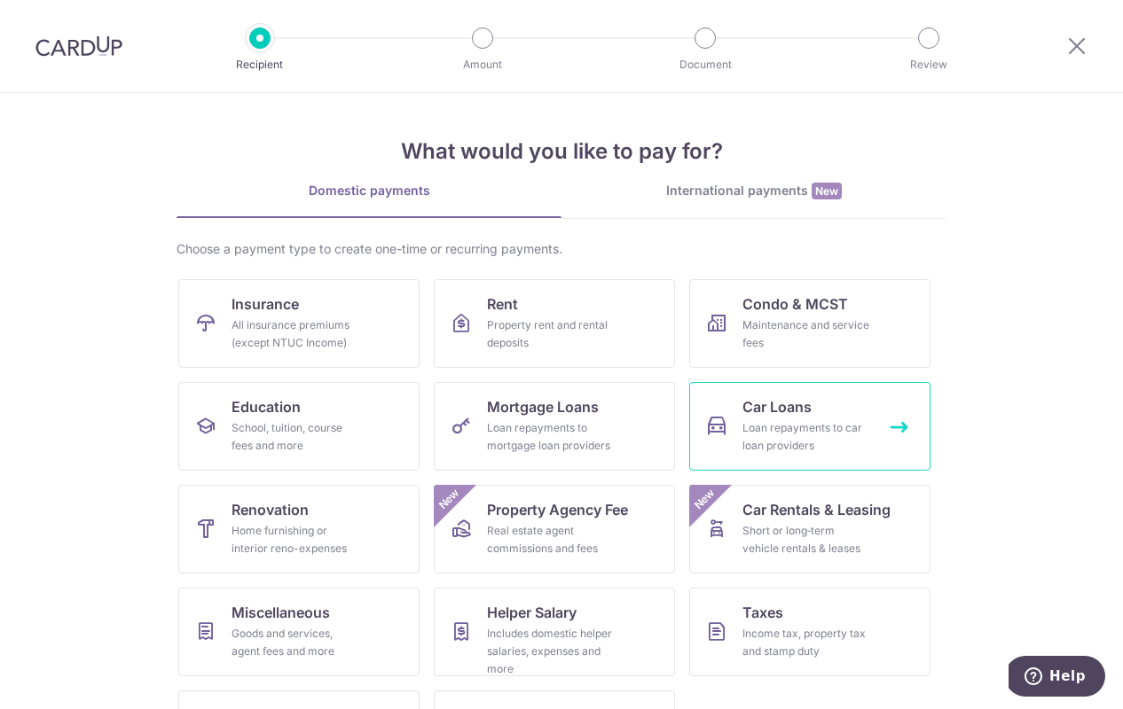
click at [776, 423] on div "Loan repayments to car loan providers" at bounding box center [806, 436] width 128 height 35
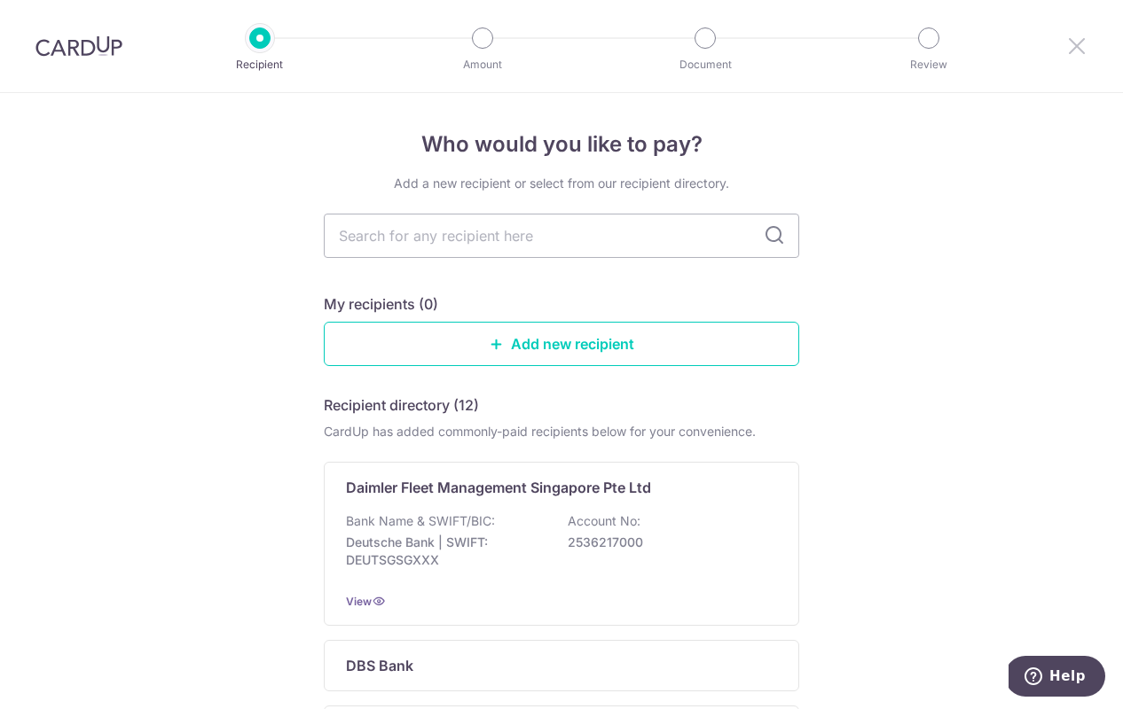
click at [1076, 43] on icon at bounding box center [1076, 46] width 21 height 22
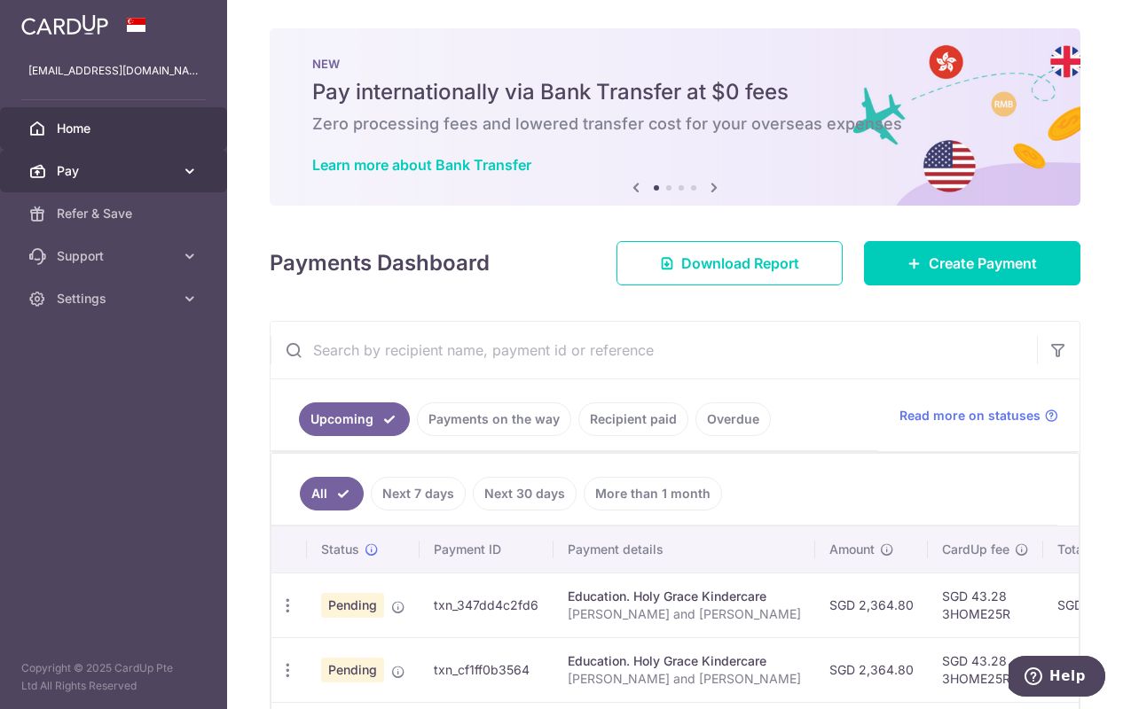
click at [187, 171] on icon at bounding box center [190, 171] width 18 height 18
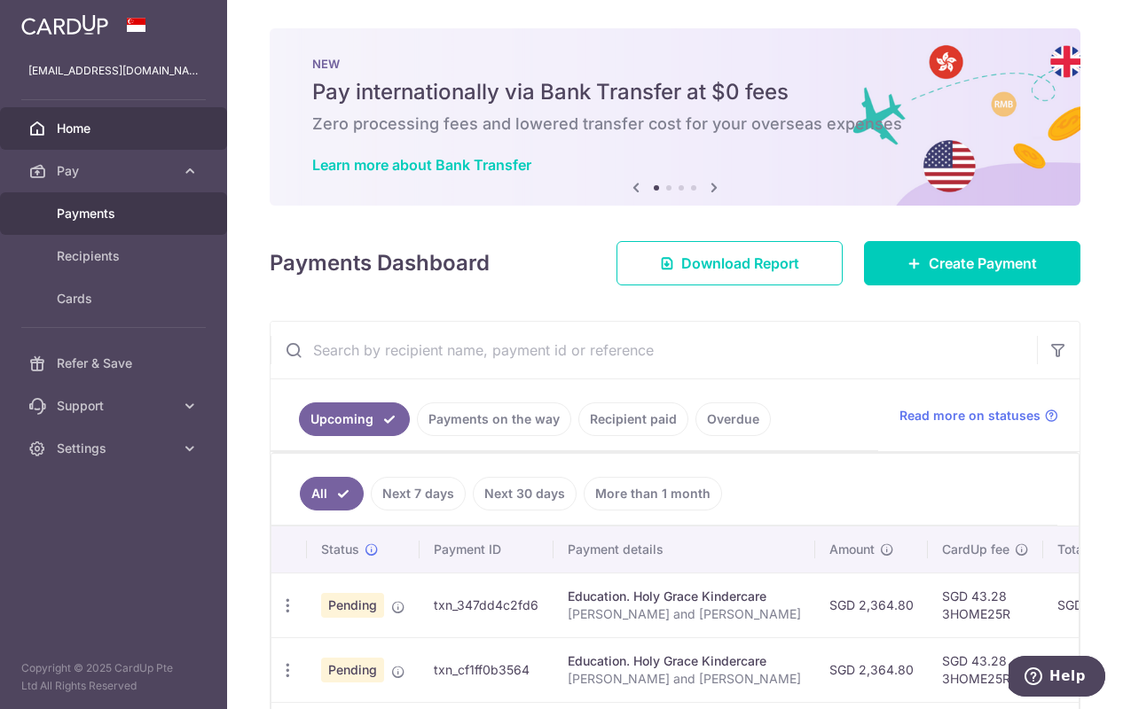
click at [103, 222] on span "Payments" at bounding box center [115, 214] width 117 height 18
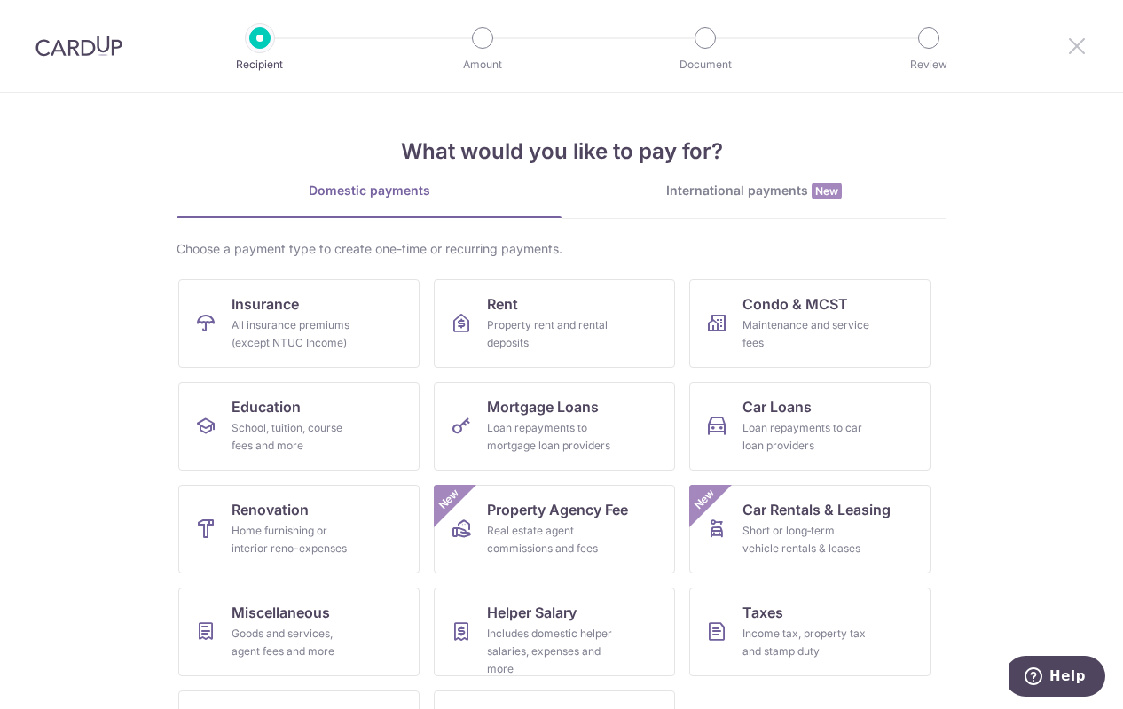
click at [1068, 47] on icon at bounding box center [1076, 46] width 21 height 22
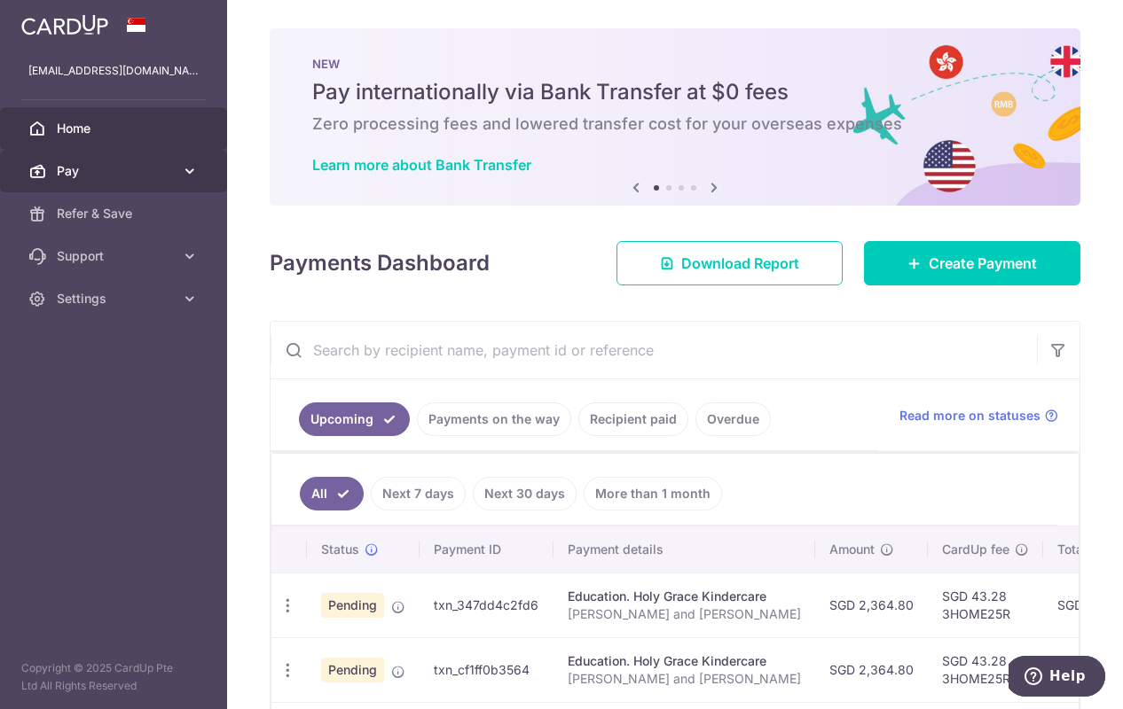
click at [196, 168] on icon at bounding box center [190, 171] width 18 height 18
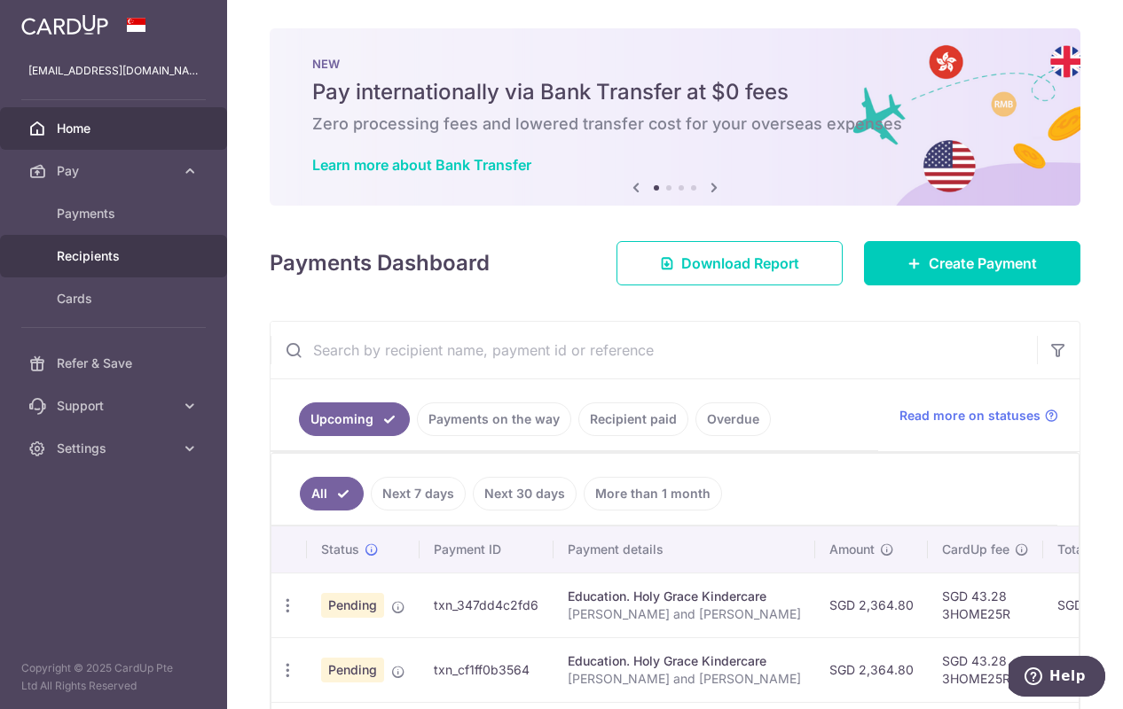
click at [112, 257] on span "Recipients" at bounding box center [115, 256] width 117 height 18
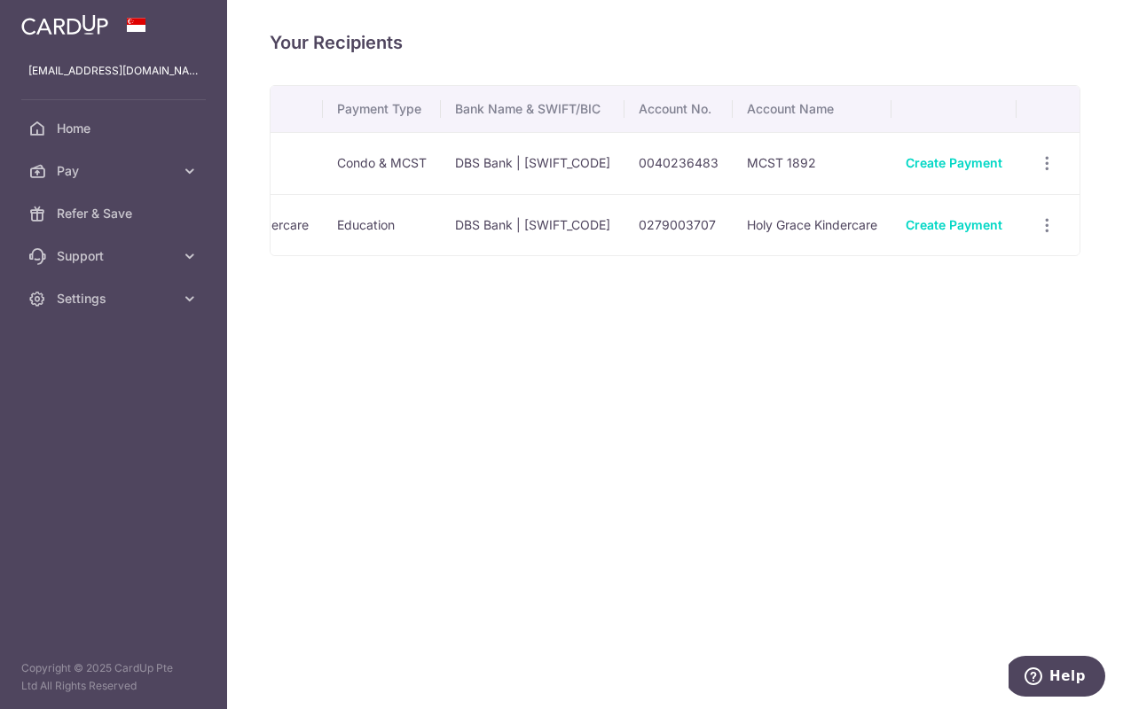
scroll to position [0, 128]
click at [942, 163] on link "Create Payment" at bounding box center [948, 162] width 97 height 15
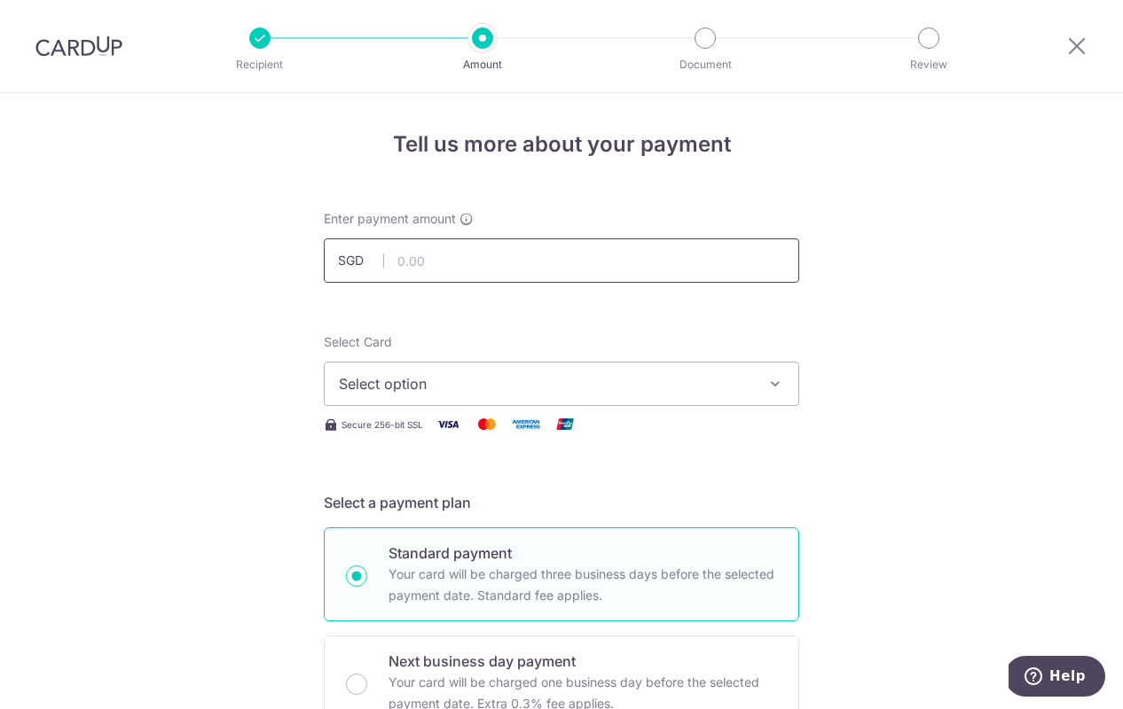
click at [440, 273] on input "text" at bounding box center [561, 261] width 475 height 44
type input "1,440.00"
click at [403, 383] on span "Select option" at bounding box center [545, 383] width 413 height 21
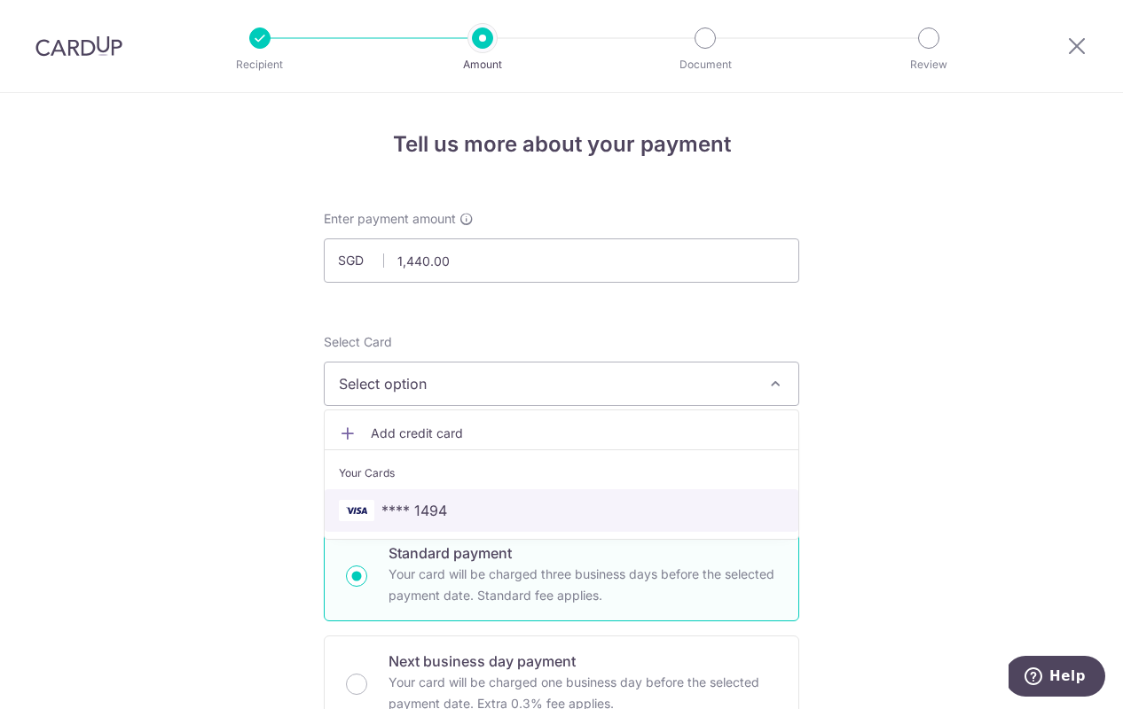
click at [387, 505] on span "**** 1494" at bounding box center [414, 510] width 66 height 21
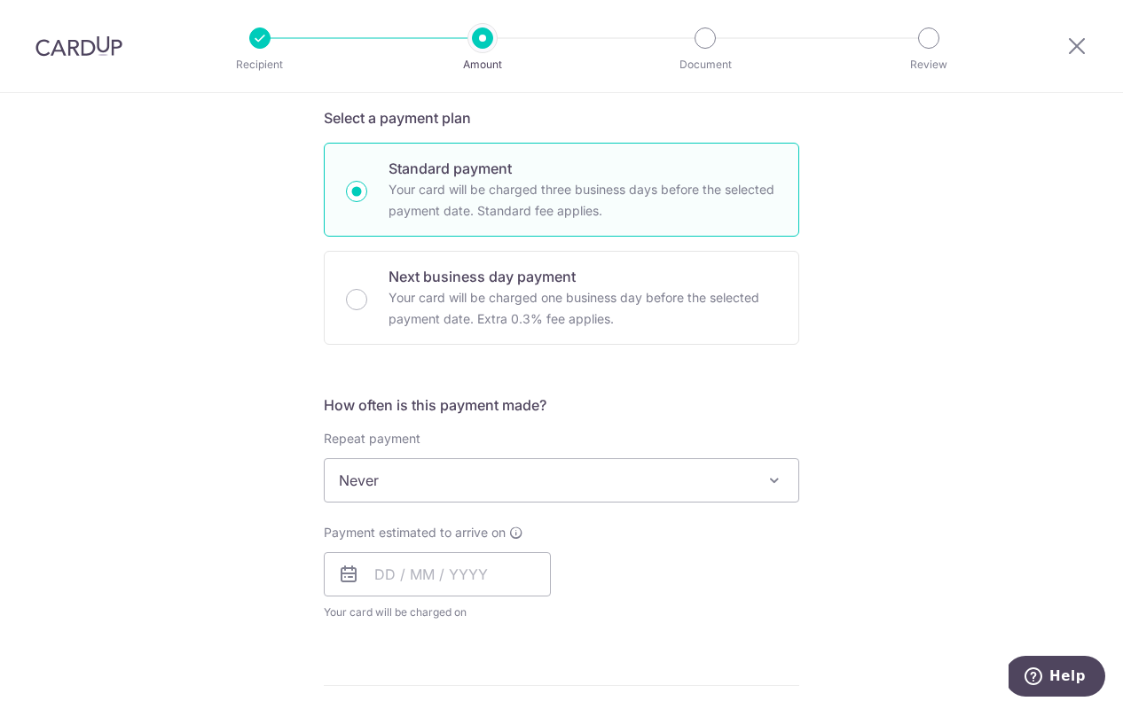
scroll to position [406, 0]
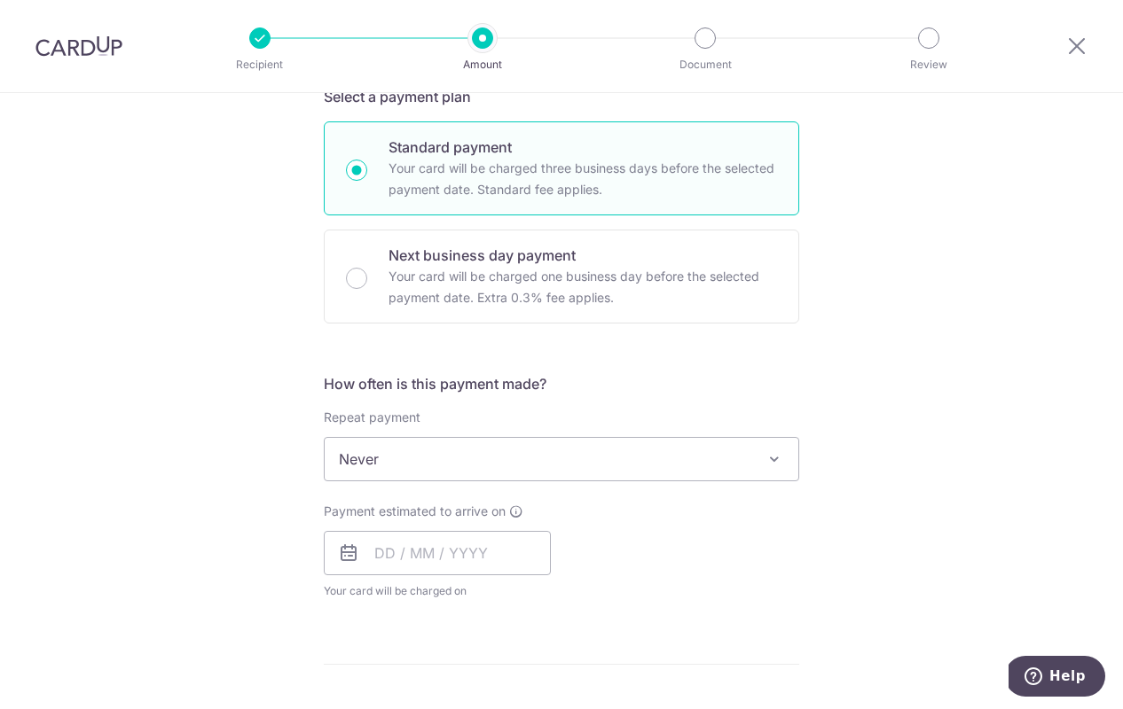
click at [421, 466] on span "Never" at bounding box center [561, 459] width 473 height 43
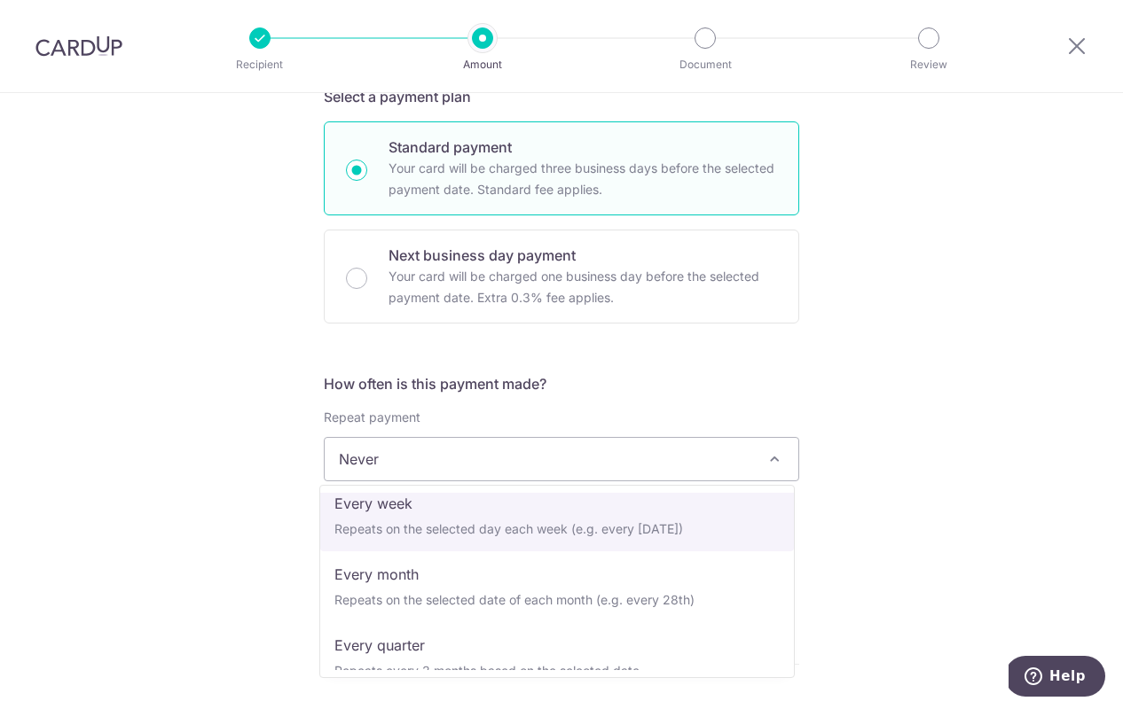
scroll to position [99, 0]
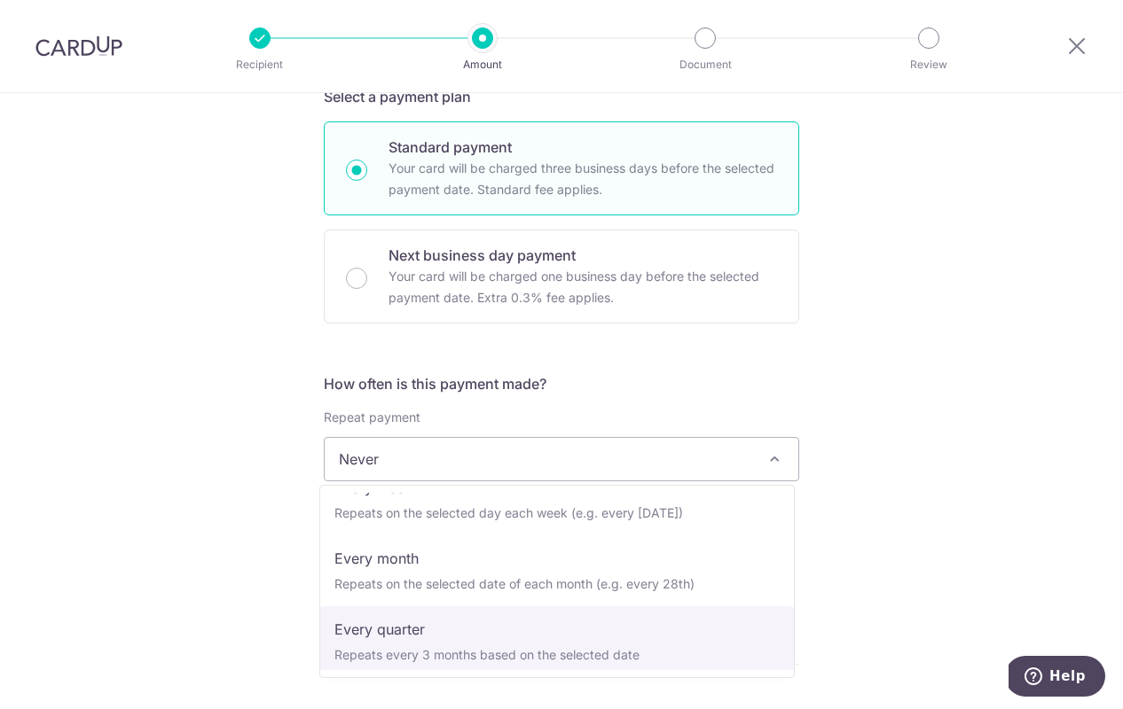
select select "4"
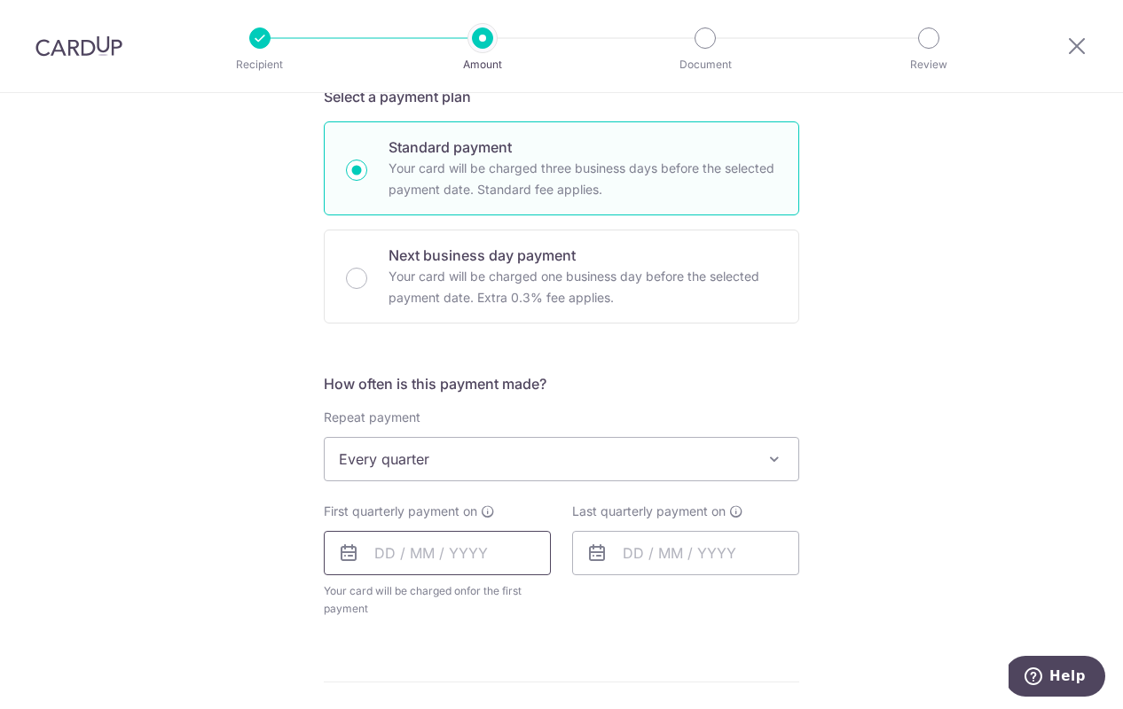
click at [376, 552] on input "text" at bounding box center [437, 553] width 227 height 44
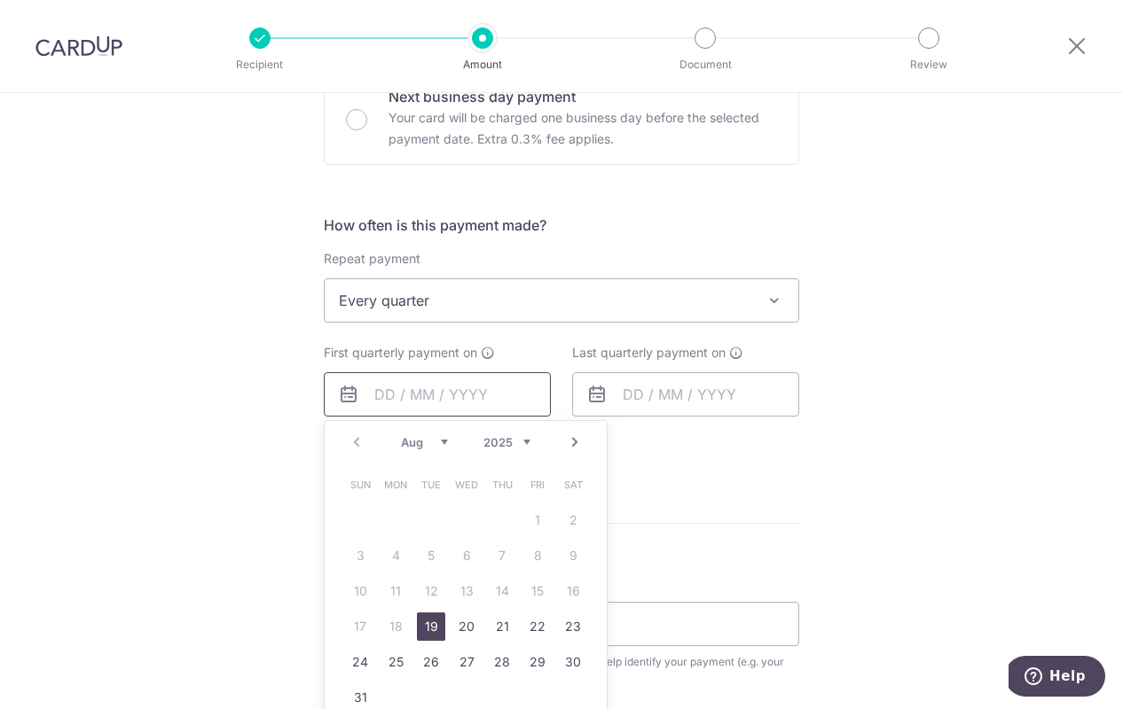
scroll to position [568, 0]
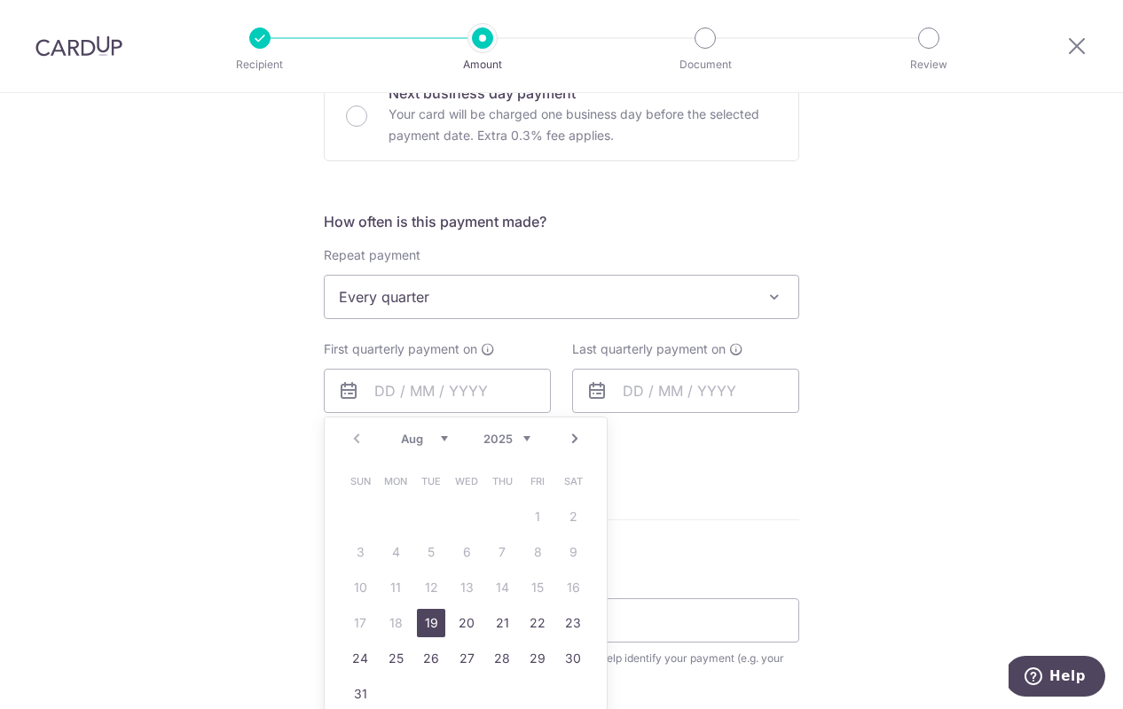
click at [425, 618] on link "19" at bounding box center [431, 623] width 28 height 28
type input "19/08/2025"
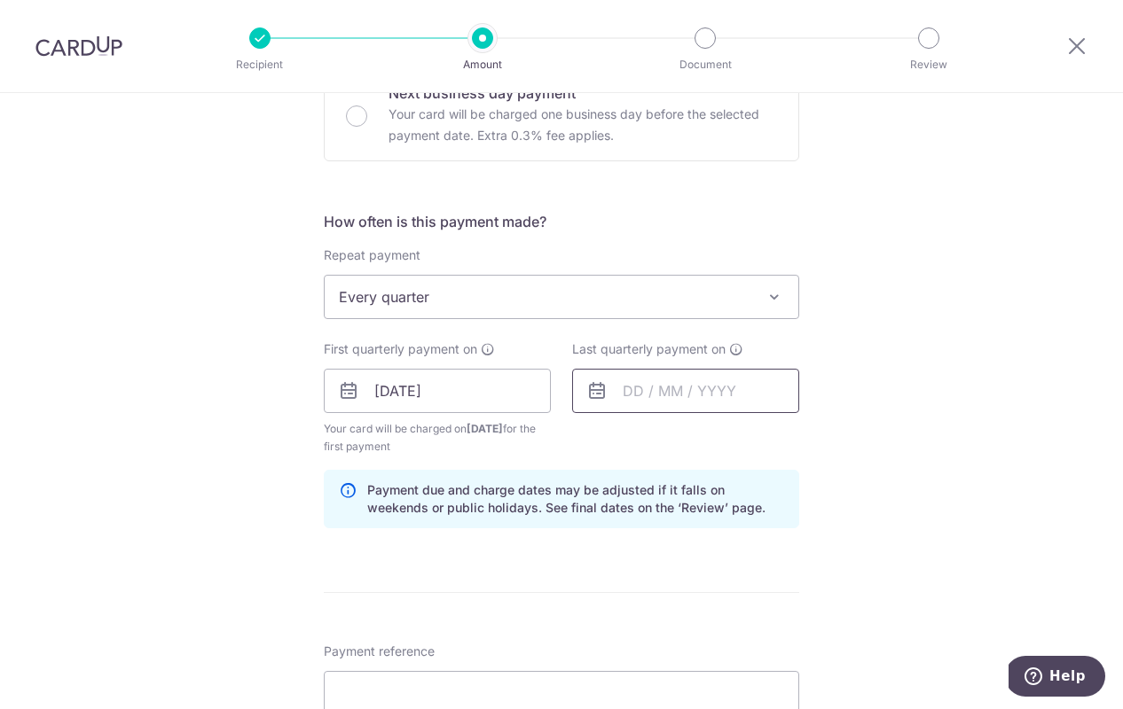
click at [623, 399] on input "text" at bounding box center [685, 391] width 227 height 44
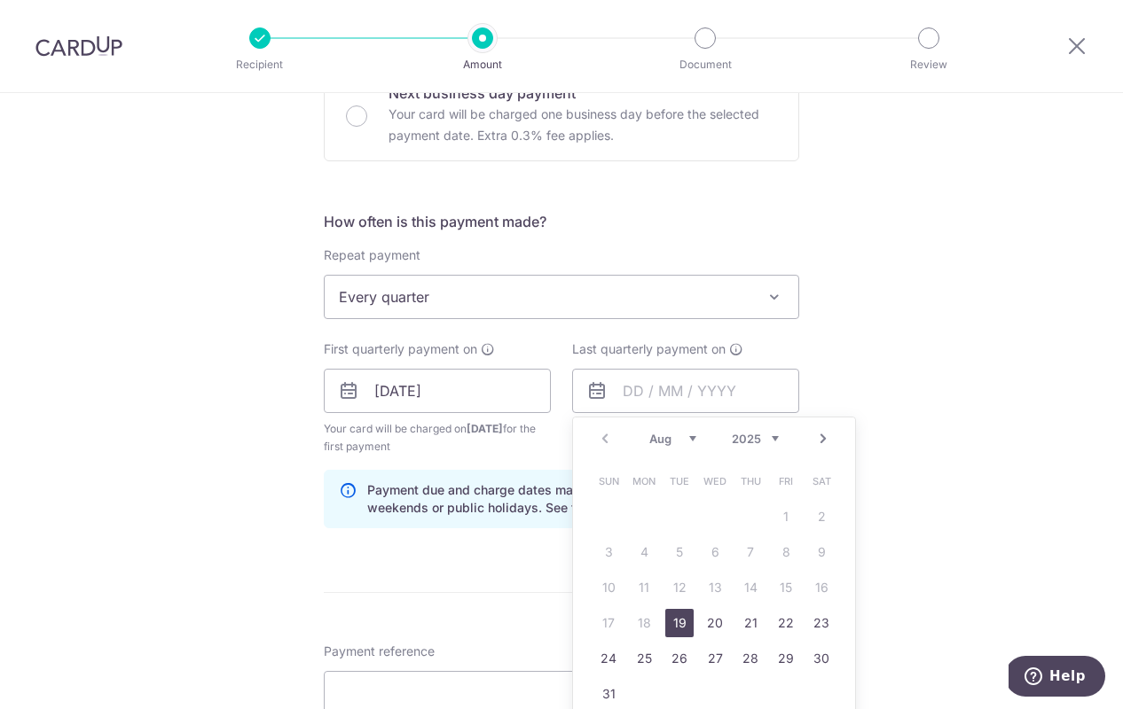
click at [836, 373] on div "Tell us more about your payment Enter payment amount SGD 1,440.00 1440.00 Selec…" at bounding box center [561, 372] width 1123 height 1694
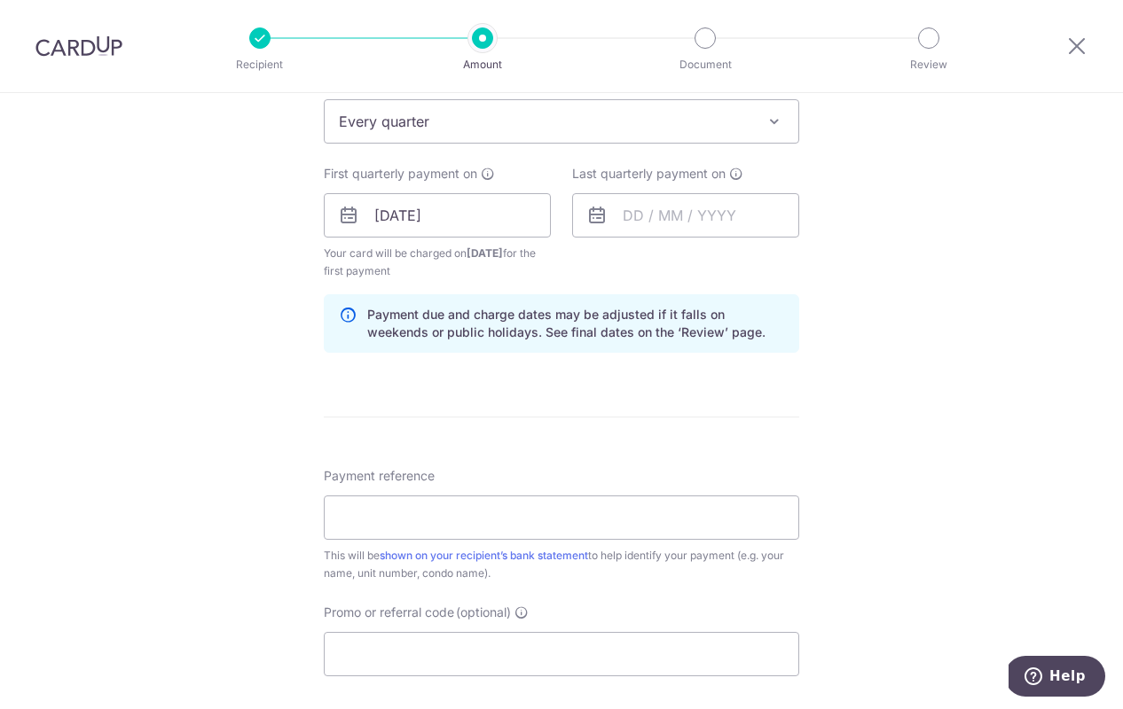
scroll to position [757, 0]
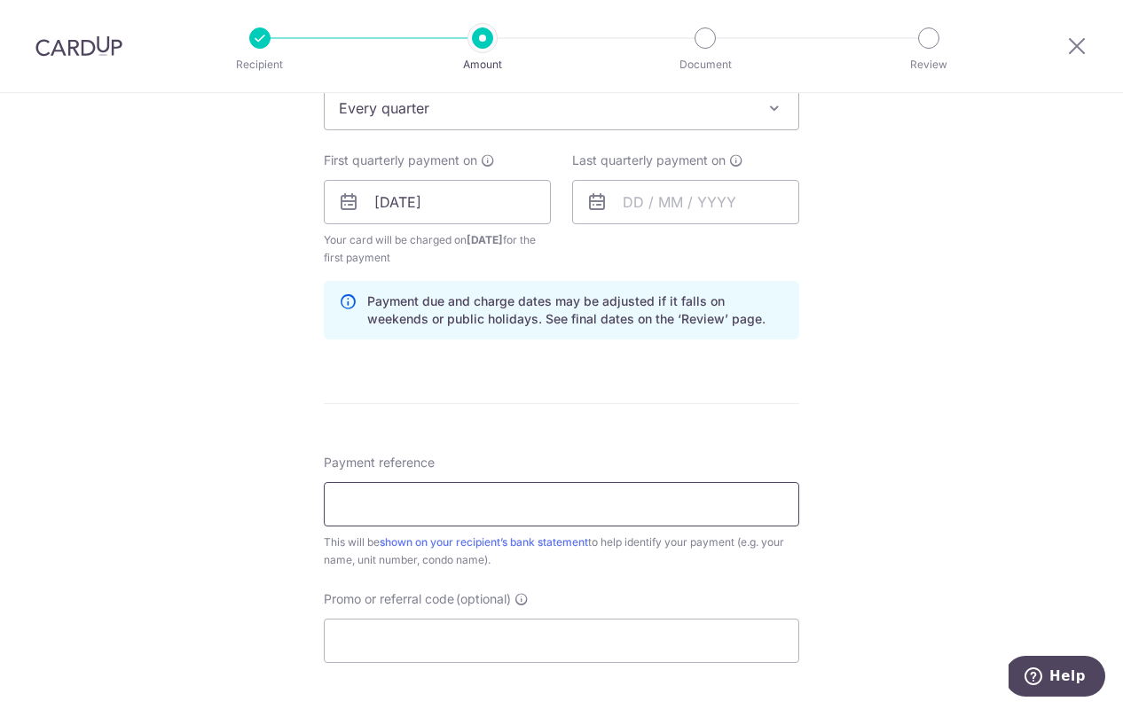
click at [471, 498] on input "Payment reference" at bounding box center [561, 504] width 475 height 44
click at [364, 503] on input "366 0402" at bounding box center [561, 504] width 475 height 44
type input "3660402"
click at [398, 631] on input "Promo or referral code (optional)" at bounding box center [561, 641] width 475 height 44
paste input "3HOME25R"
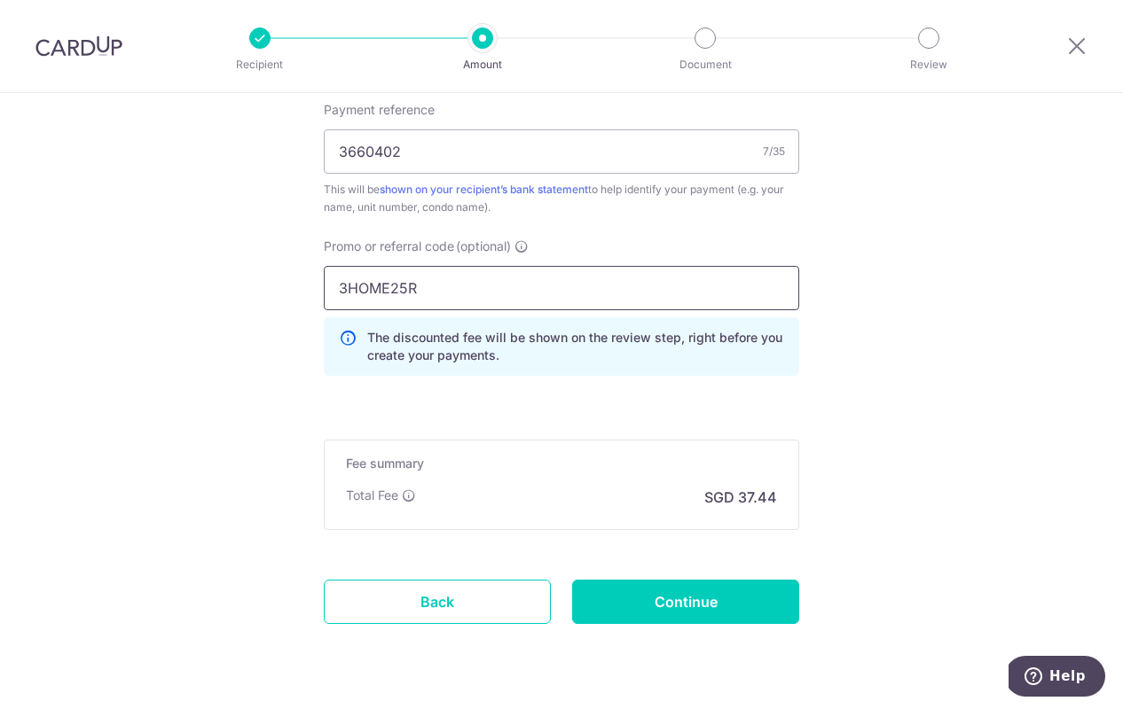
scroll to position [1123, 0]
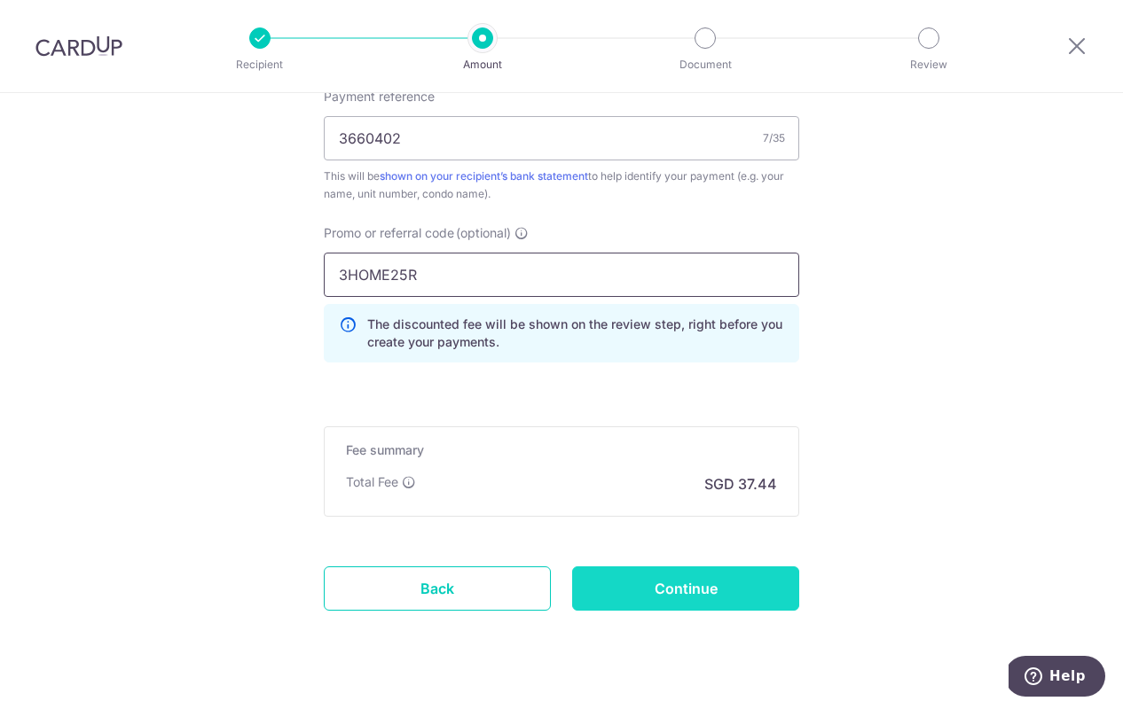
type input "3HOME25R"
click at [638, 585] on input "Continue" at bounding box center [685, 589] width 227 height 44
type input "Create Schedule"
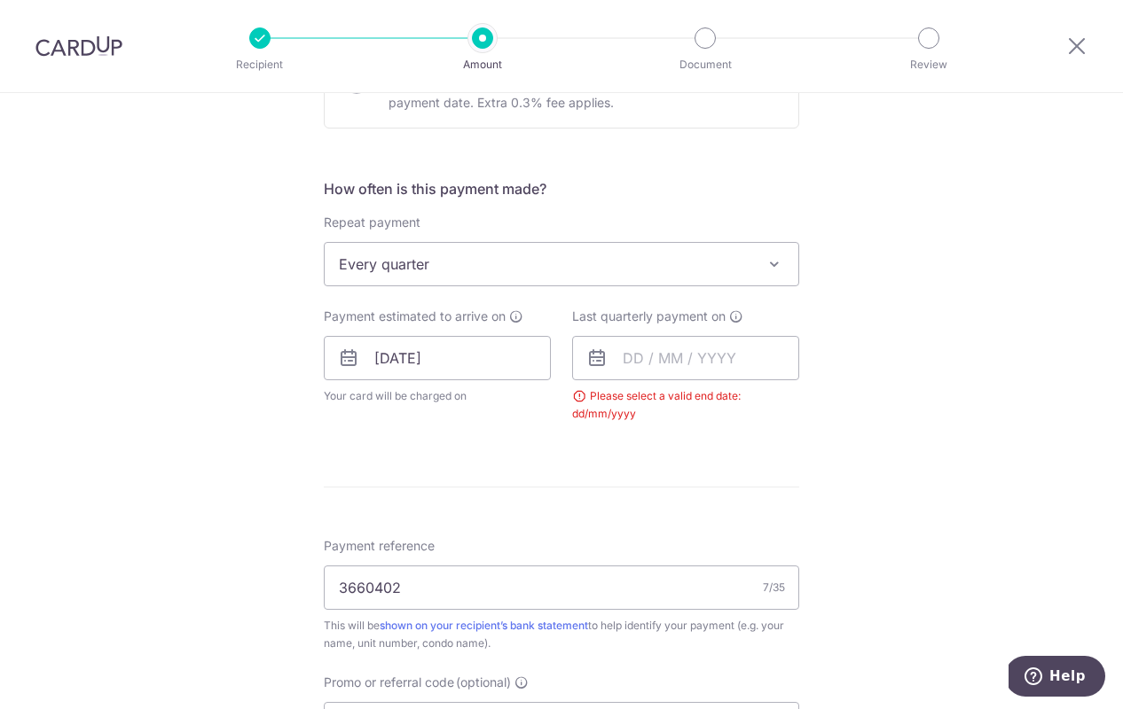
scroll to position [600, 0]
click at [627, 366] on input "text" at bounding box center [685, 359] width 227 height 44
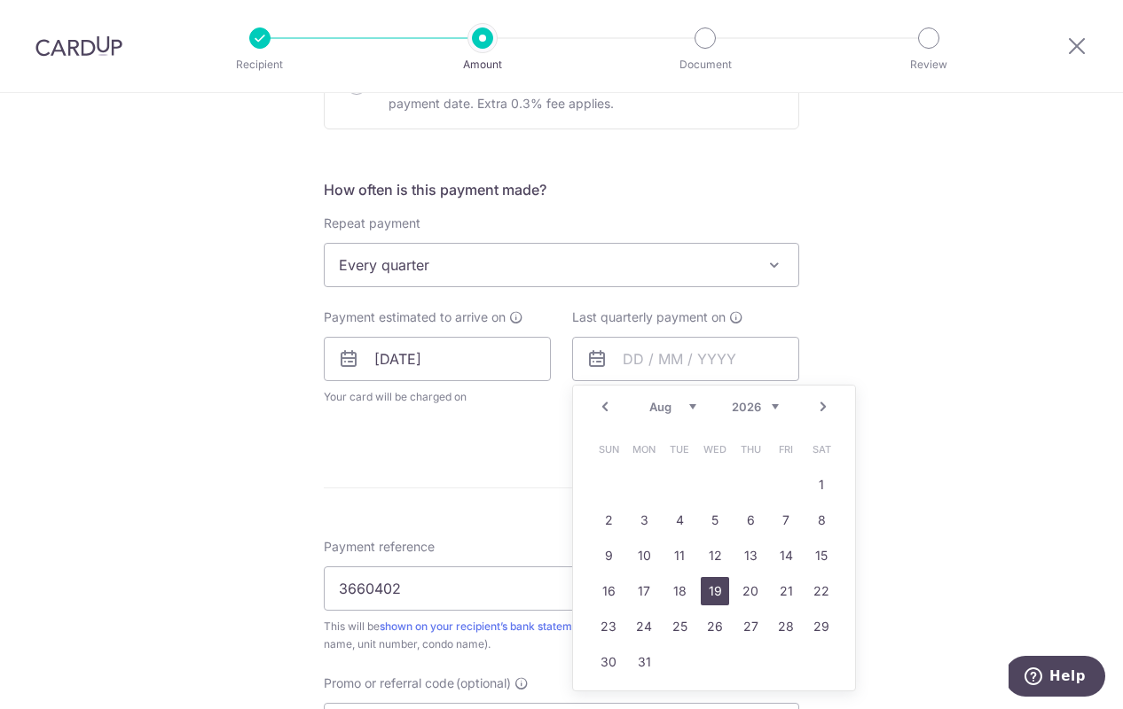
click at [708, 587] on link "19" at bounding box center [714, 591] width 28 height 28
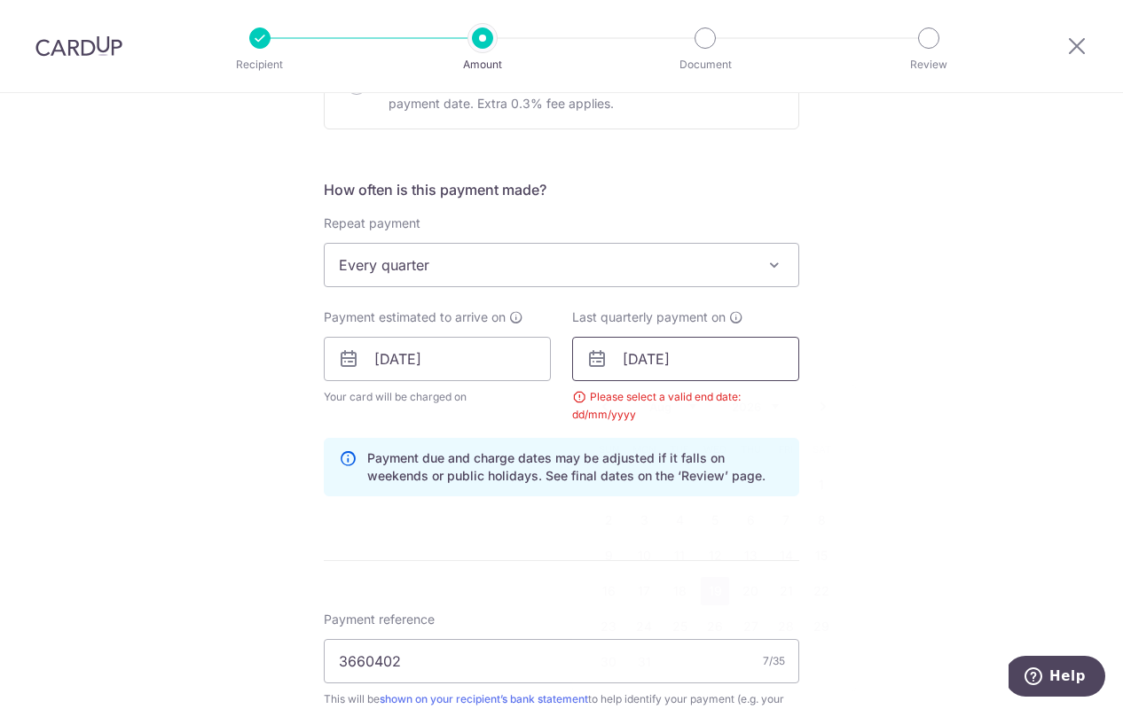
click at [636, 368] on input "[DATE]" at bounding box center [685, 359] width 227 height 44
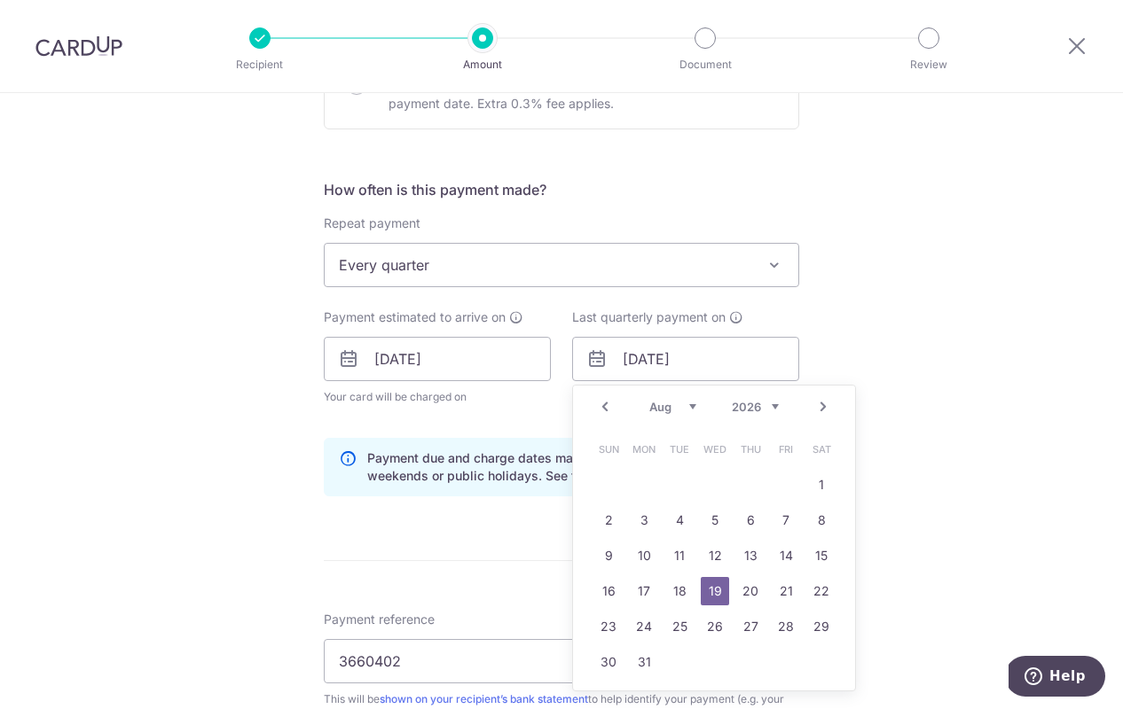
click at [706, 592] on link "19" at bounding box center [714, 591] width 28 height 28
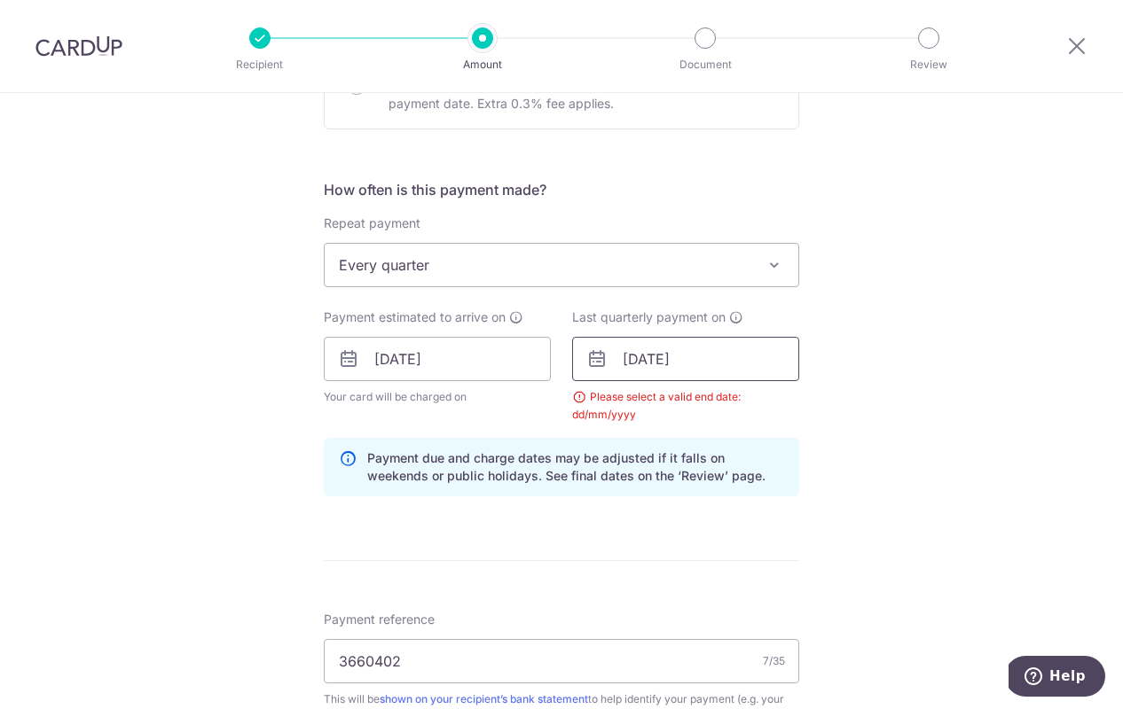
click at [648, 368] on input "[DATE]" at bounding box center [685, 359] width 227 height 44
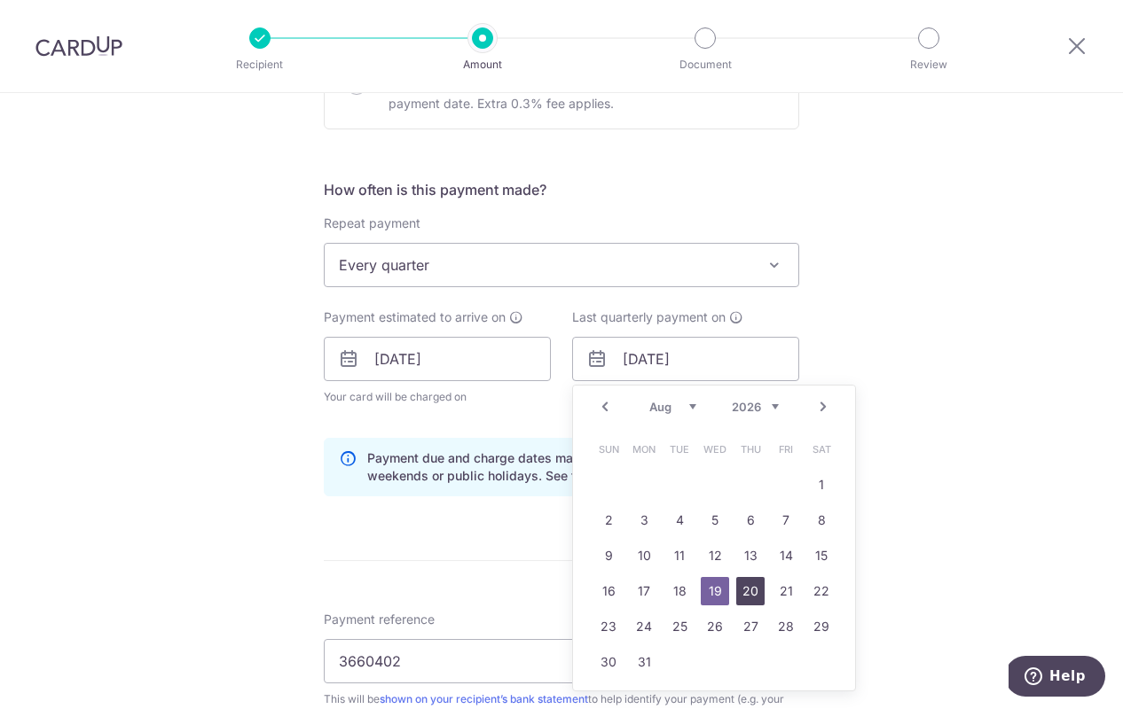
click at [739, 583] on link "20" at bounding box center [750, 591] width 28 height 28
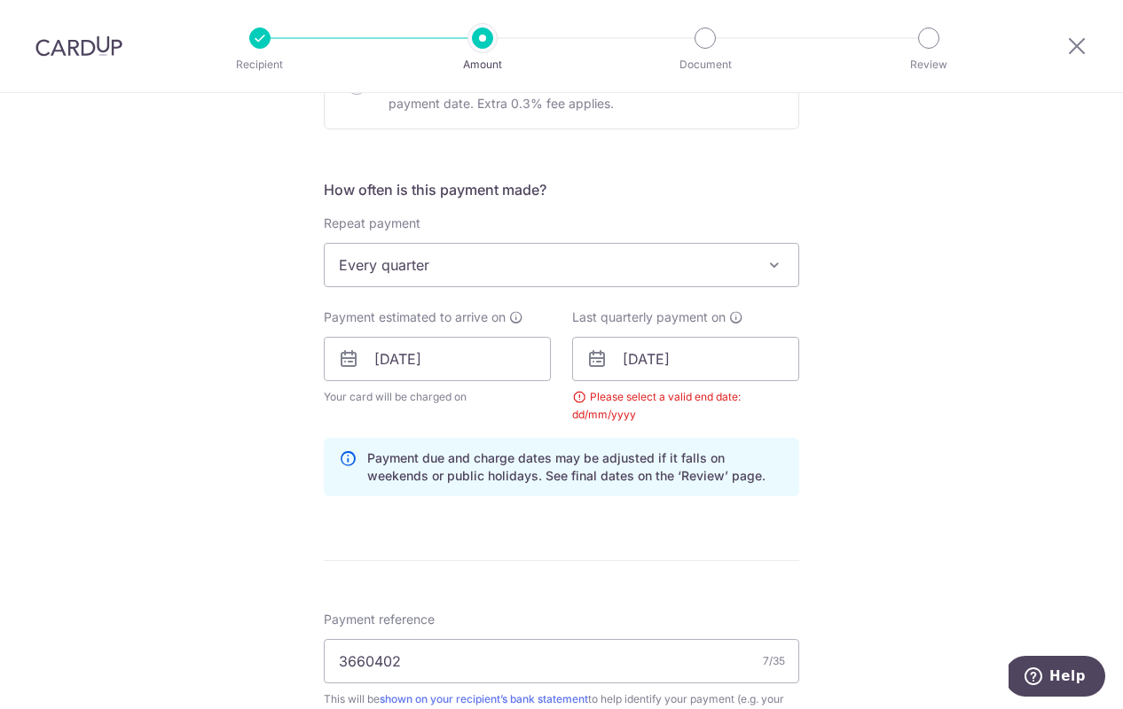
click at [583, 401] on div "Please select a valid end date: dd/mm/yyyy" at bounding box center [685, 405] width 227 height 35
click at [573, 402] on div "Please select a valid end date: dd/mm/yyyy" at bounding box center [685, 405] width 227 height 35
click at [657, 356] on input "[DATE]" at bounding box center [685, 359] width 227 height 44
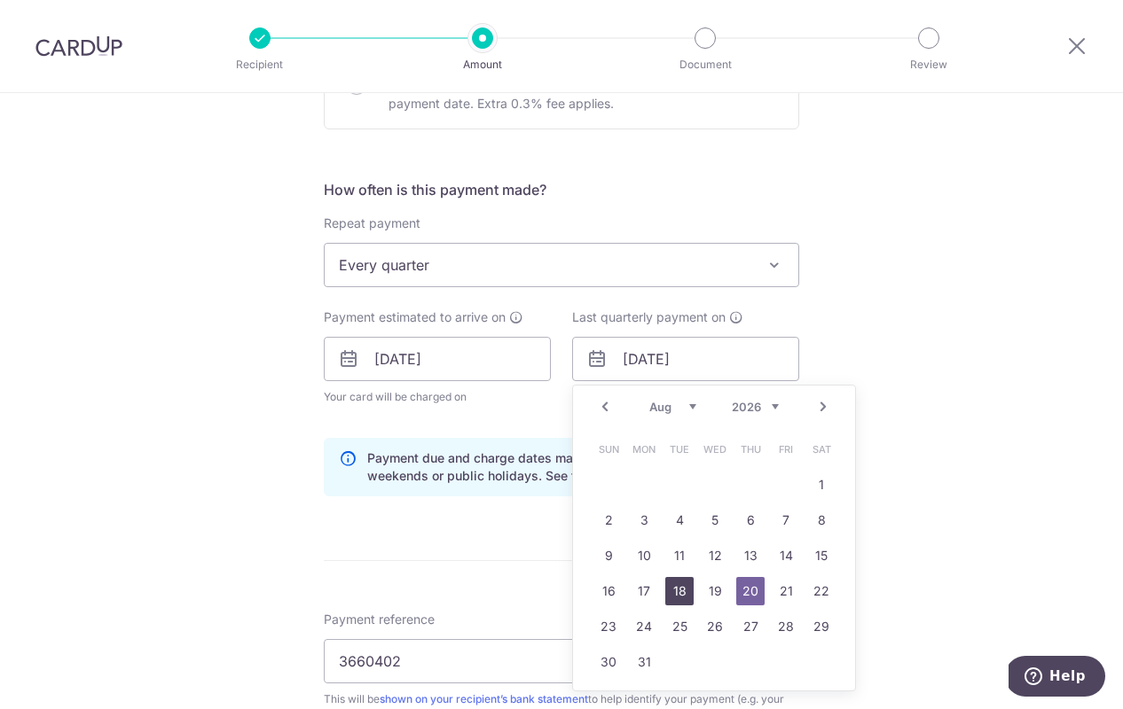
click at [670, 591] on link "18" at bounding box center [679, 591] width 28 height 28
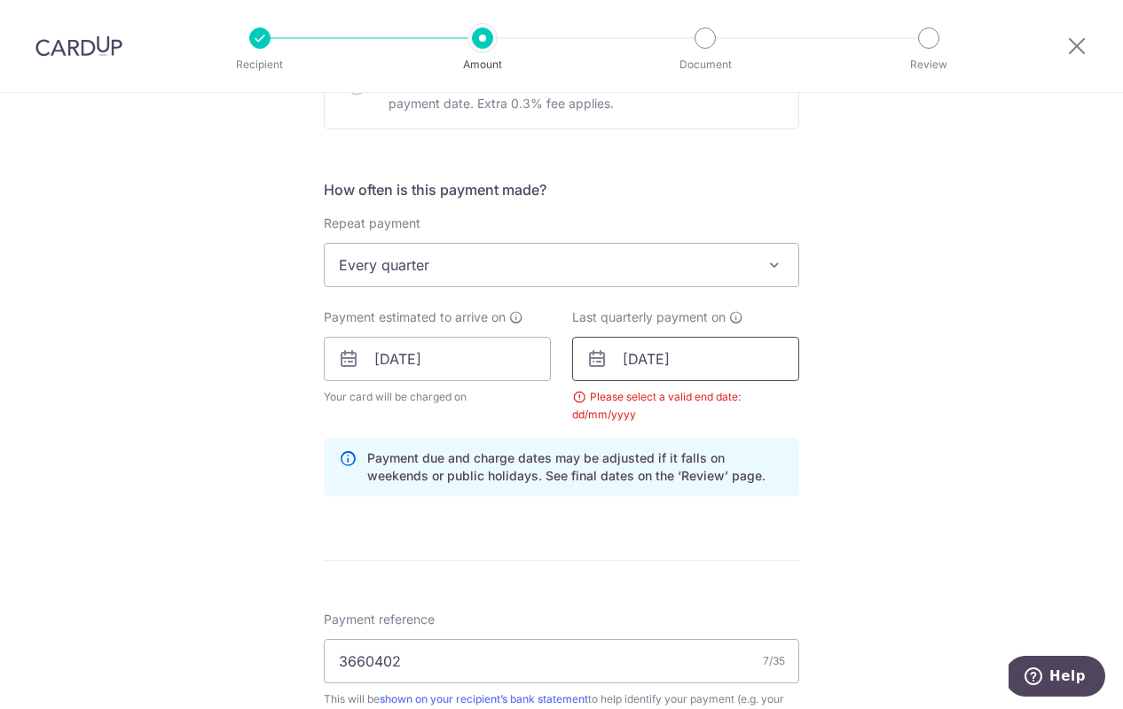
click at [639, 372] on input "[DATE]" at bounding box center [685, 359] width 227 height 44
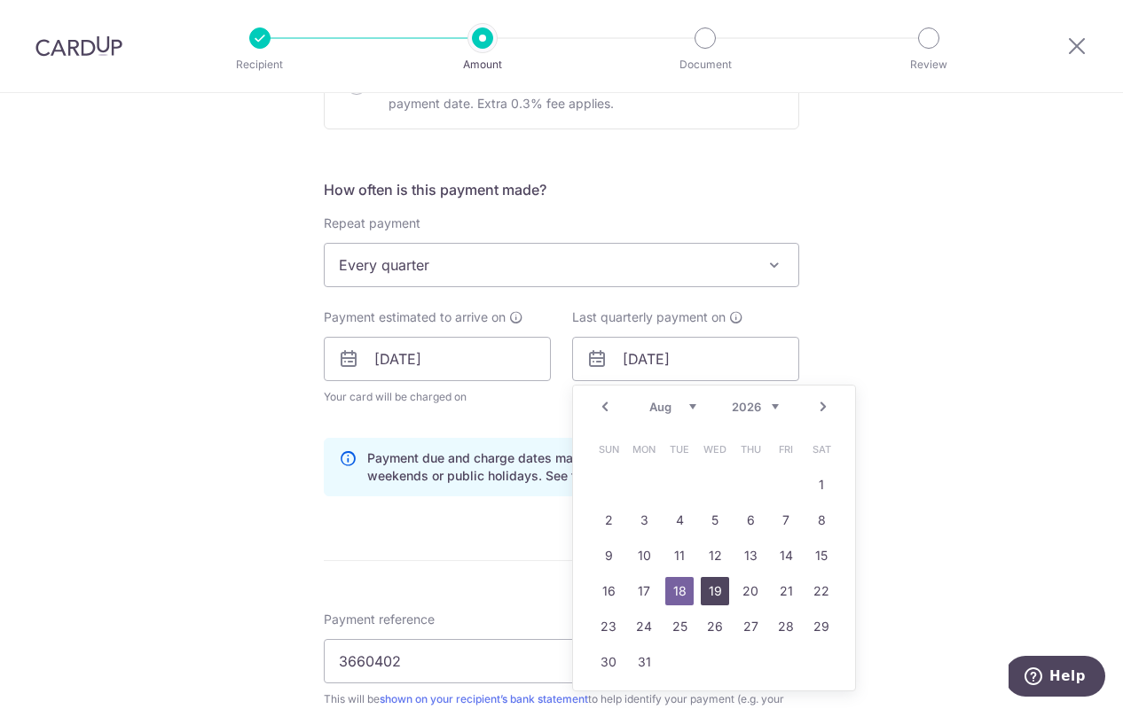
click at [702, 595] on link "19" at bounding box center [714, 591] width 28 height 28
type input "[DATE]"
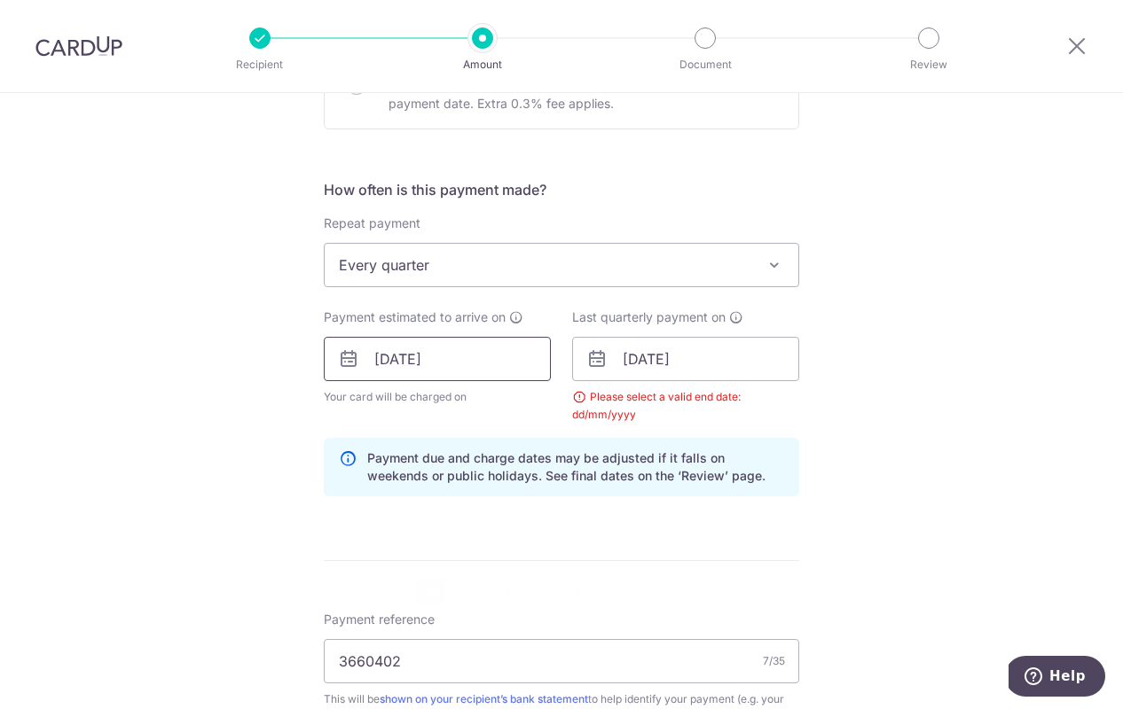
click at [450, 359] on input "19/08/2025" at bounding box center [437, 359] width 227 height 44
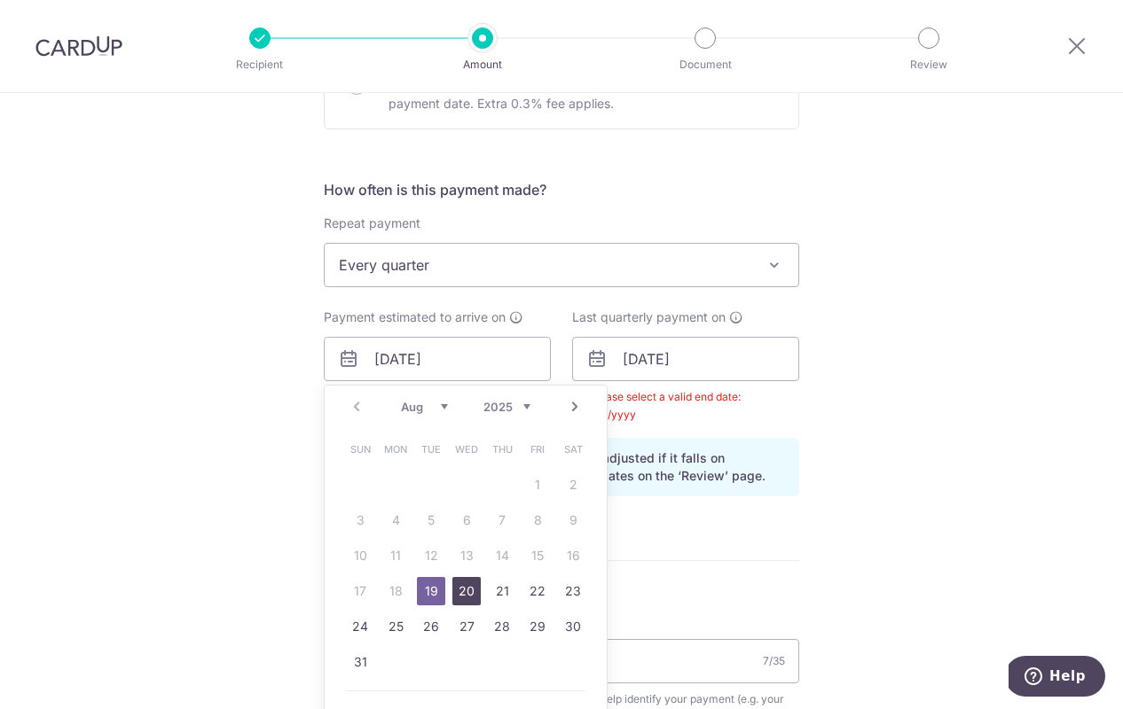
click at [456, 584] on link "20" at bounding box center [466, 591] width 28 height 28
type input "20/08/2025"
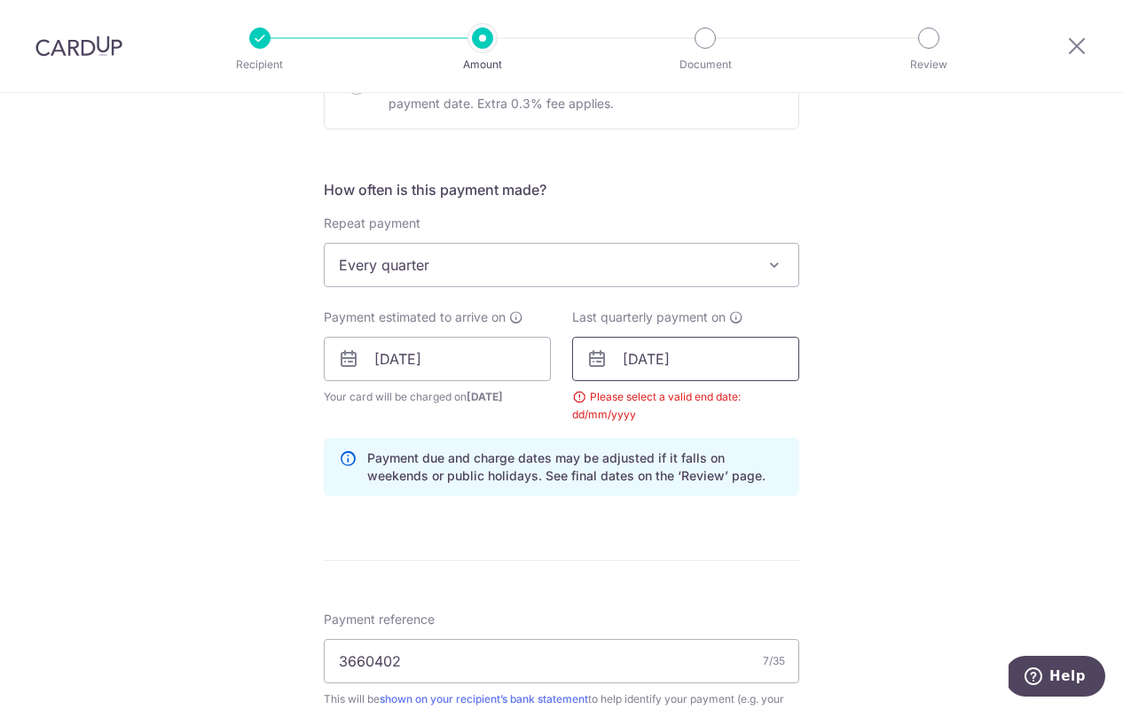
click at [637, 370] on input "19/08/2026" at bounding box center [685, 359] width 227 height 44
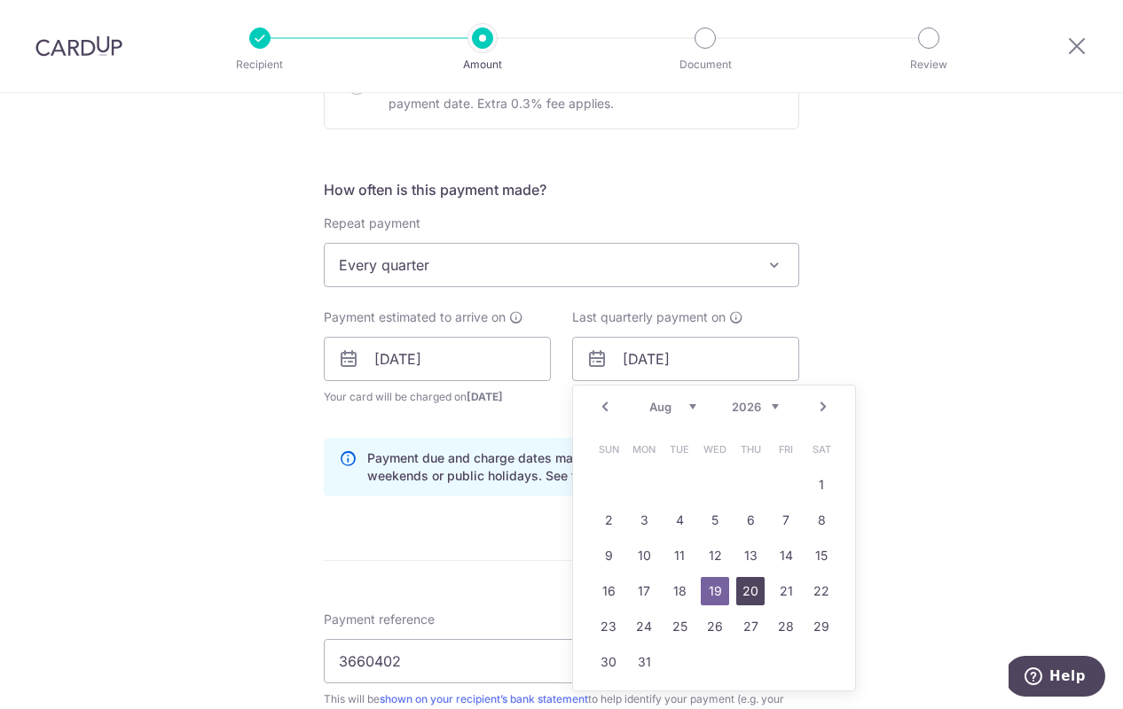
click at [747, 594] on link "20" at bounding box center [750, 591] width 28 height 28
type input "20/08/2026"
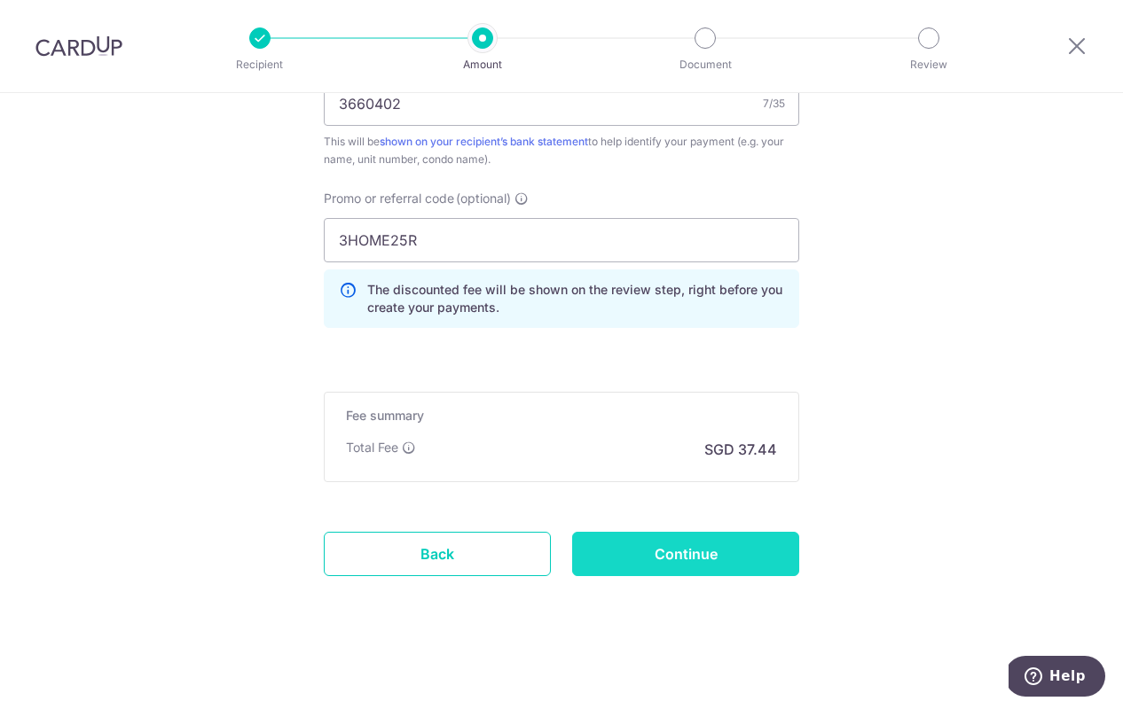
scroll to position [1158, 0]
click at [651, 549] on input "Continue" at bounding box center [685, 554] width 227 height 44
type input "Create Schedule"
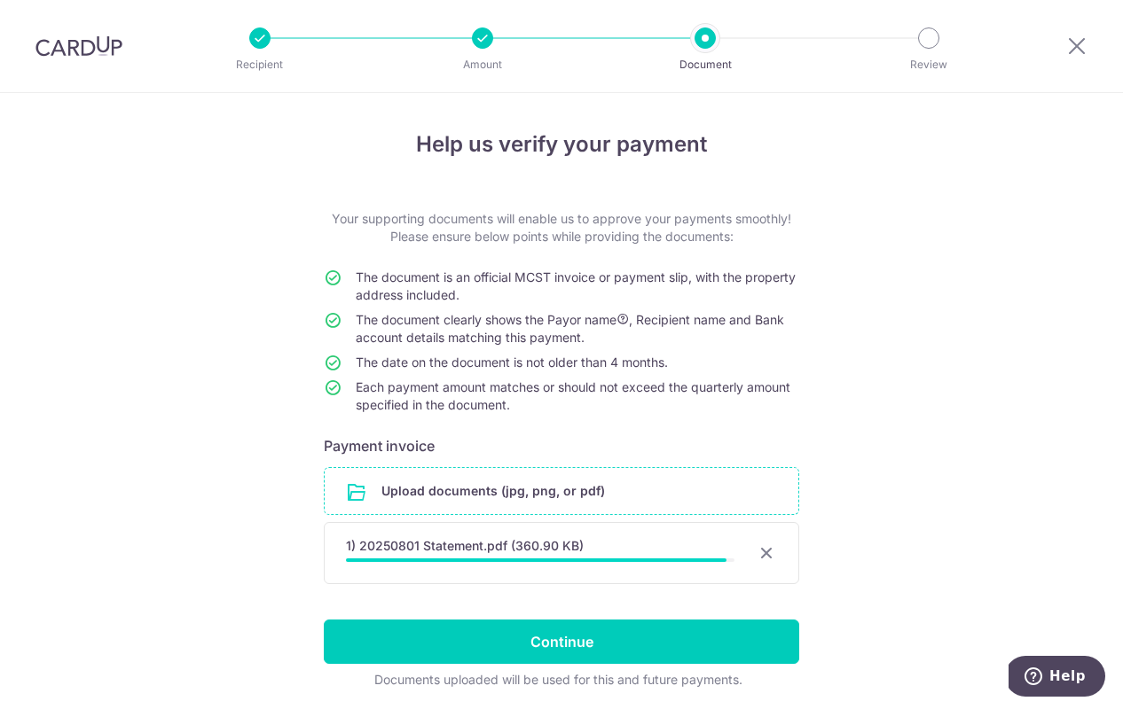
click at [360, 494] on input "file" at bounding box center [561, 491] width 473 height 46
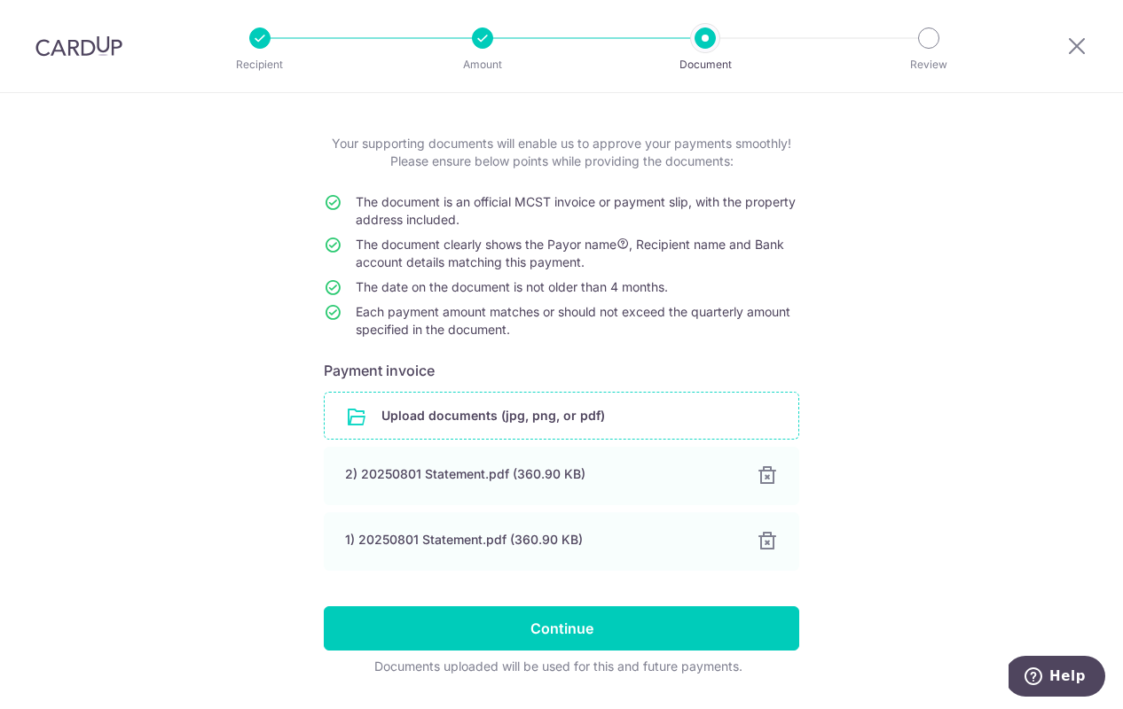
scroll to position [78, 0]
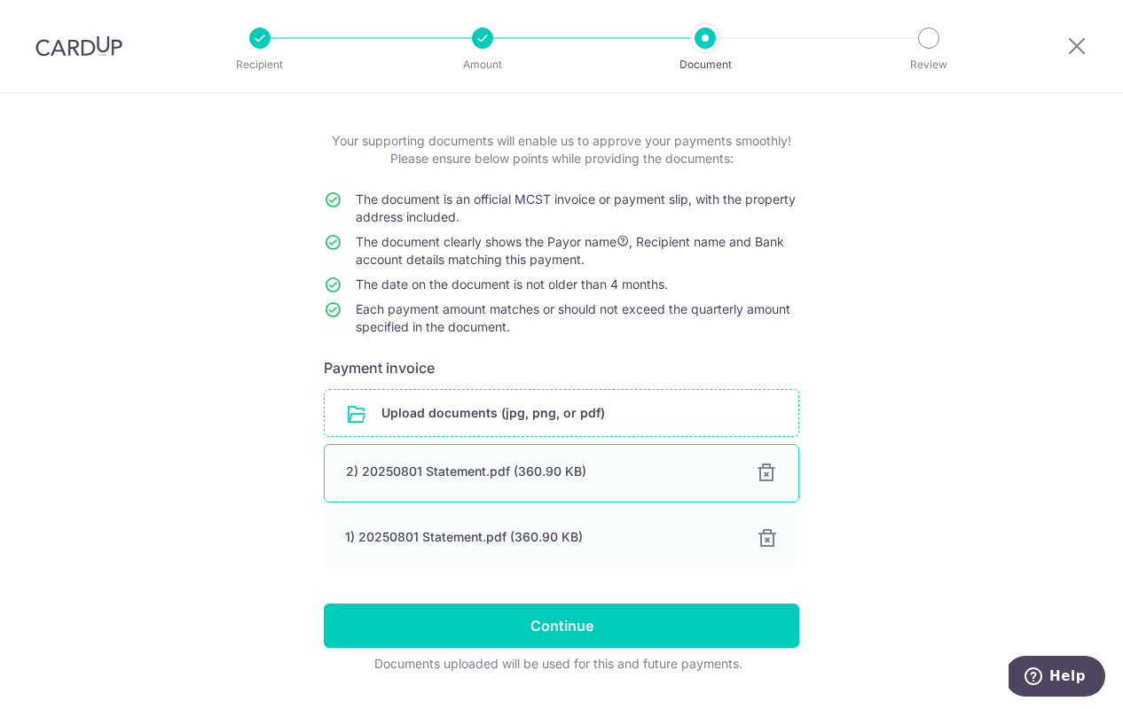
click at [764, 474] on div at bounding box center [765, 473] width 21 height 21
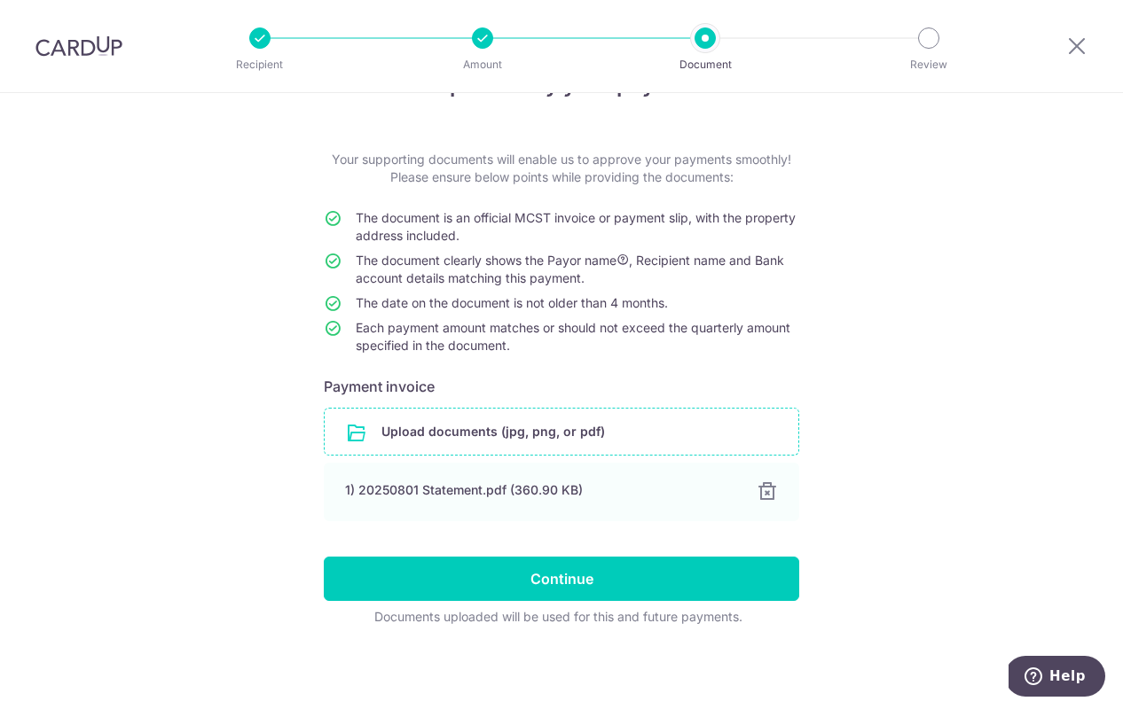
scroll to position [59, 0]
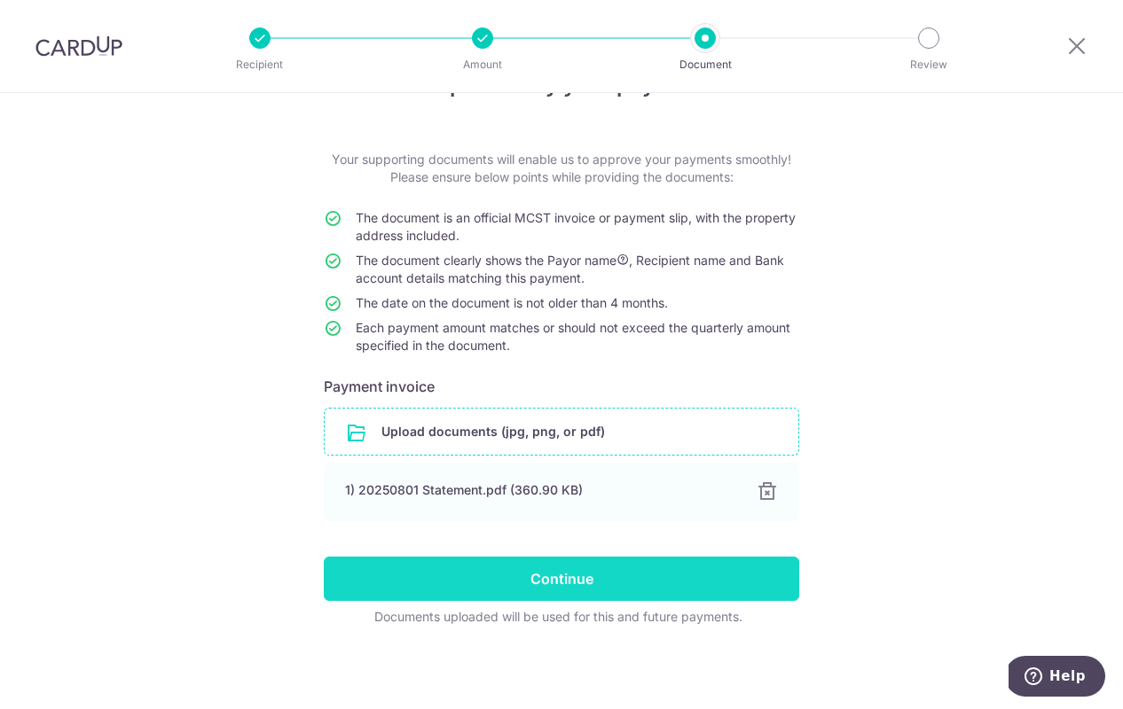
click at [579, 574] on input "Continue" at bounding box center [561, 579] width 475 height 44
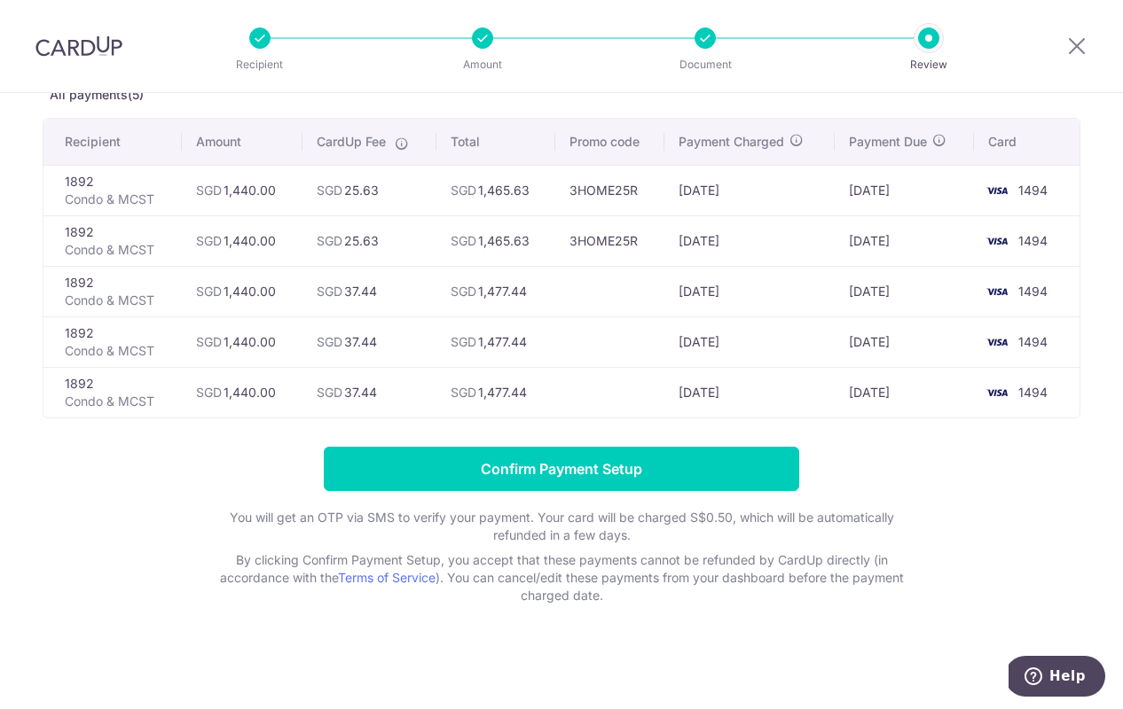
scroll to position [110, 0]
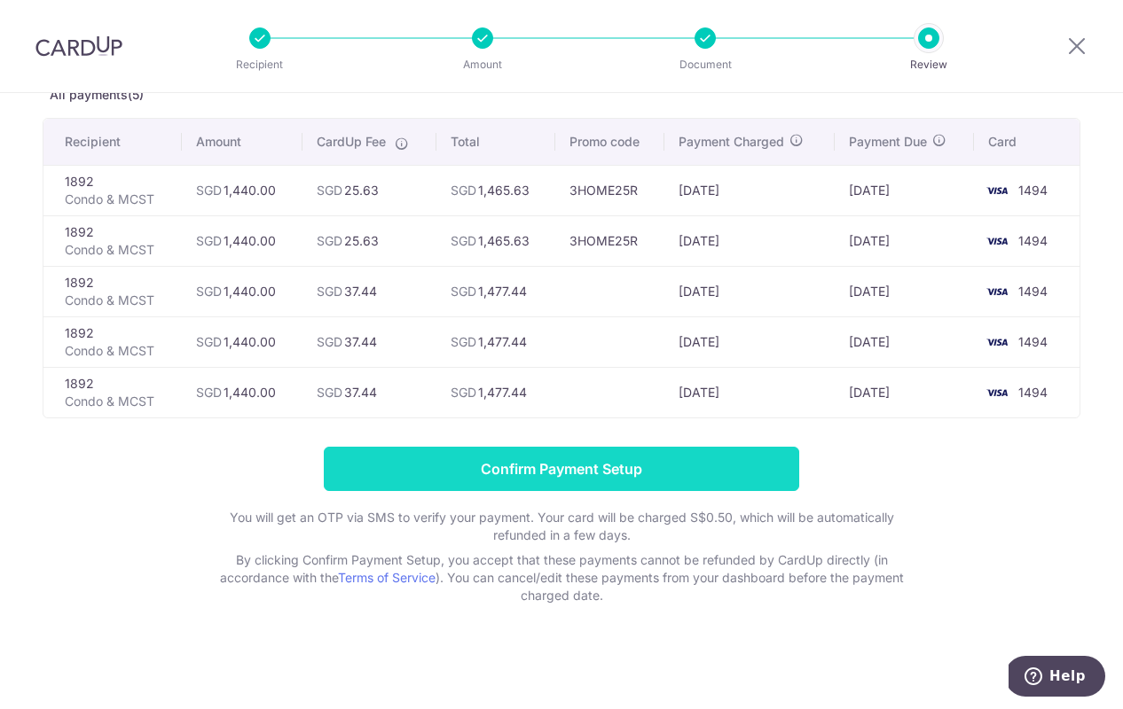
click at [494, 468] on input "Confirm Payment Setup" at bounding box center [561, 469] width 475 height 44
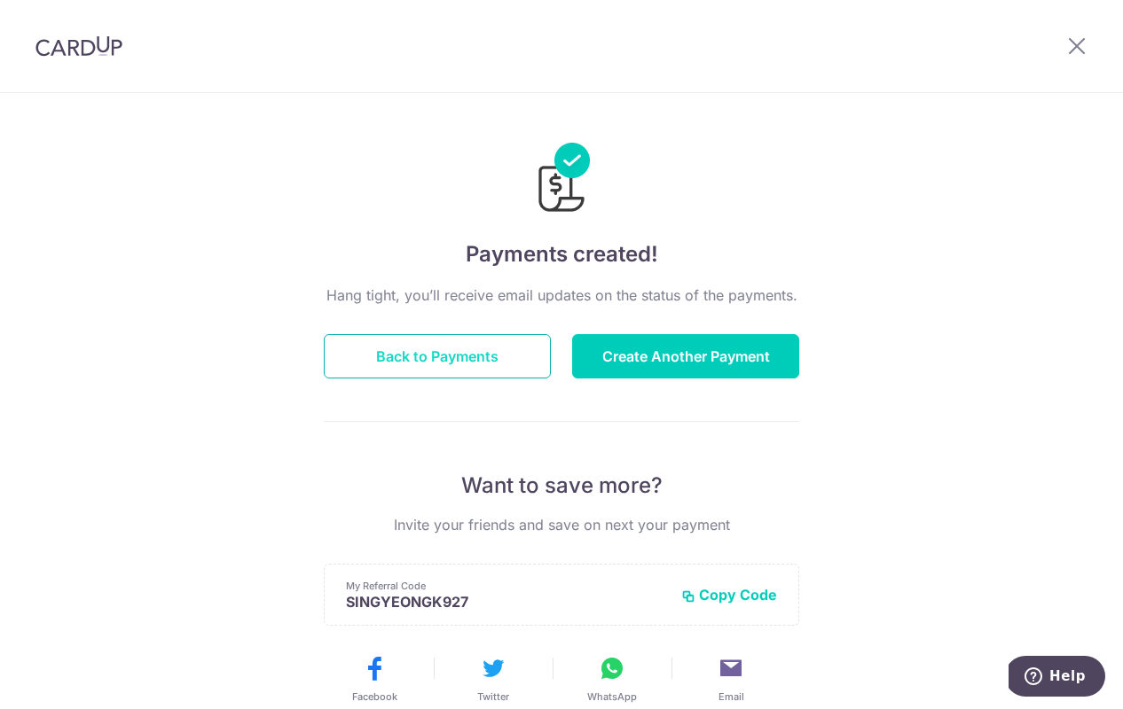
click at [419, 356] on button "Back to Payments" at bounding box center [437, 356] width 227 height 44
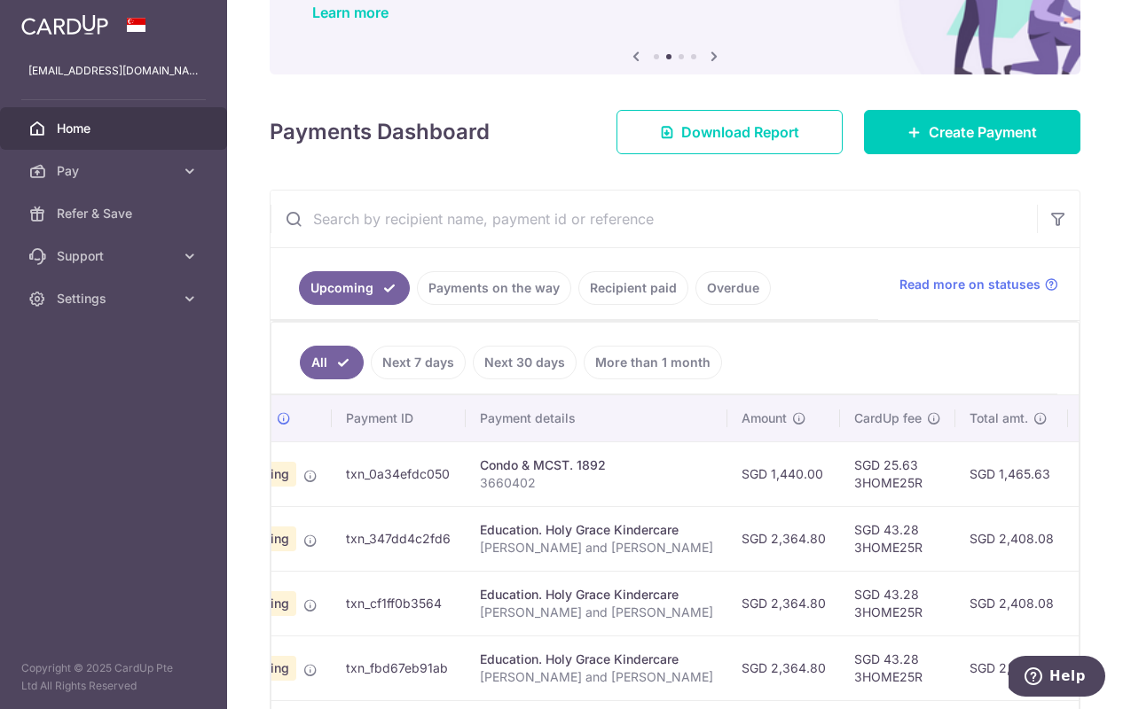
scroll to position [0, 116]
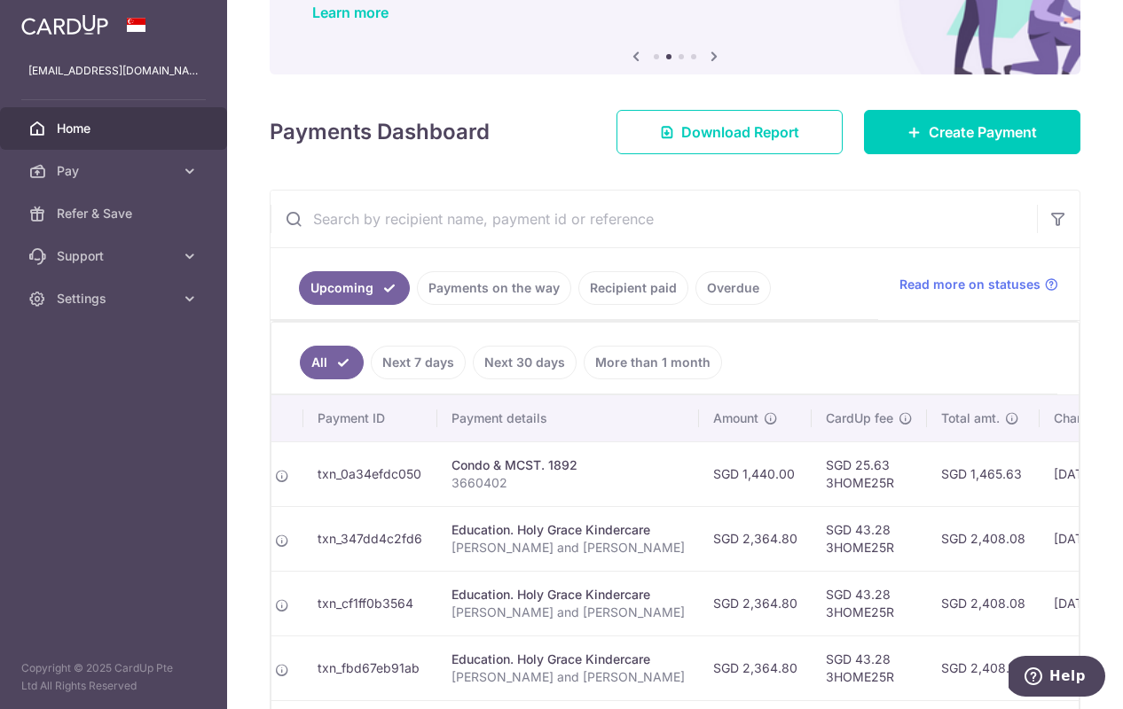
drag, startPoint x: 855, startPoint y: 465, endPoint x: 820, endPoint y: 467, distance: 34.7
click at [820, 467] on td "SGD 25.63 3HOME25R" at bounding box center [868, 474] width 115 height 65
copy td "25.63"
click at [188, 177] on icon at bounding box center [190, 171] width 18 height 18
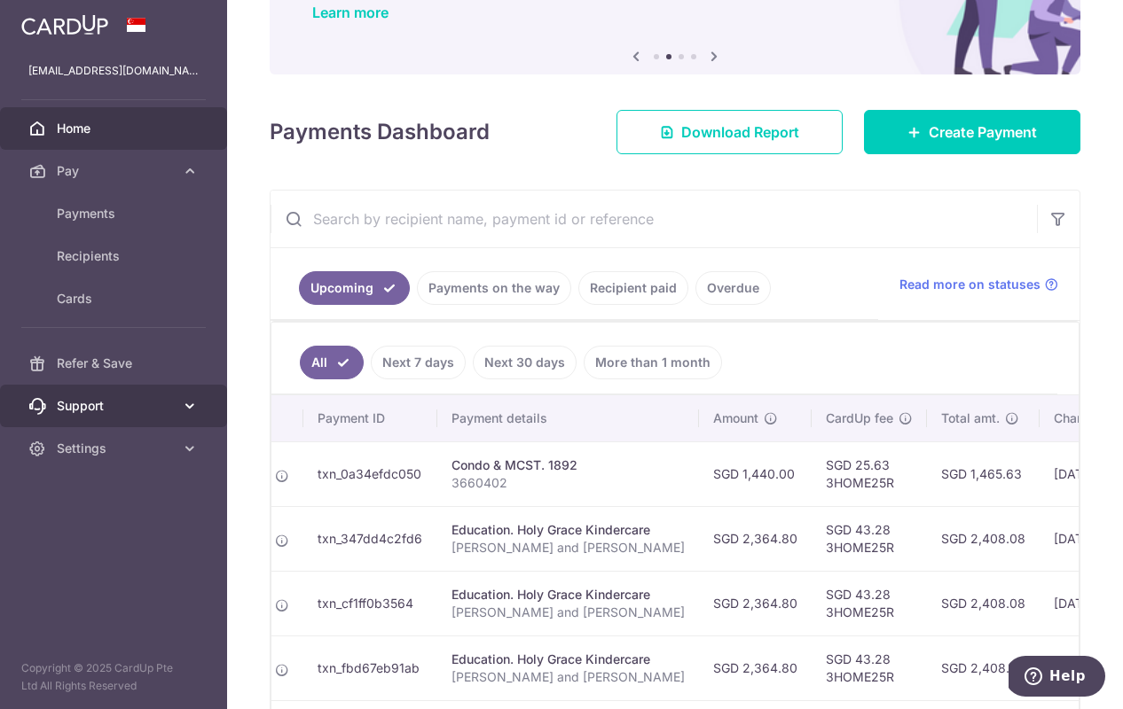
click at [190, 405] on icon at bounding box center [190, 406] width 18 height 18
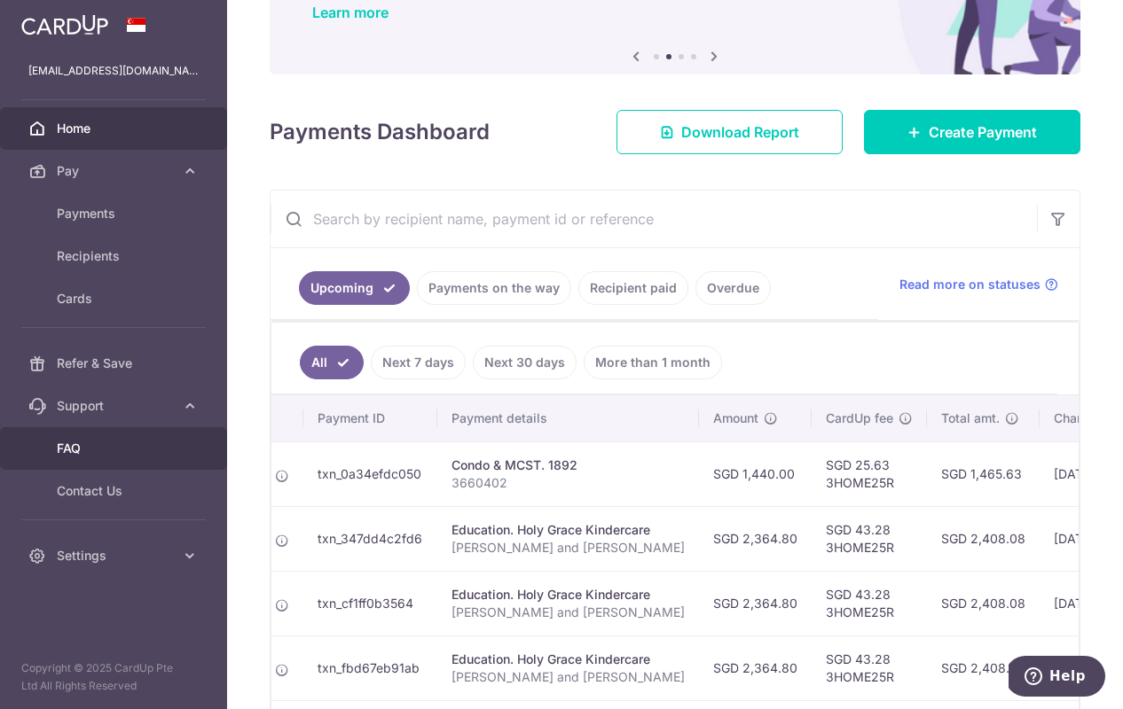
click at [97, 452] on span "FAQ" at bounding box center [115, 449] width 117 height 18
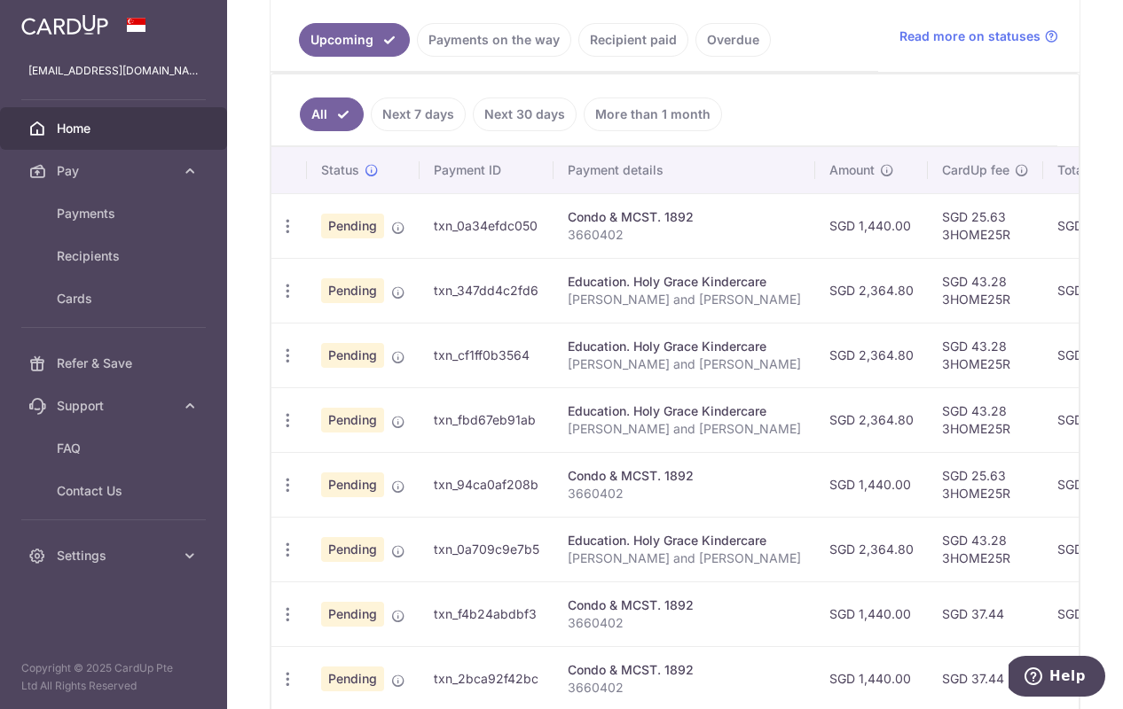
scroll to position [0, 0]
click at [287, 236] on icon "button" at bounding box center [287, 226] width 19 height 19
click at [301, 339] on icon at bounding box center [296, 339] width 21 height 21
radio input "true"
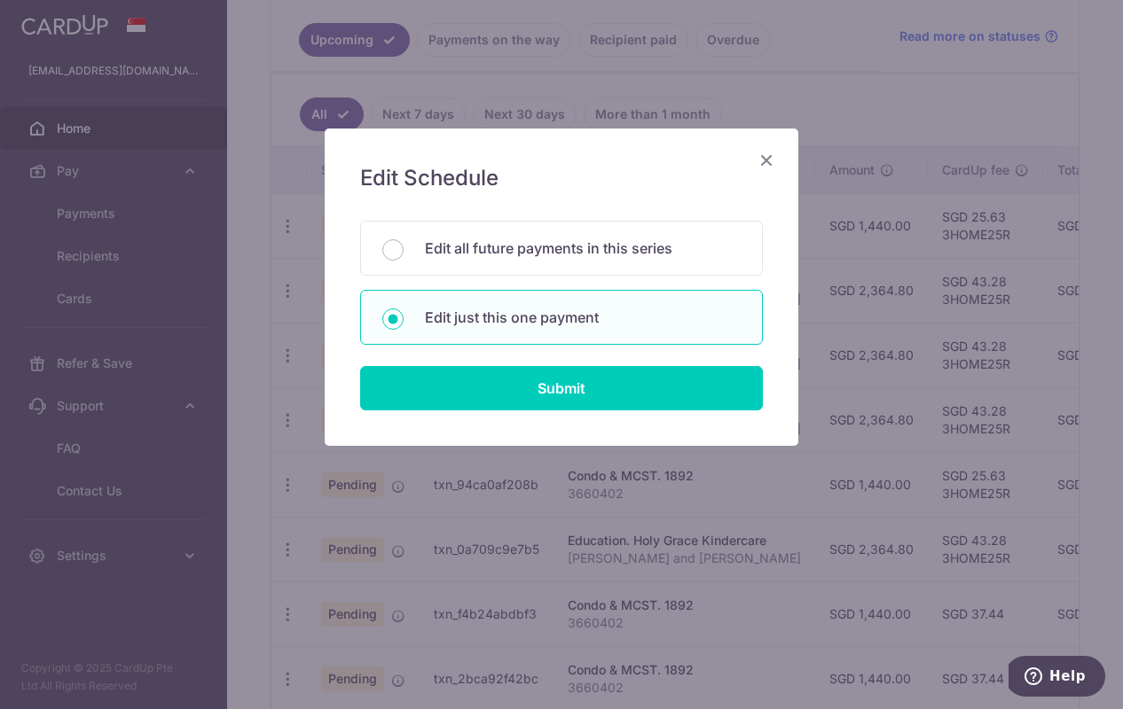
click at [769, 161] on icon "Close" at bounding box center [765, 160] width 21 height 22
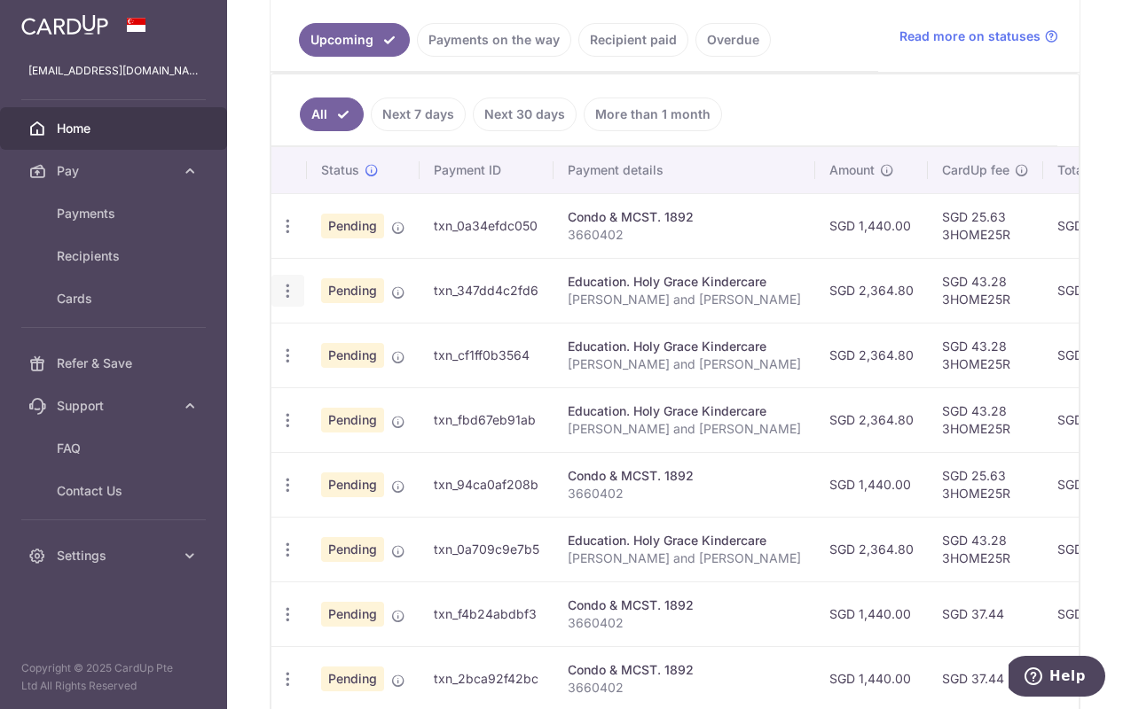
click at [286, 236] on icon "button" at bounding box center [287, 226] width 19 height 19
click at [325, 343] on span "Update payment" at bounding box center [382, 339] width 121 height 21
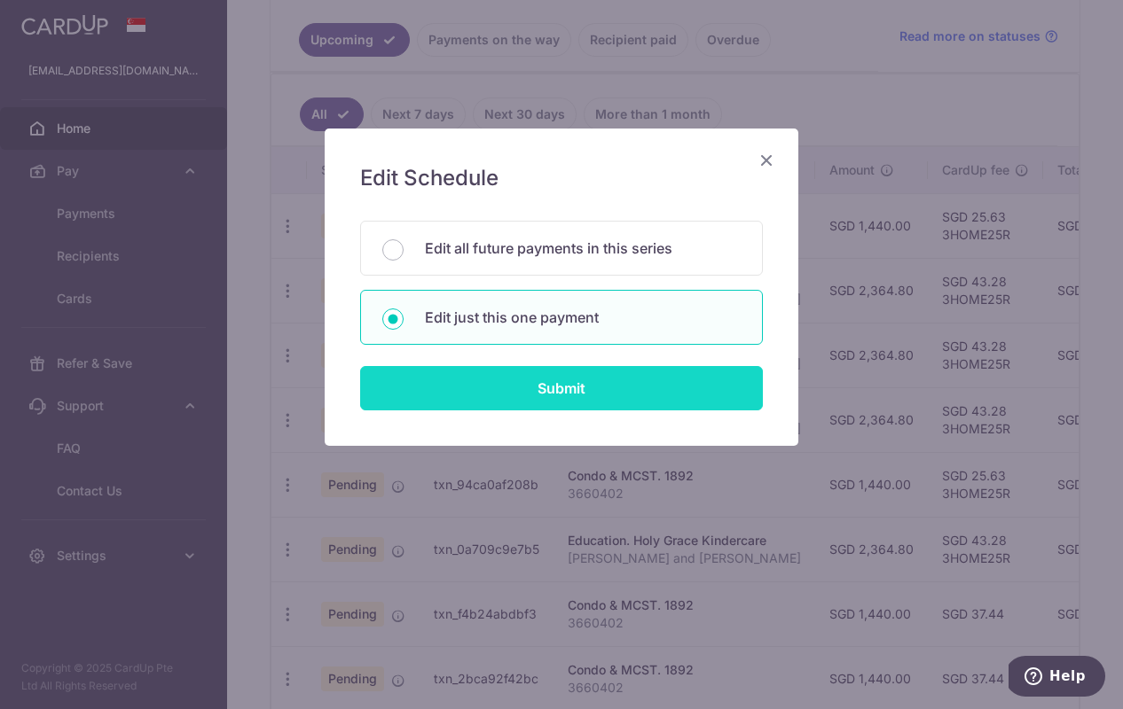
click at [422, 380] on input "Submit" at bounding box center [561, 388] width 403 height 44
radio input "true"
type input "2,364.80"
type input "05/09/2025"
type input "[PERSON_NAME] and [PERSON_NAME]"
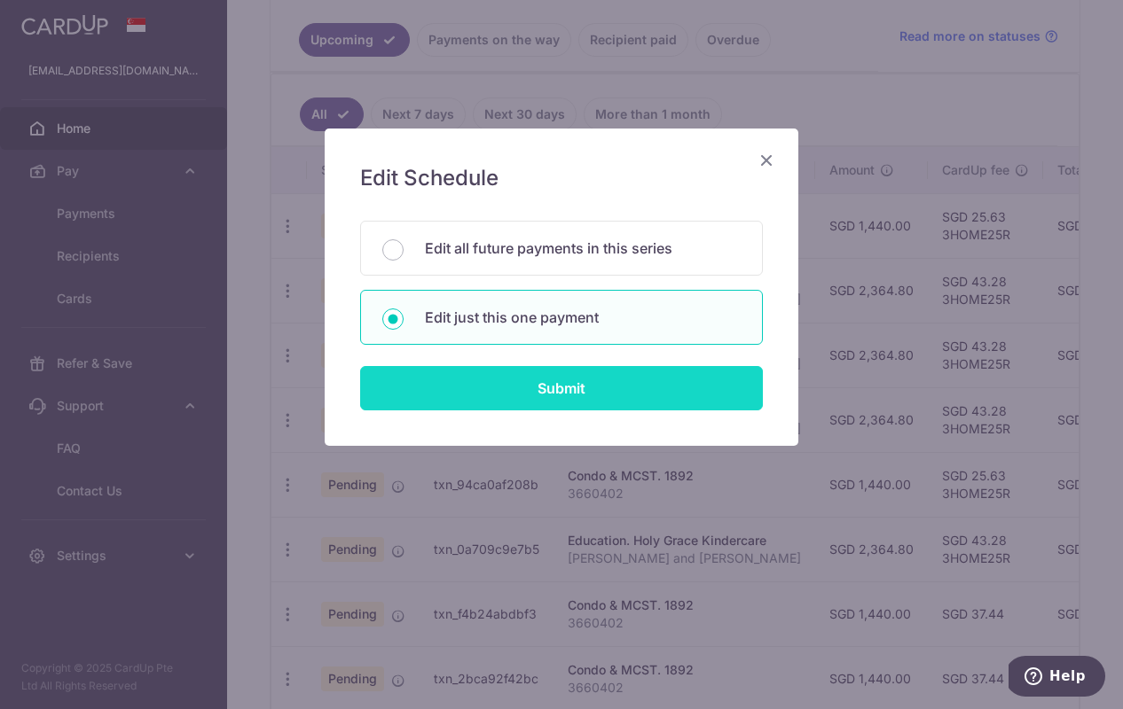
type input "3HOME25R"
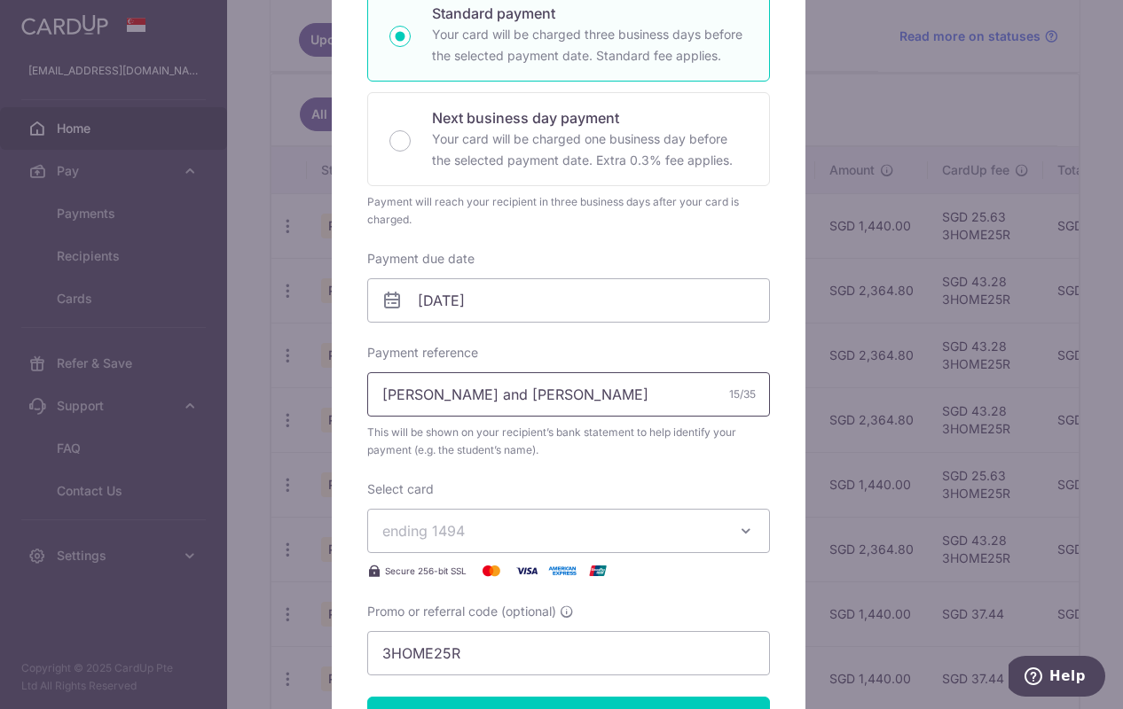
scroll to position [328, 0]
click at [422, 302] on input "05/09/2025" at bounding box center [568, 300] width 403 height 44
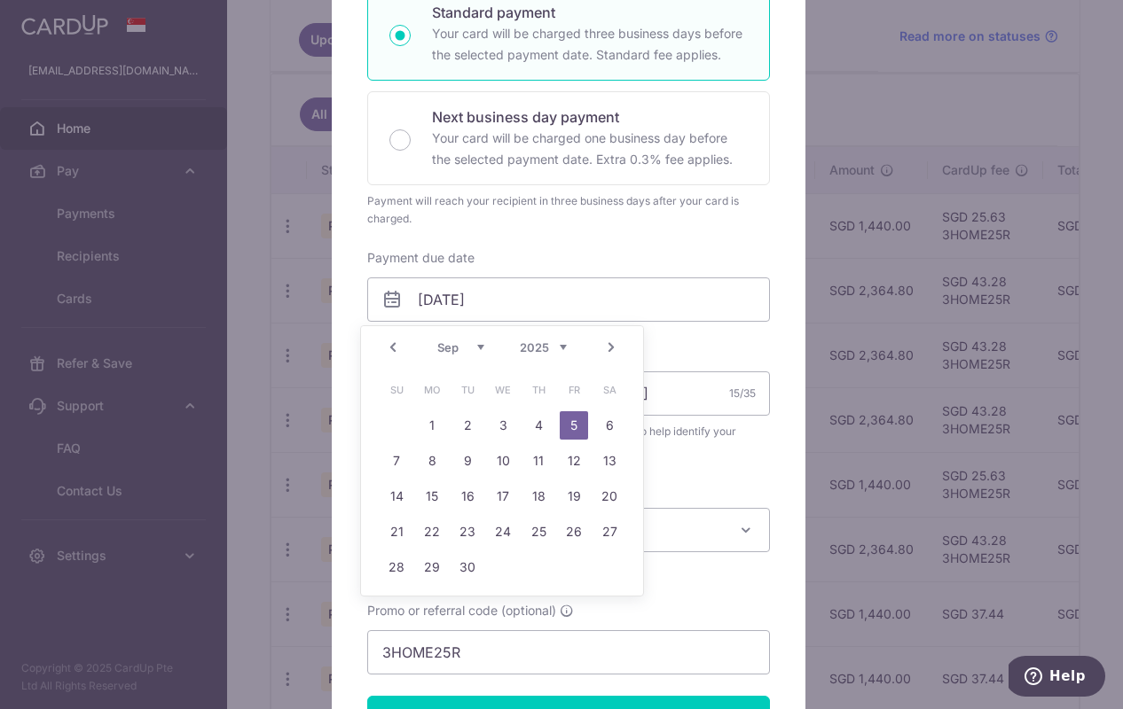
click at [532, 258] on div "Payment due date 05/09/2025 Your card will be charged on" at bounding box center [568, 285] width 403 height 73
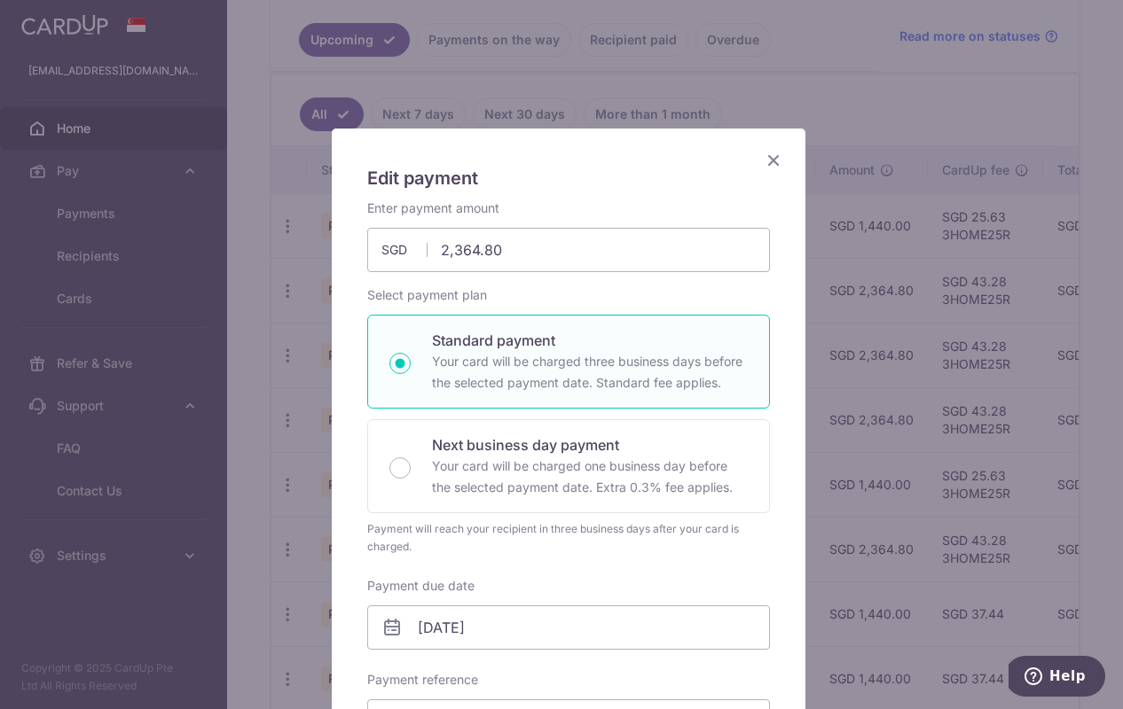
scroll to position [0, 0]
click at [763, 159] on icon "Close" at bounding box center [773, 160] width 21 height 22
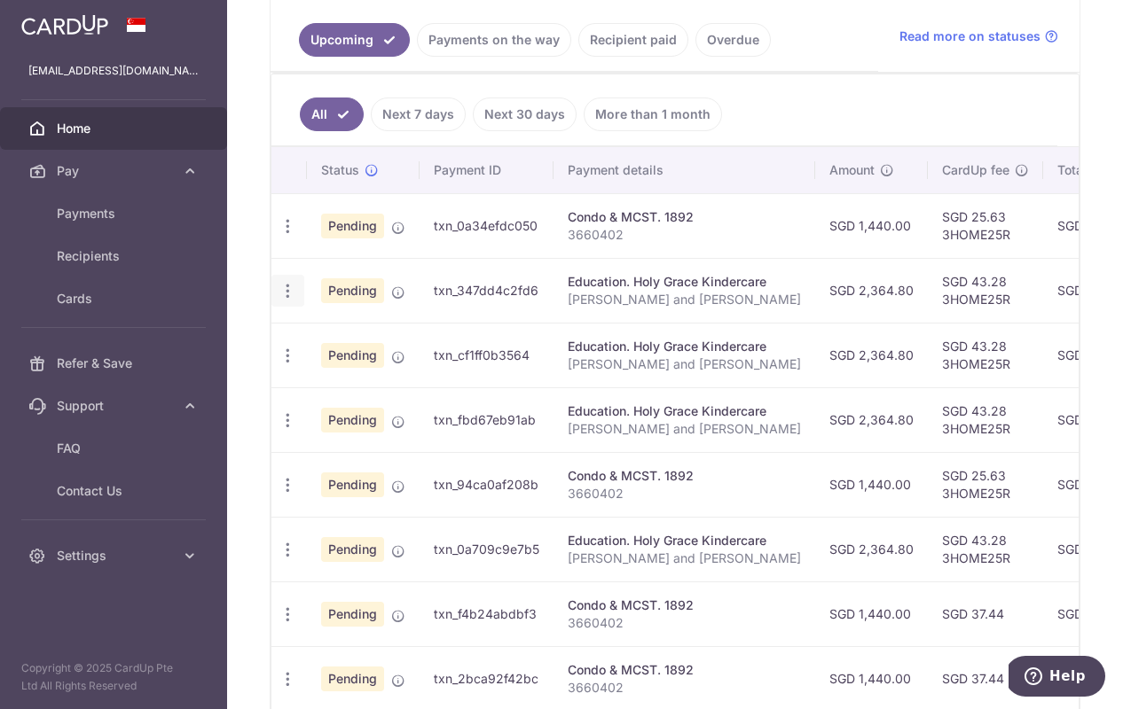
click at [286, 236] on icon "button" at bounding box center [287, 226] width 19 height 19
click at [517, 293] on td "txn_347dd4c2fd6" at bounding box center [486, 290] width 134 height 65
click at [90, 210] on span "Payments" at bounding box center [115, 214] width 117 height 18
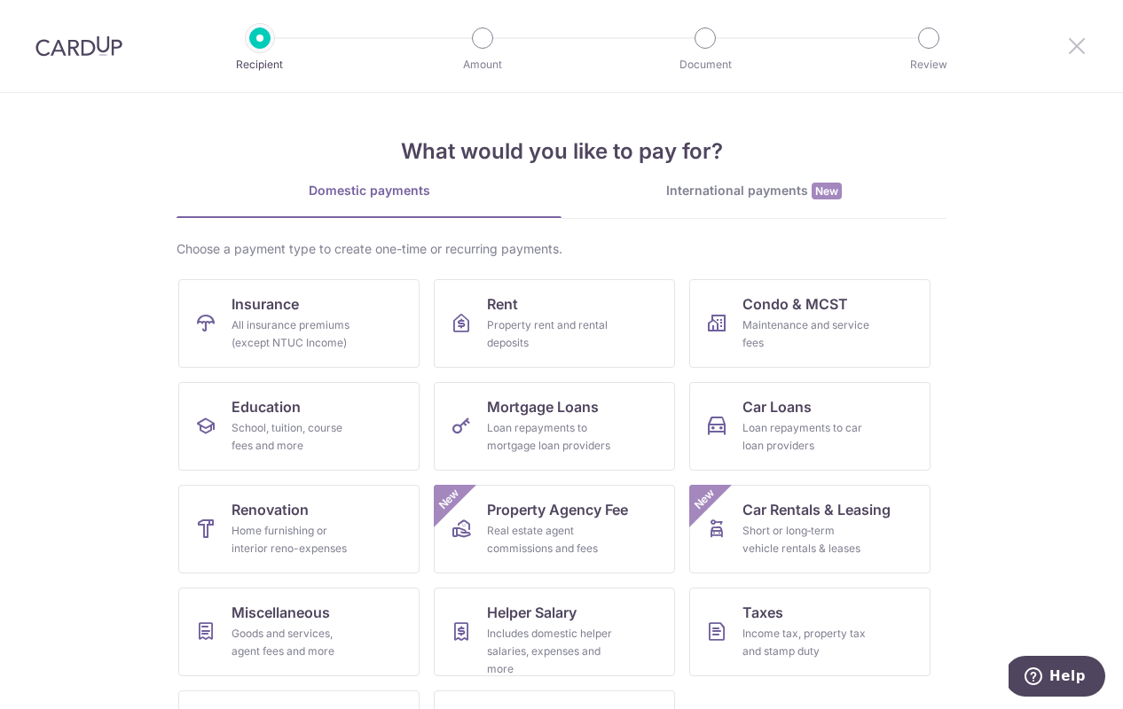
click at [1073, 43] on icon at bounding box center [1076, 46] width 21 height 22
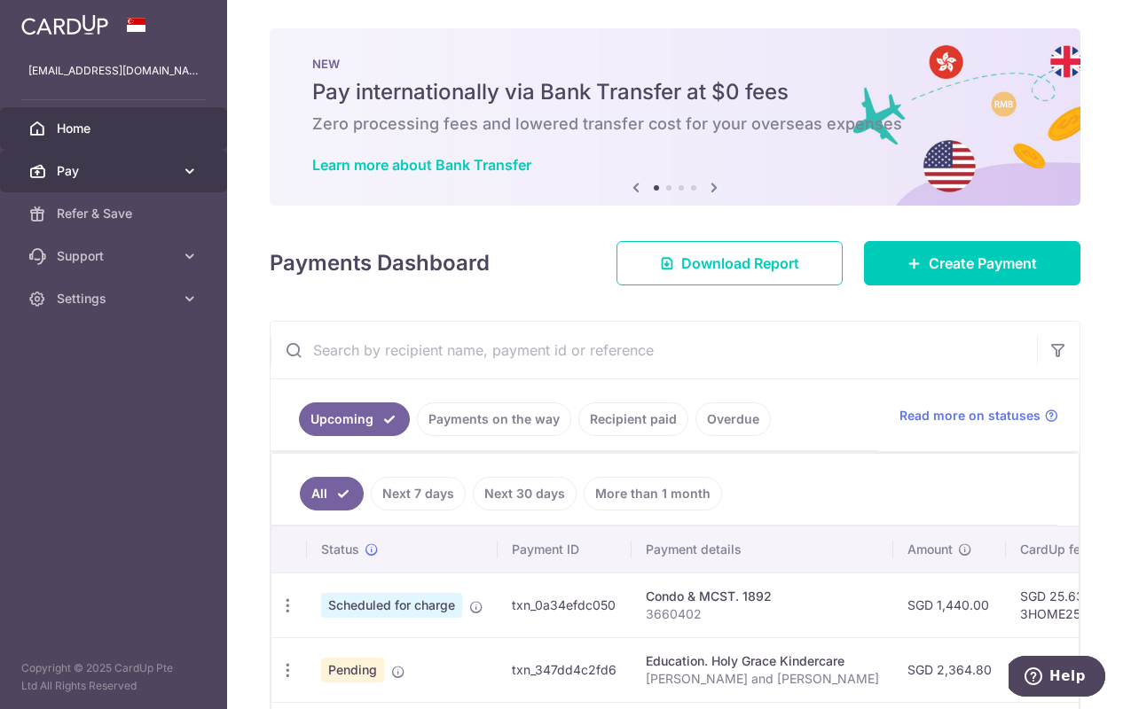
click at [121, 178] on span "Pay" at bounding box center [115, 171] width 117 height 18
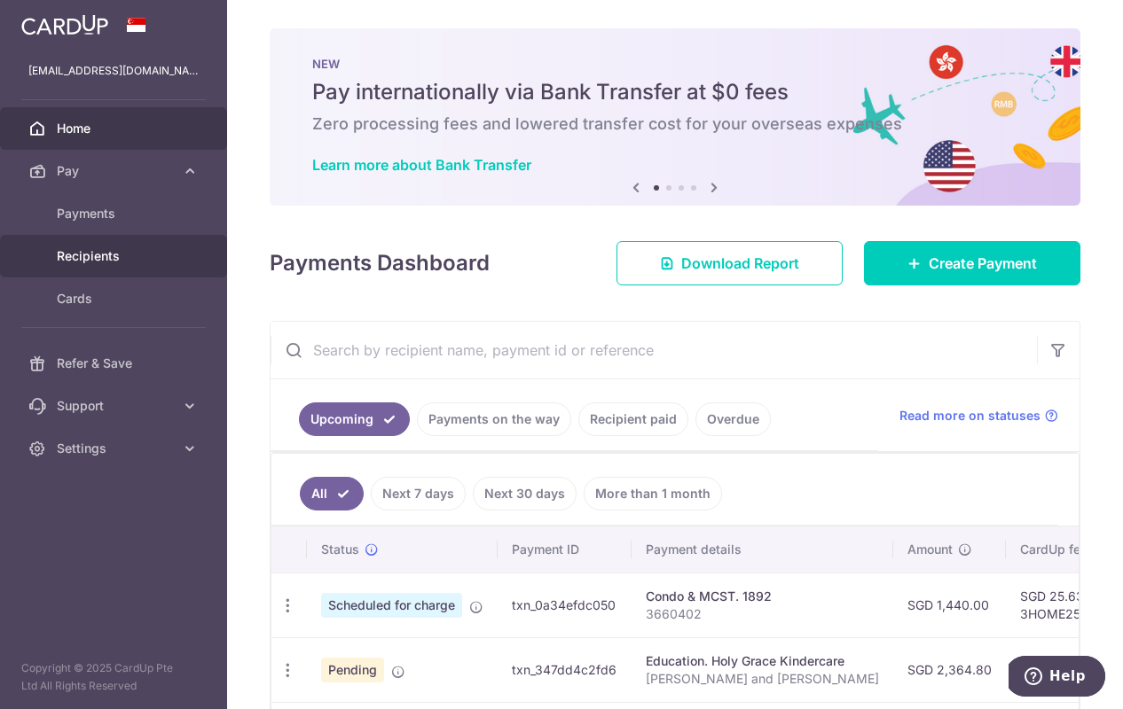
click at [86, 259] on span "Recipients" at bounding box center [115, 256] width 117 height 18
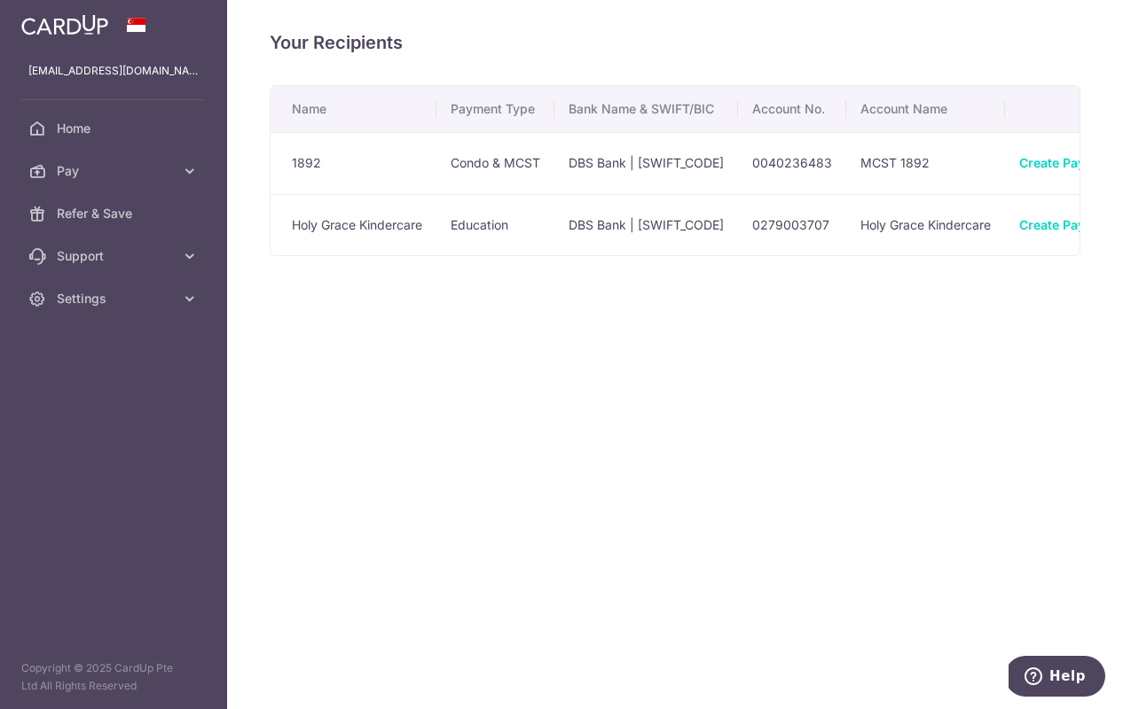
scroll to position [0, 128]
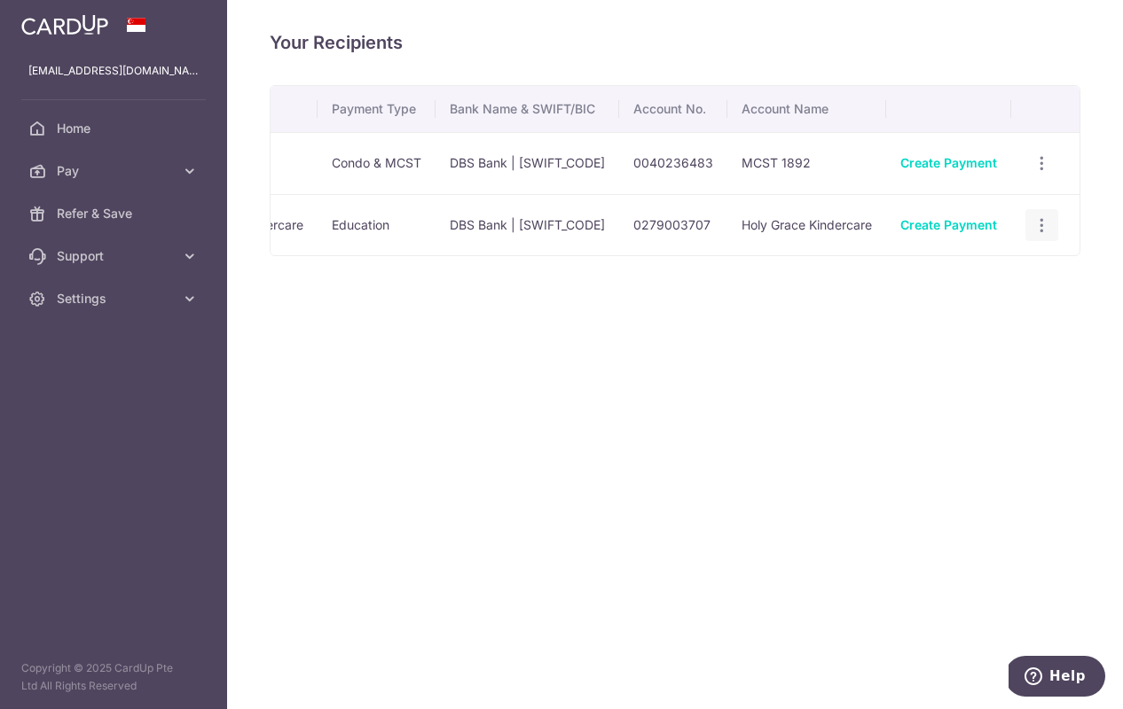
click at [1042, 173] on icon "button" at bounding box center [1041, 163] width 19 height 19
click at [935, 310] on span "Linked Payments" at bounding box center [978, 317] width 113 height 18
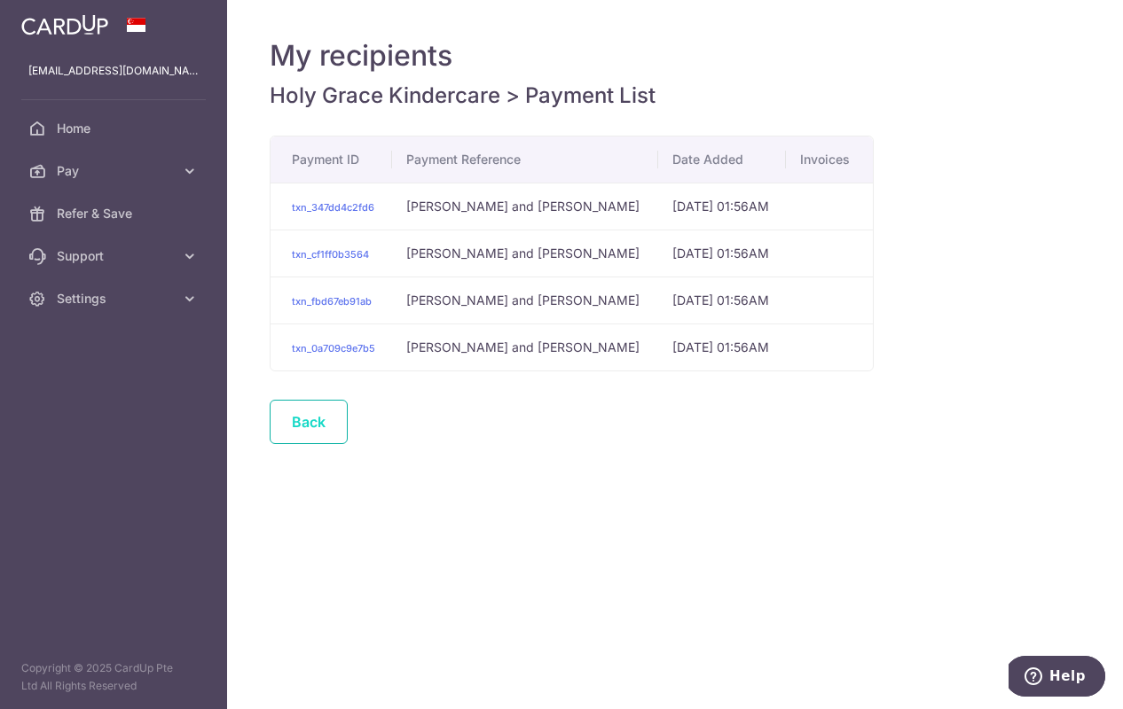
click at [284, 418] on link "Back" at bounding box center [309, 422] width 78 height 44
